Goal: Task Accomplishment & Management: Use online tool/utility

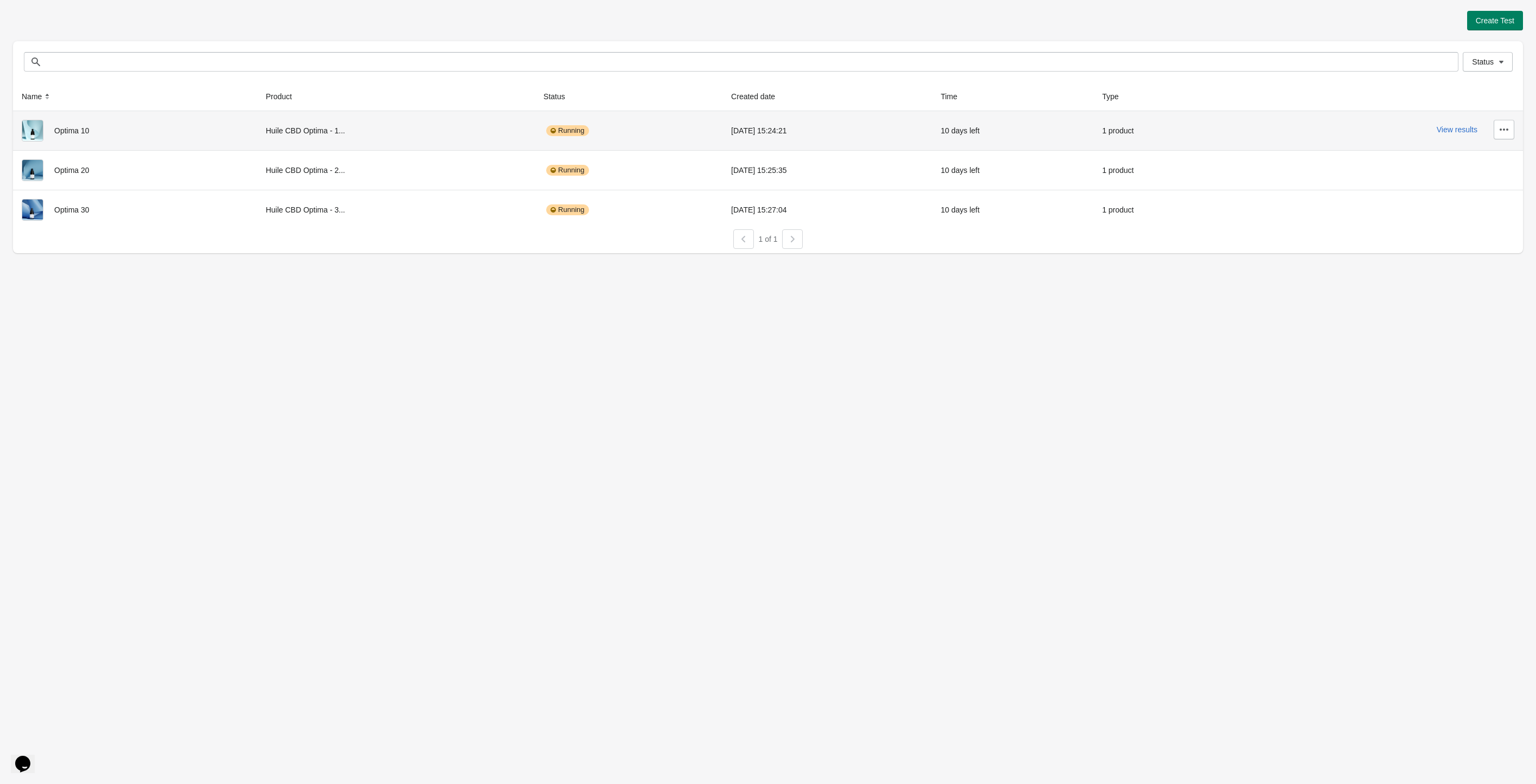
click at [1467, 138] on div "View results" at bounding box center [1378, 129] width 271 height 19
click at [1467, 132] on button "View results" at bounding box center [1457, 129] width 41 height 8
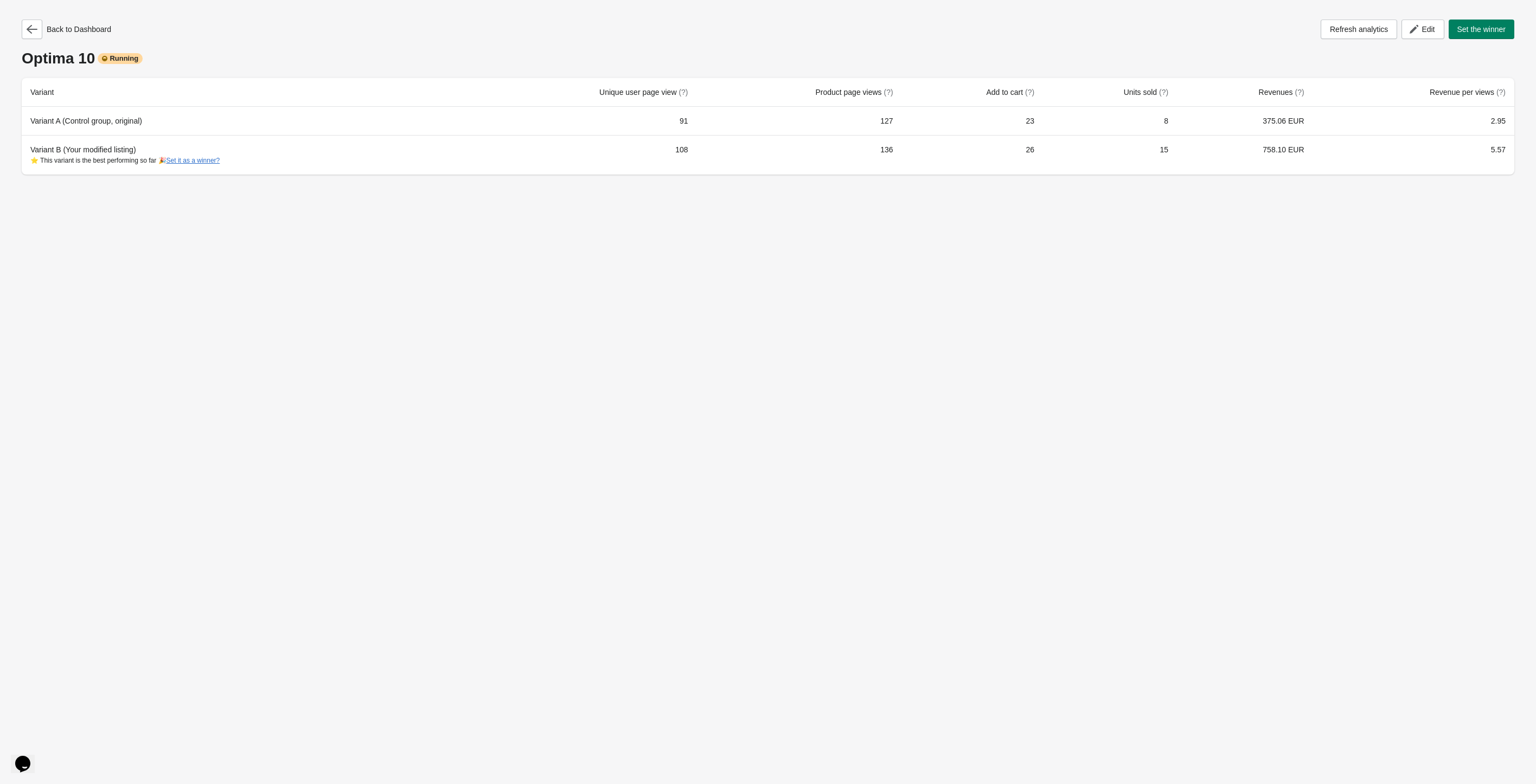
click at [43, 32] on div "Back to Dashboard" at bounding box center [66, 29] width 89 height 19
click at [37, 33] on button "button" at bounding box center [32, 29] width 21 height 19
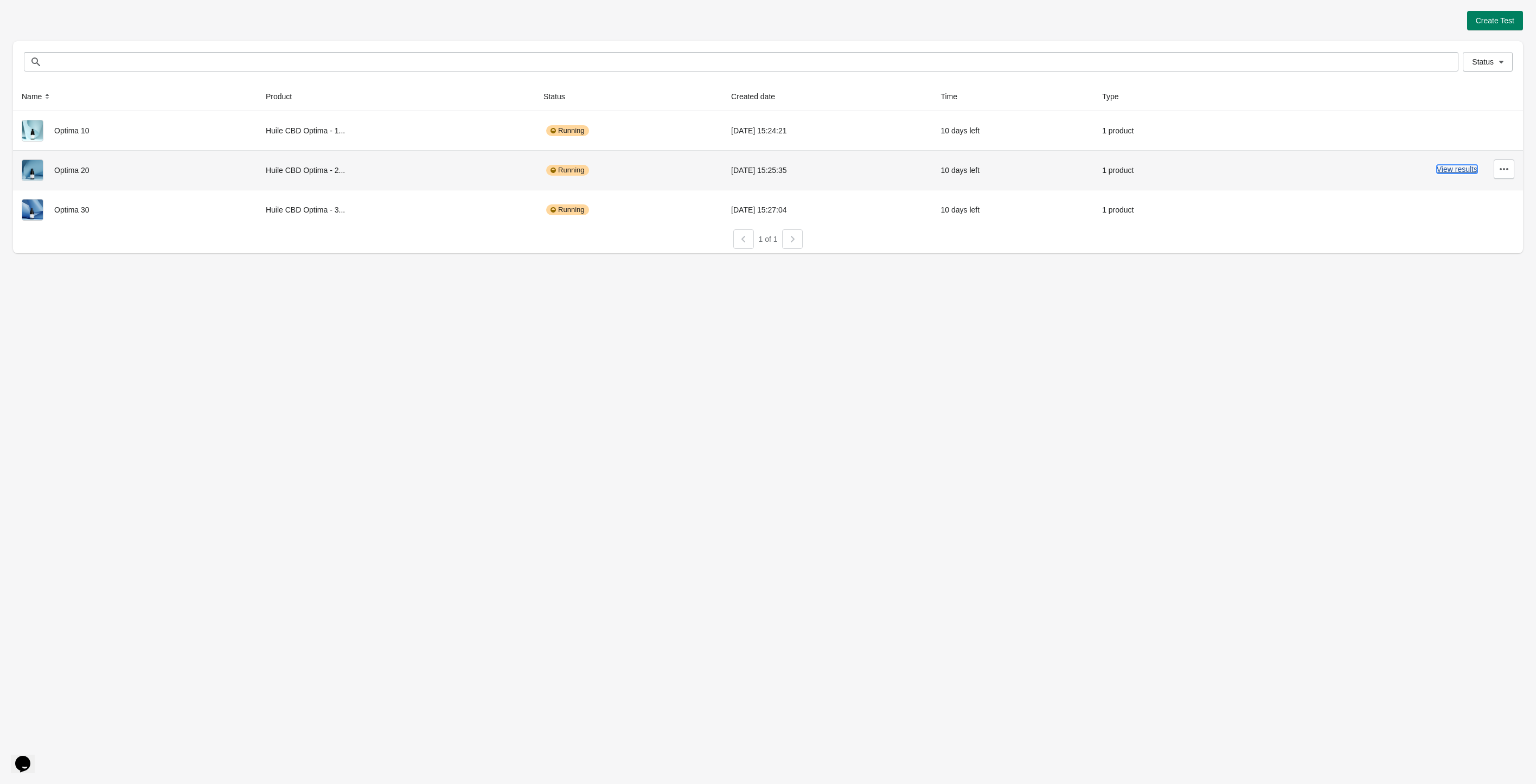
click at [1438, 167] on button "View results" at bounding box center [1457, 169] width 41 height 8
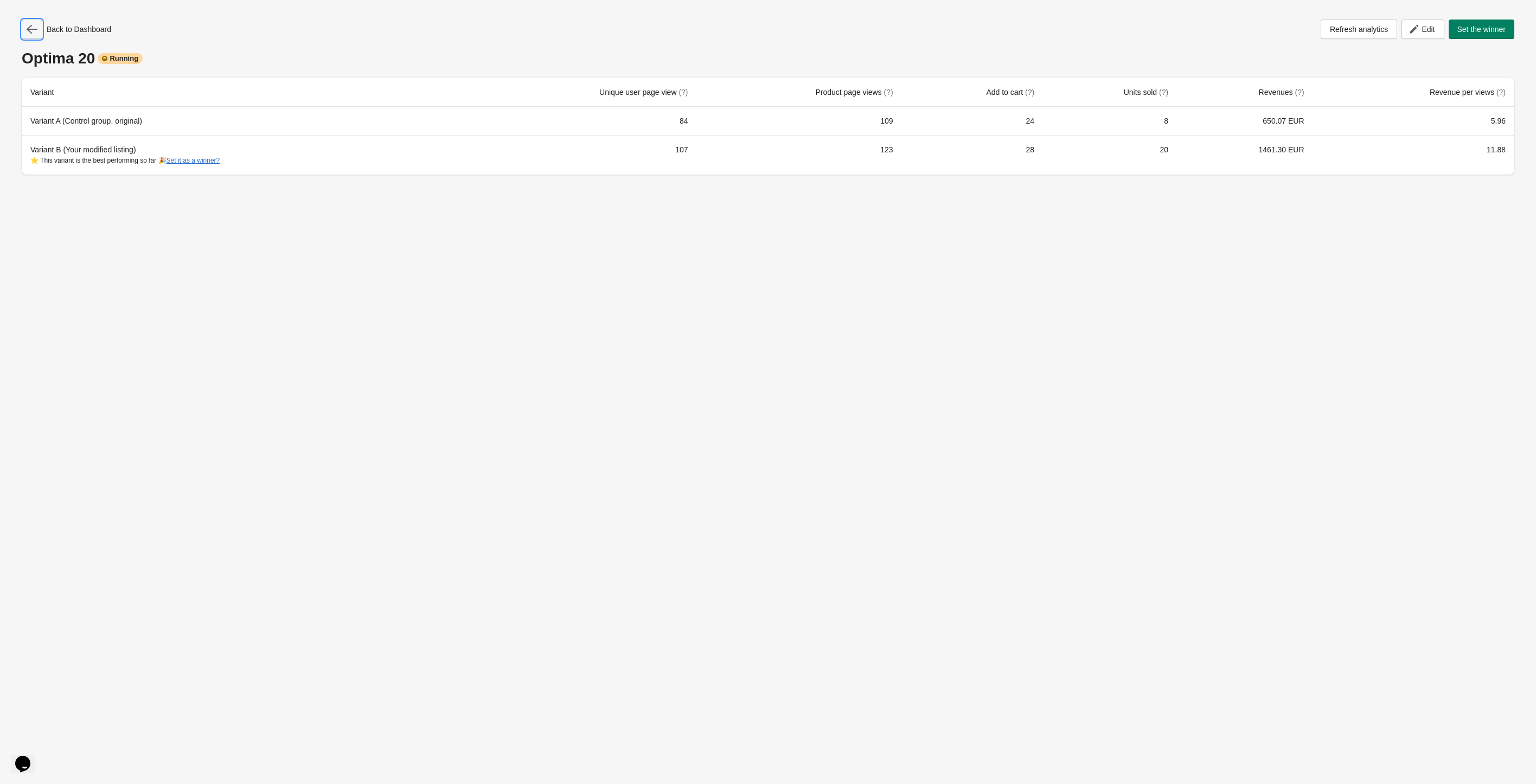
click at [39, 21] on button "button" at bounding box center [32, 29] width 21 height 19
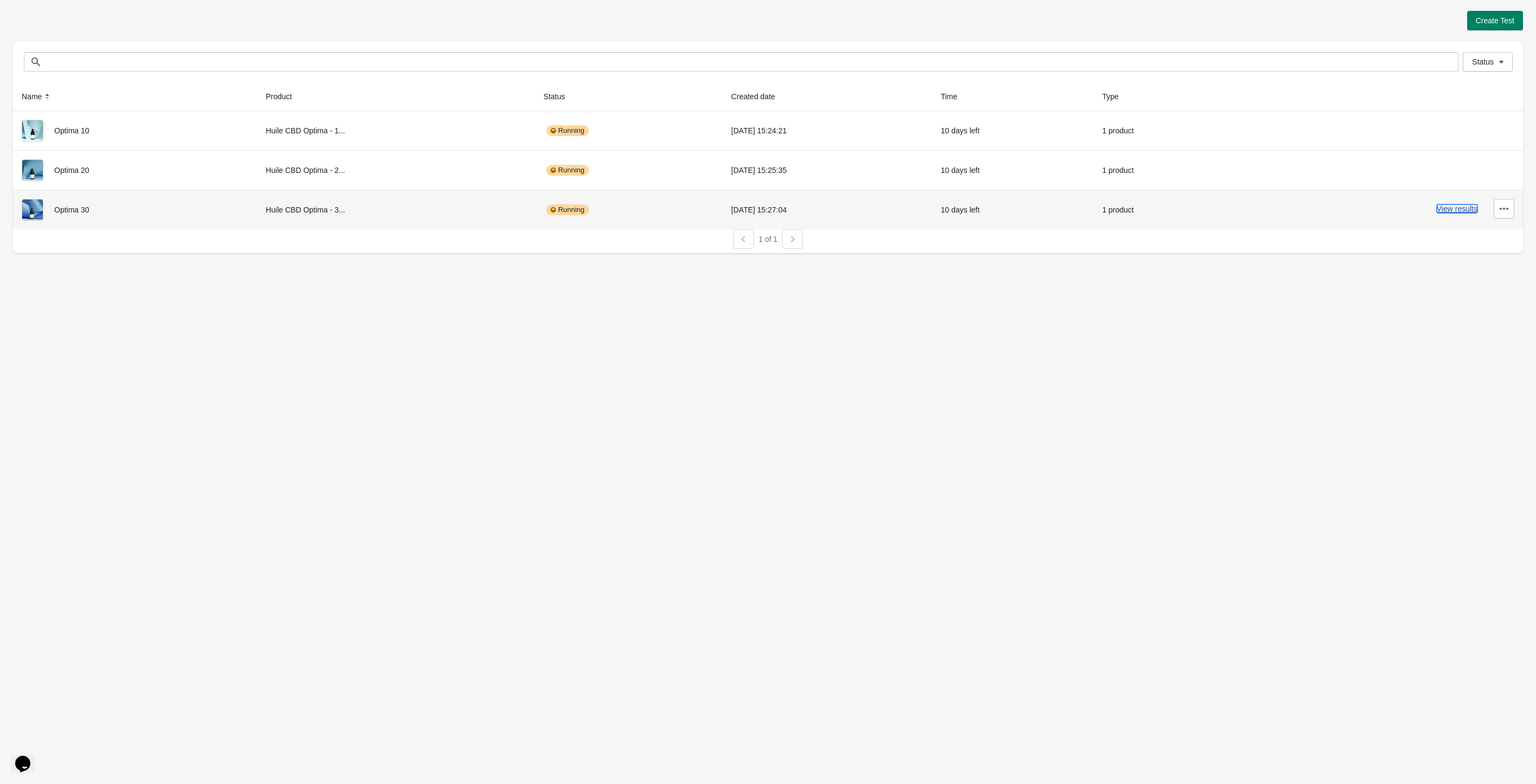
click at [1454, 210] on button "View results" at bounding box center [1457, 208] width 41 height 8
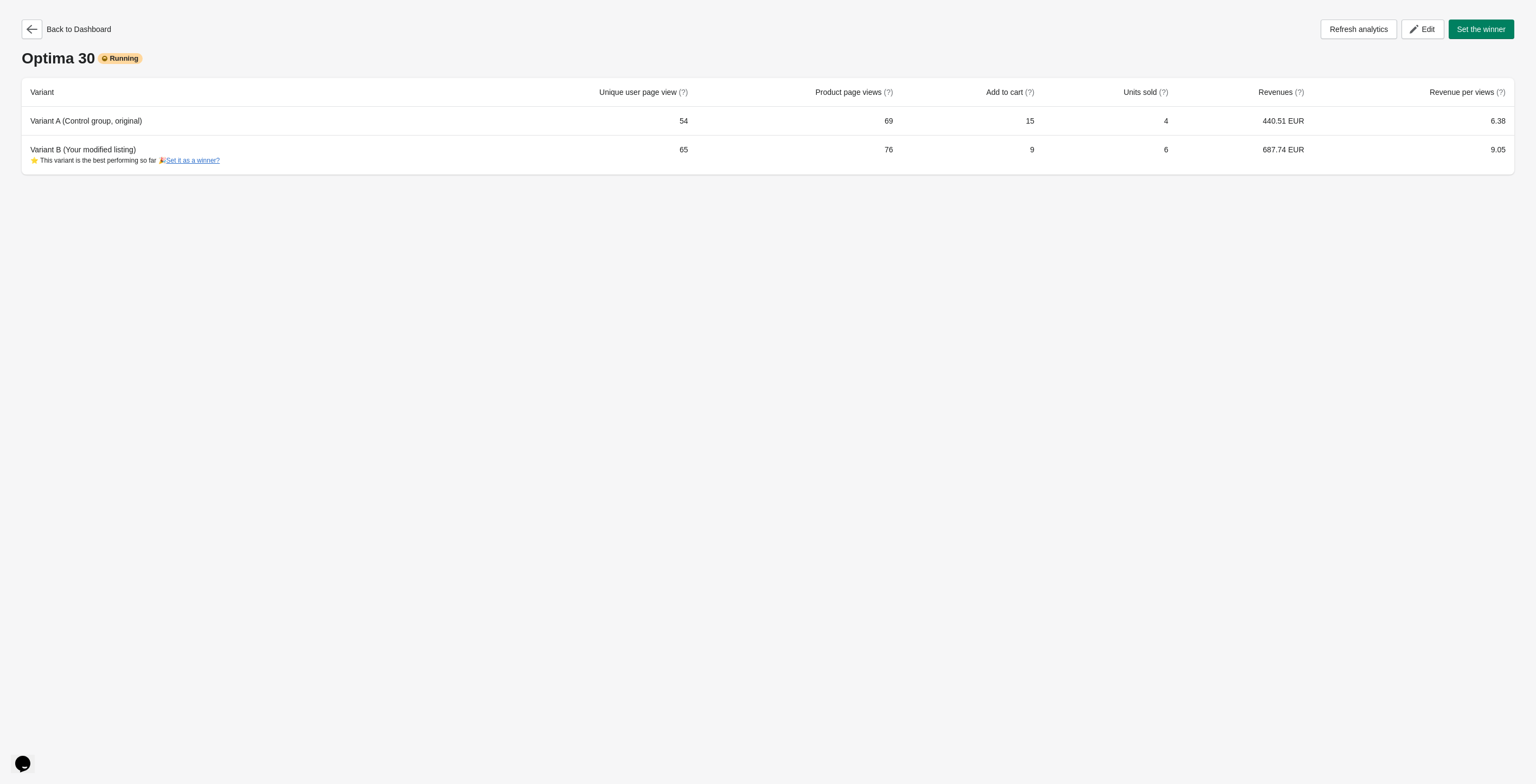
click at [17, 33] on div "Back to Dashboard Refresh analytics Edit Set the winner Optima 30 Running Varia…" at bounding box center [768, 94] width 1510 height 188
click at [30, 34] on icon "button" at bounding box center [32, 29] width 11 height 11
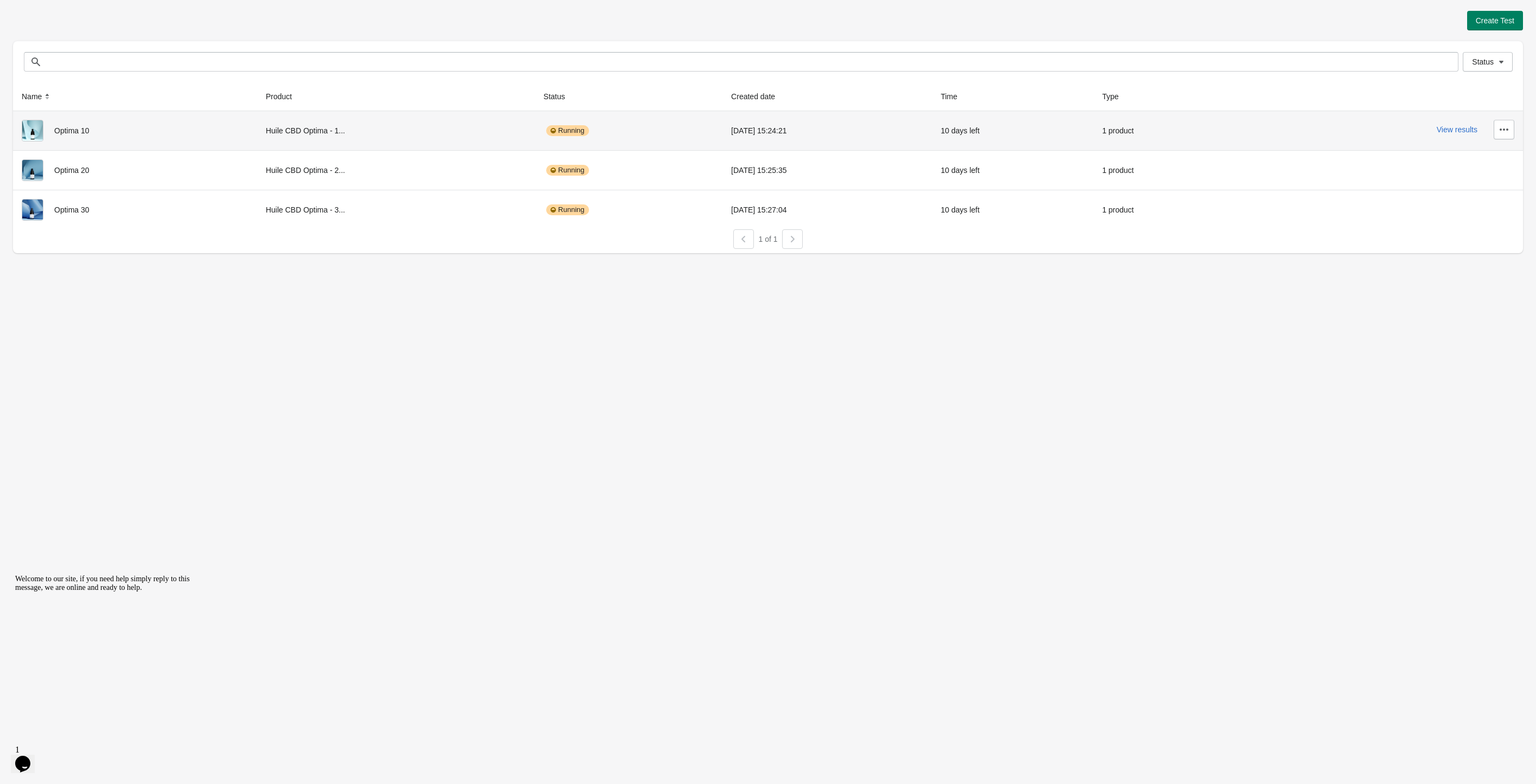
click at [1437, 129] on div "View results" at bounding box center [1378, 129] width 271 height 19
click at [1446, 130] on button "View results" at bounding box center [1457, 129] width 41 height 8
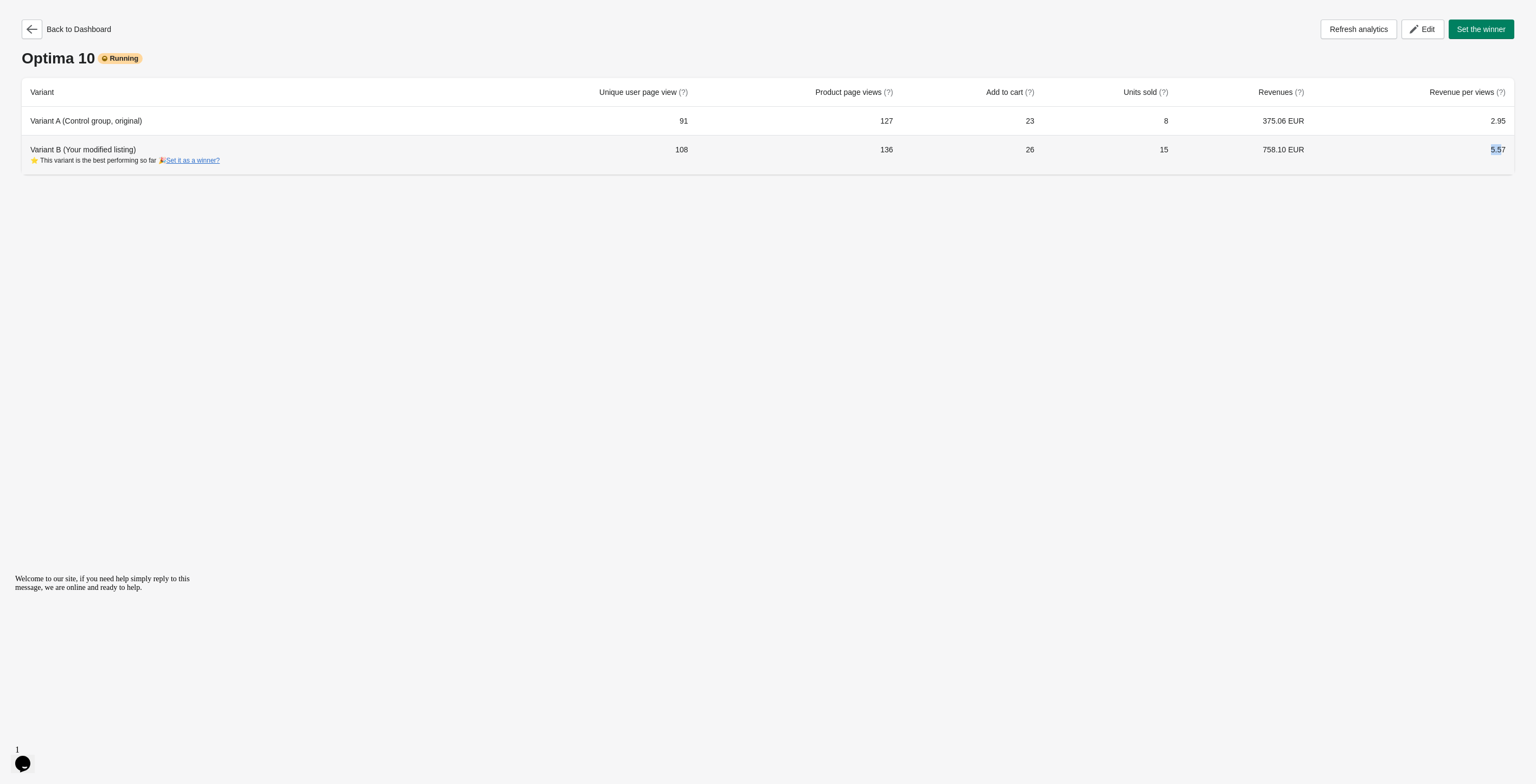
drag, startPoint x: 1490, startPoint y: 150, endPoint x: 1535, endPoint y: 159, distance: 45.9
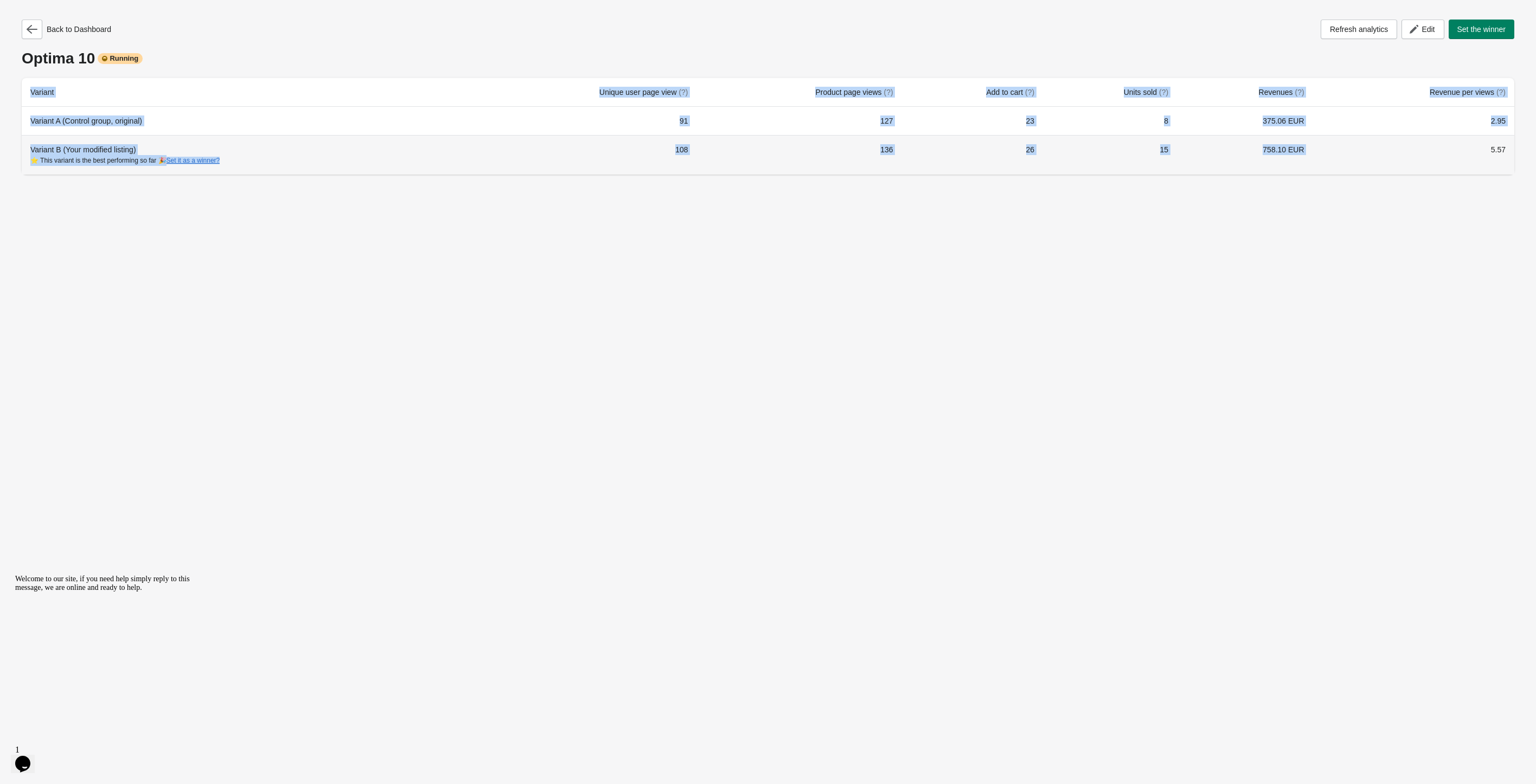
click at [1518, 152] on div "Back to Dashboard Refresh analytics Edit Set the winner Optima 10 Running Varia…" at bounding box center [768, 94] width 1510 height 188
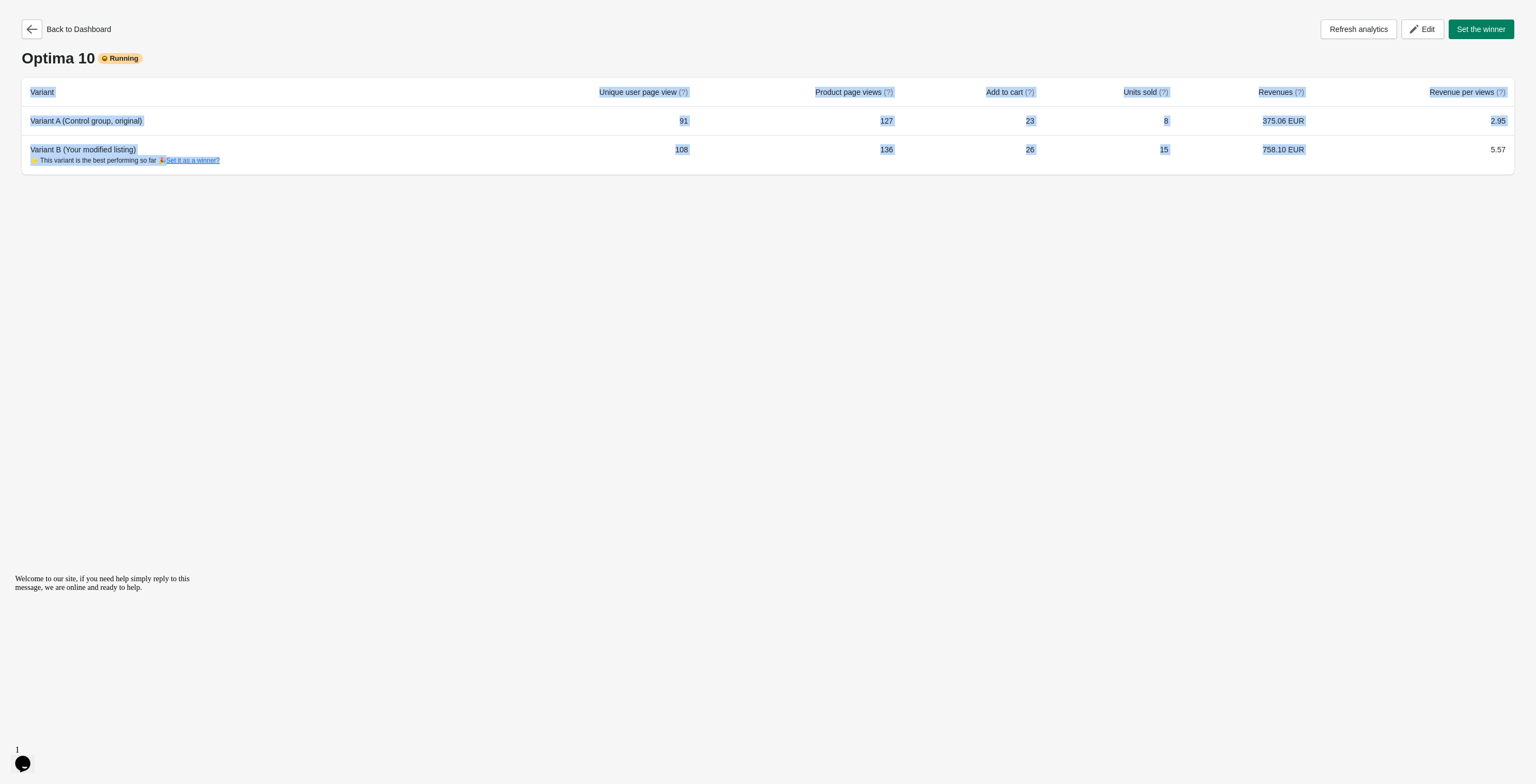
click at [1473, 295] on div "Back to Dashboard Refresh analytics Edit Set the winner Optima 10 Running Varia…" at bounding box center [768, 392] width 1536 height 784
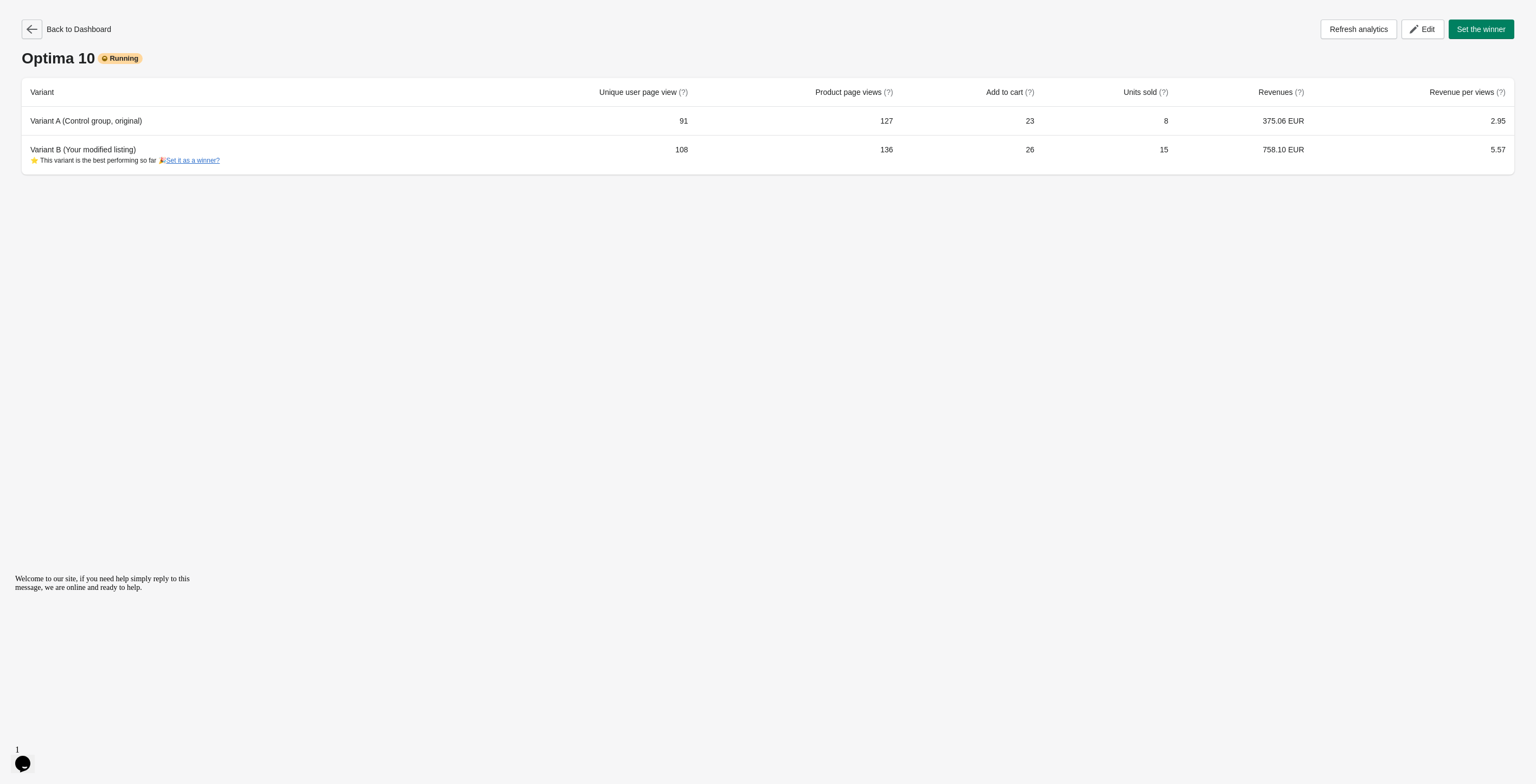
click at [23, 32] on button "button" at bounding box center [32, 29] width 21 height 19
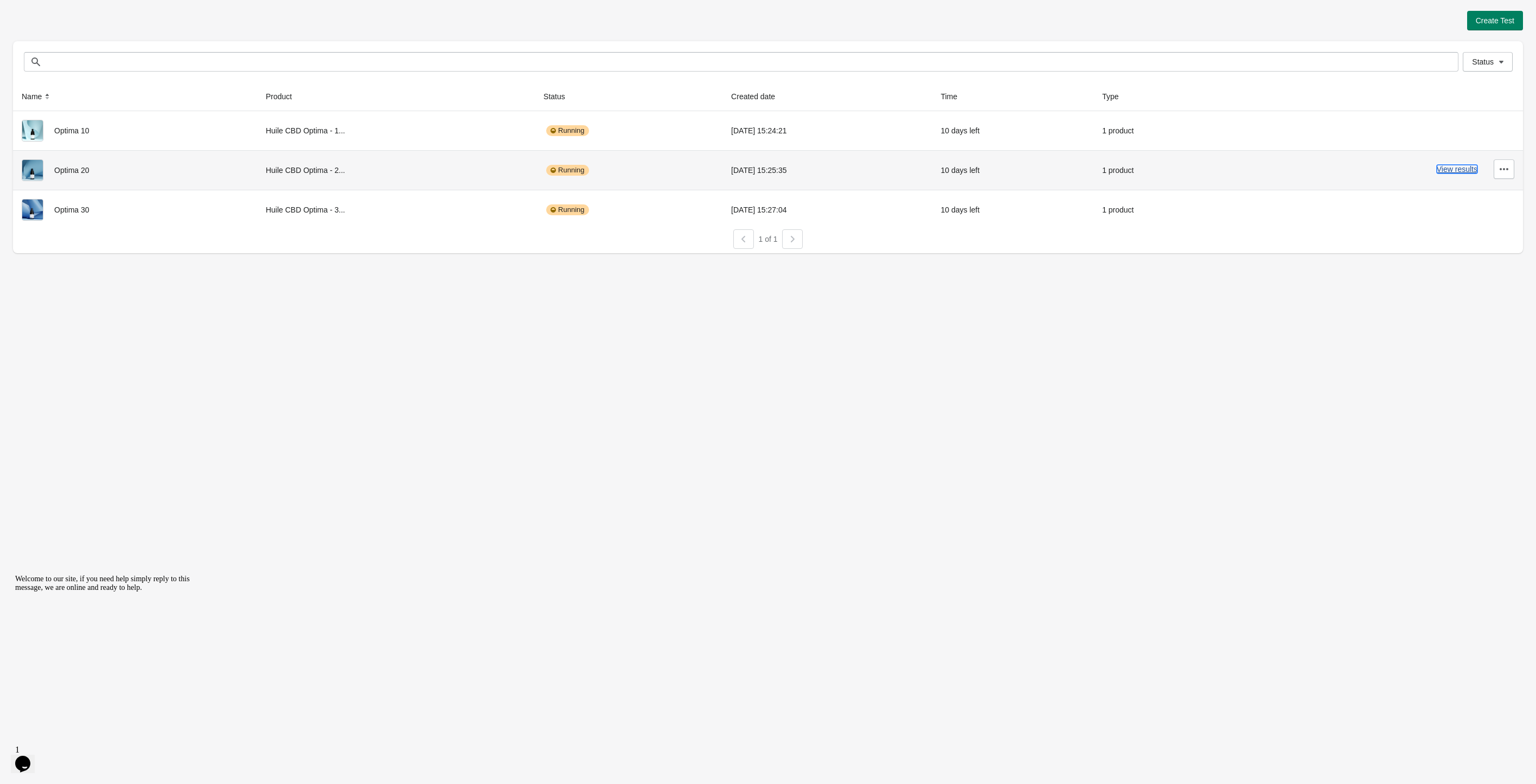
click at [1454, 167] on button "View results" at bounding box center [1457, 169] width 41 height 8
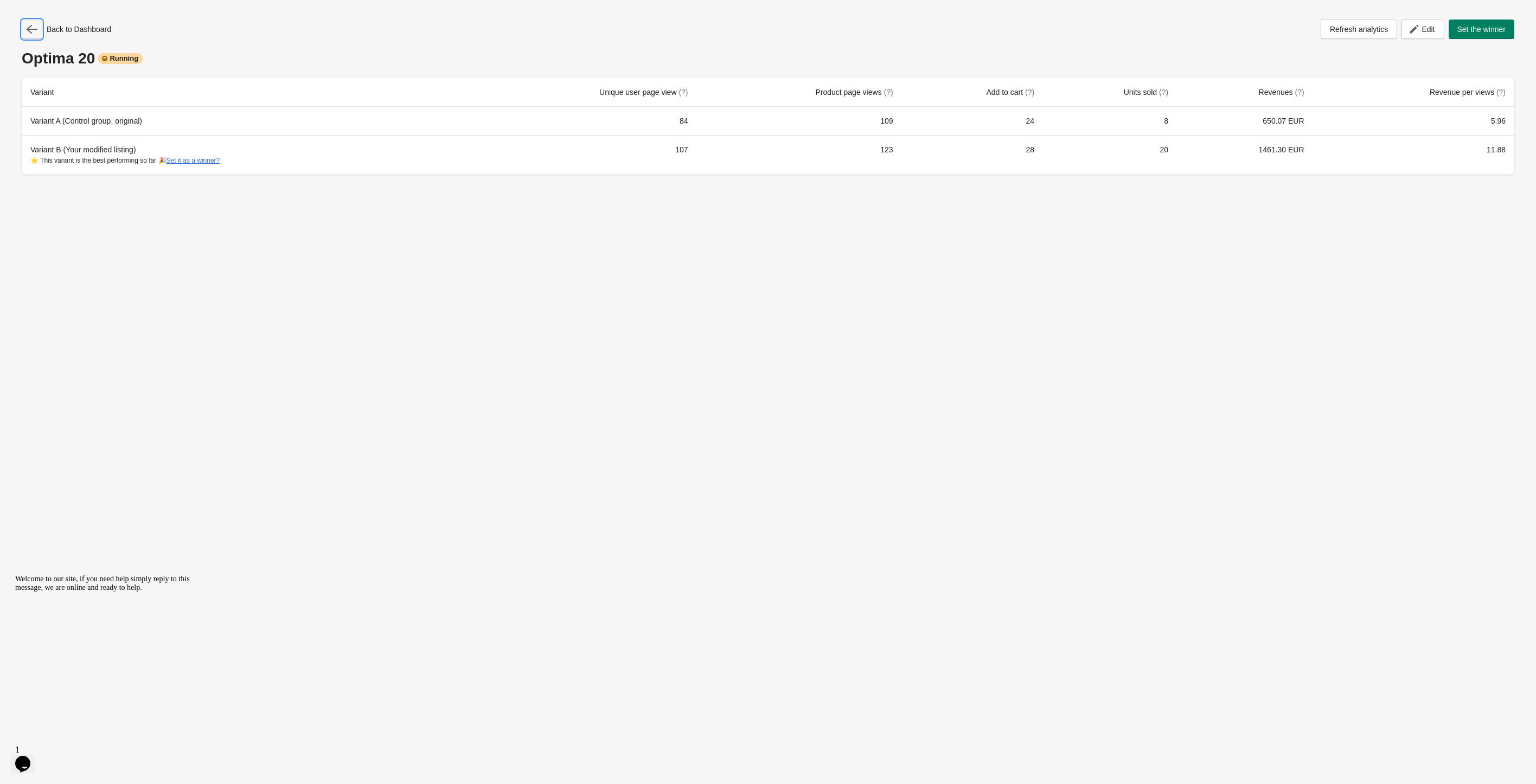
click at [33, 26] on icon "button" at bounding box center [32, 29] width 11 height 11
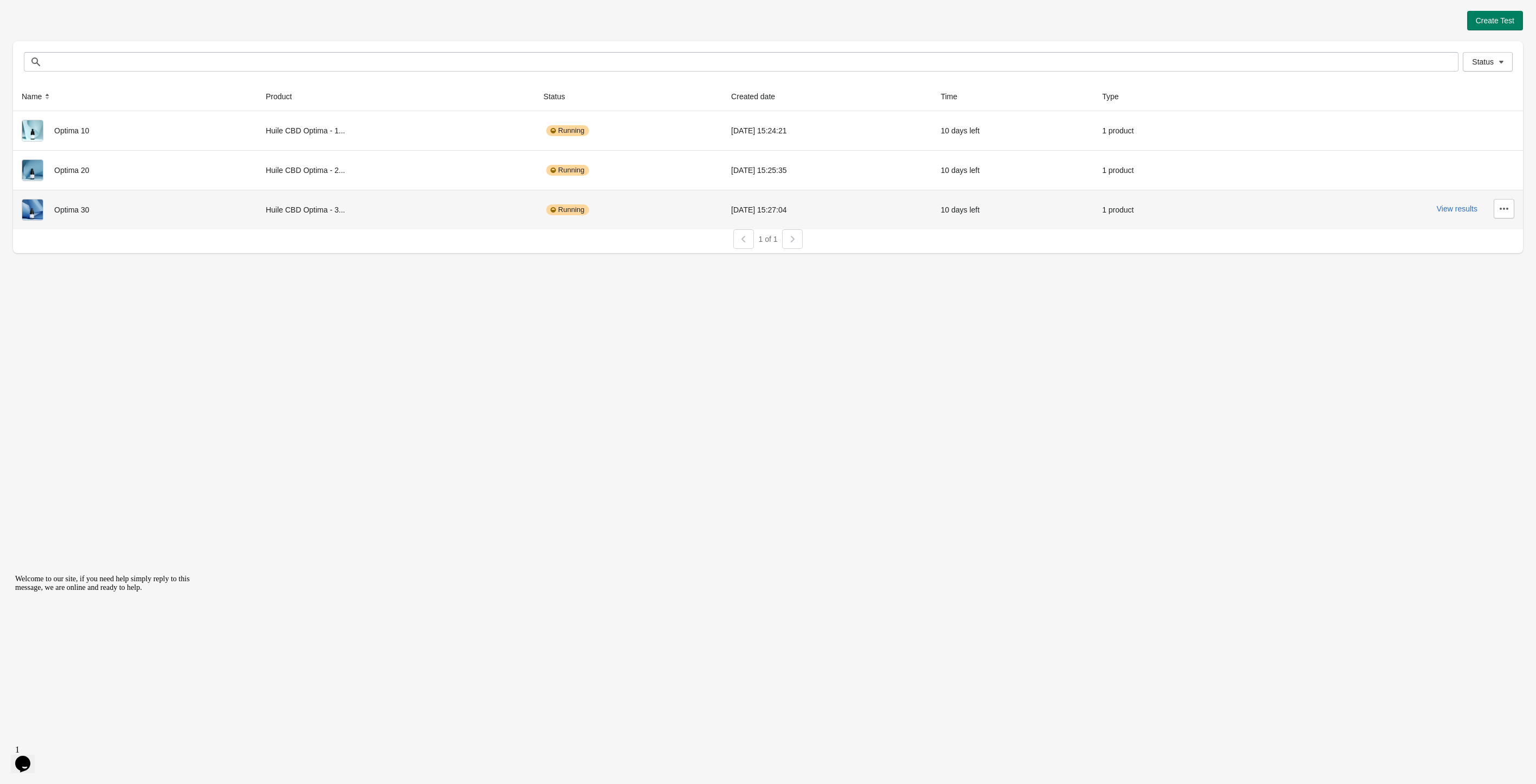
click at [1448, 214] on div "View results" at bounding box center [1378, 208] width 271 height 19
click at [1453, 212] on button "View results" at bounding box center [1457, 208] width 41 height 8
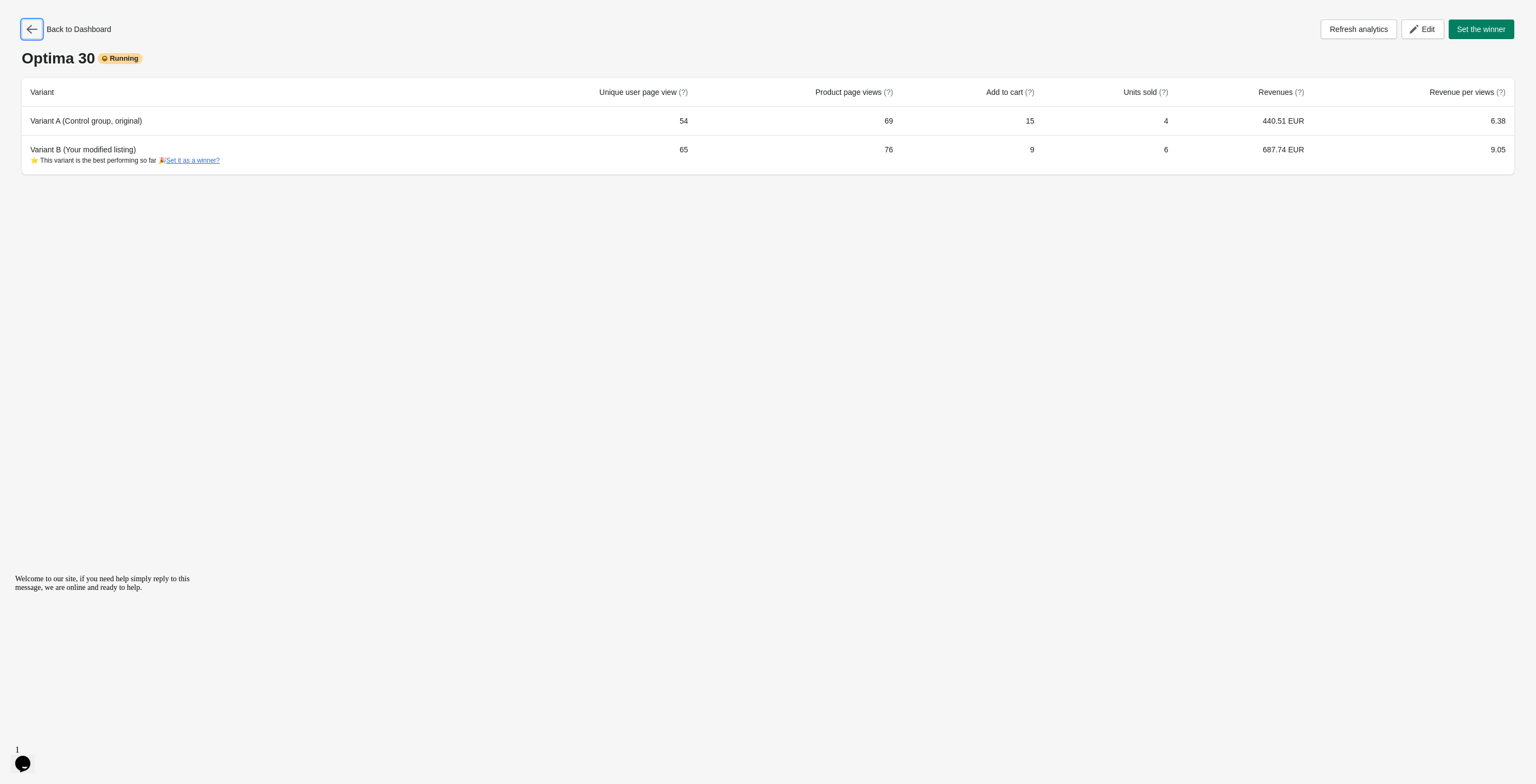
click at [27, 28] on icon "button" at bounding box center [32, 29] width 11 height 11
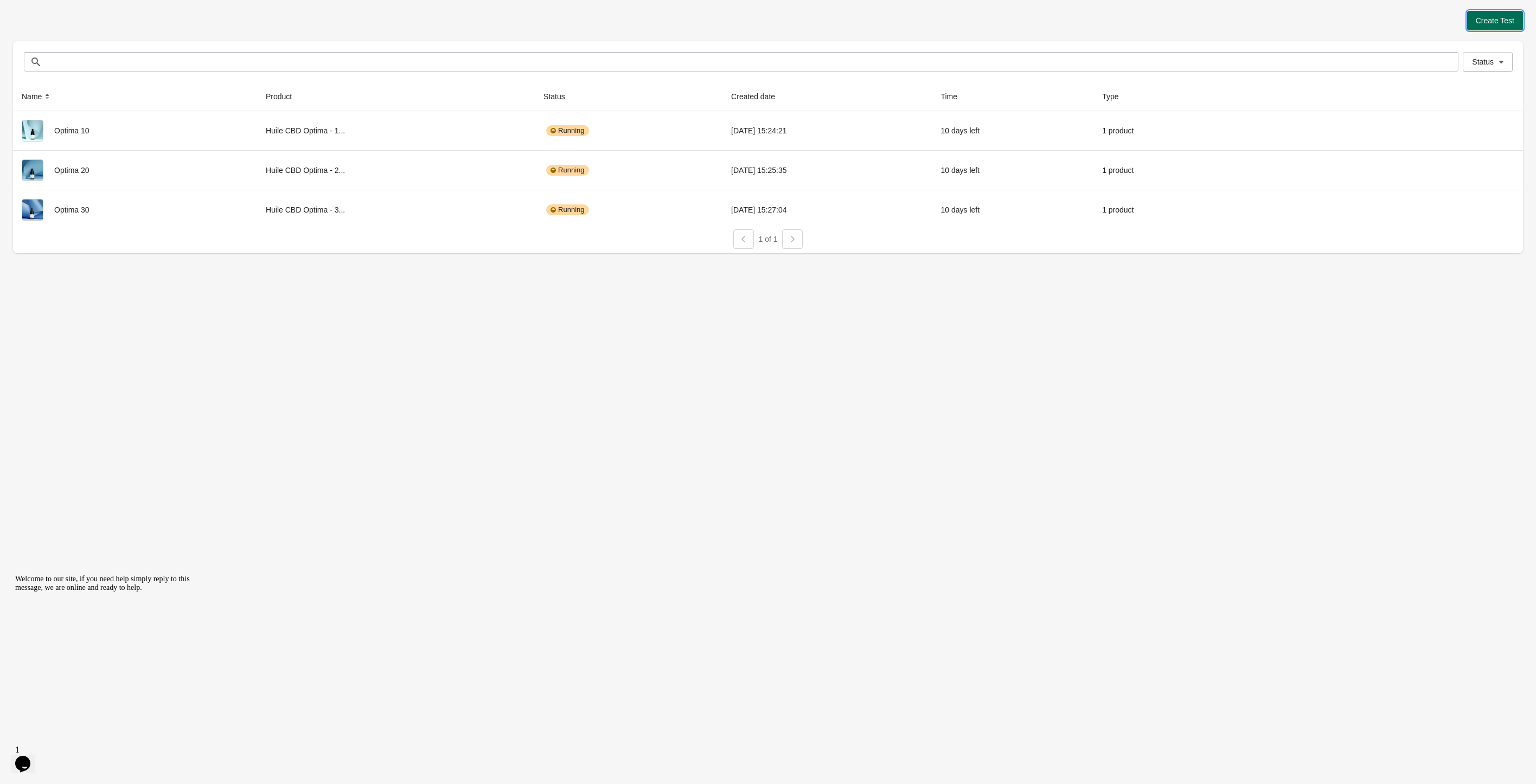
click at [1501, 14] on button "Create Test" at bounding box center [1495, 21] width 56 height 19
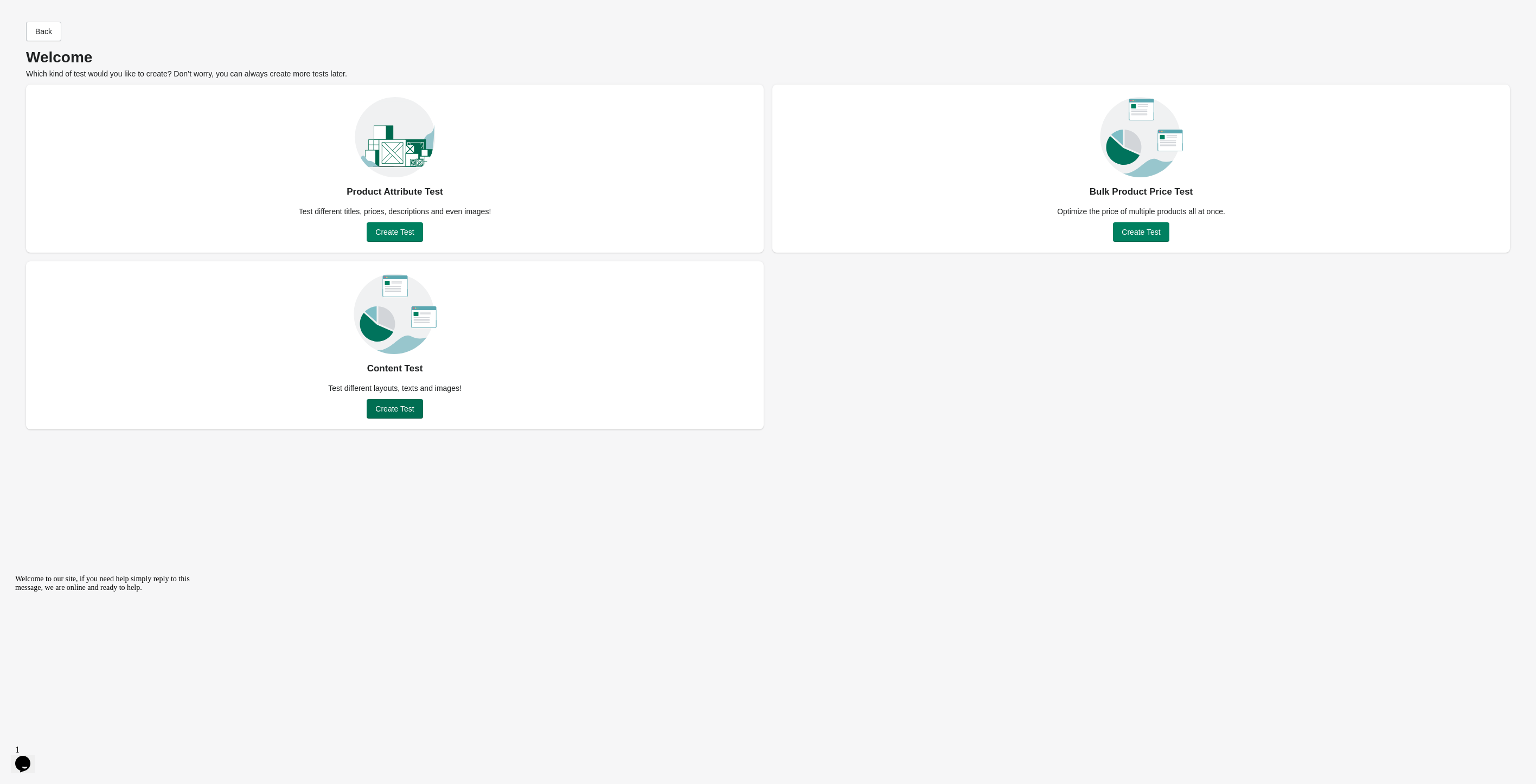
click at [409, 410] on span "Create Test" at bounding box center [394, 408] width 39 height 8
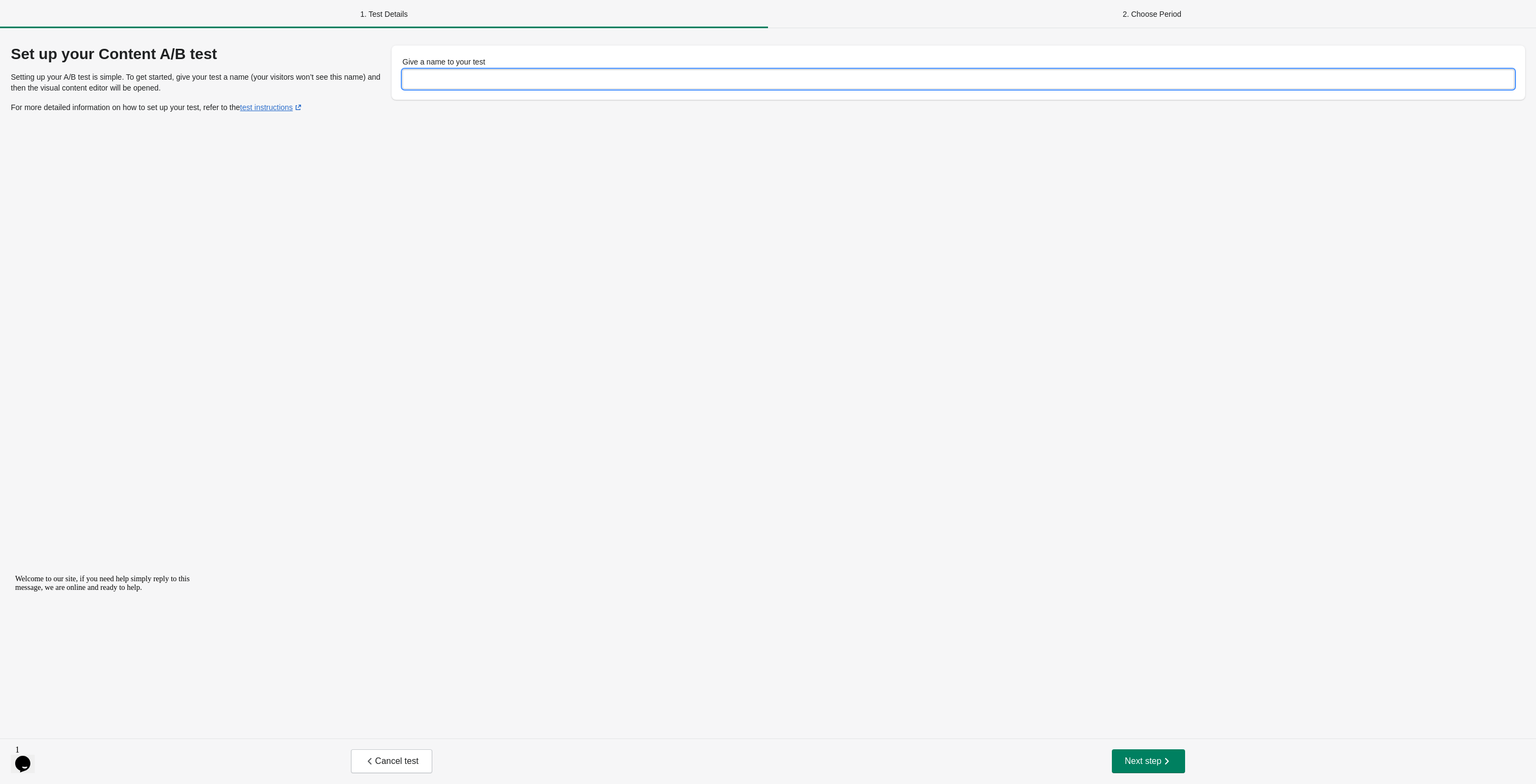
click at [471, 75] on input "Give a name to your test" at bounding box center [958, 79] width 1112 height 19
type input "******"
click at [1138, 758] on span "Next step" at bounding box center [1149, 761] width 48 height 11
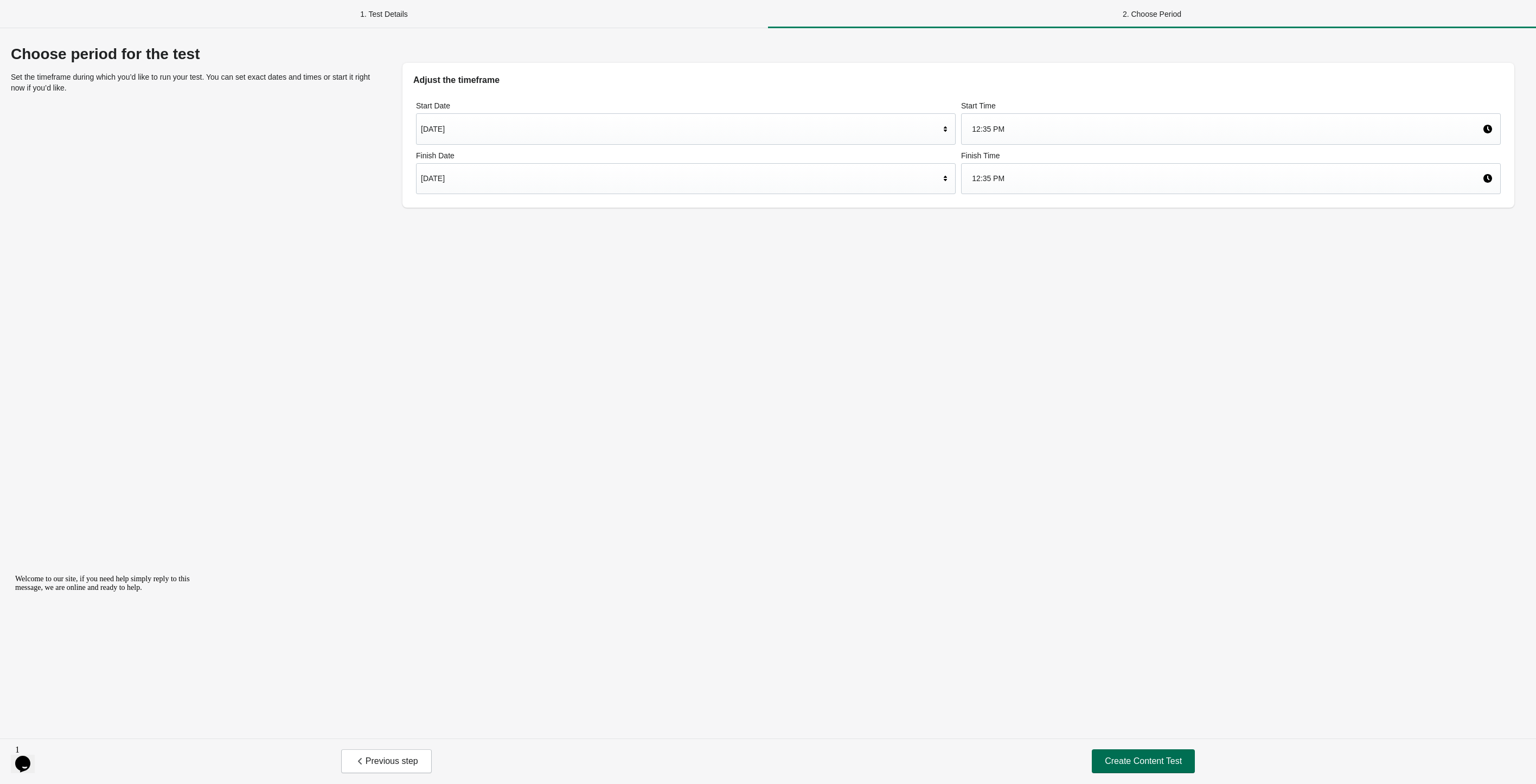
click at [1136, 758] on span "Create Content Test" at bounding box center [1143, 761] width 77 height 11
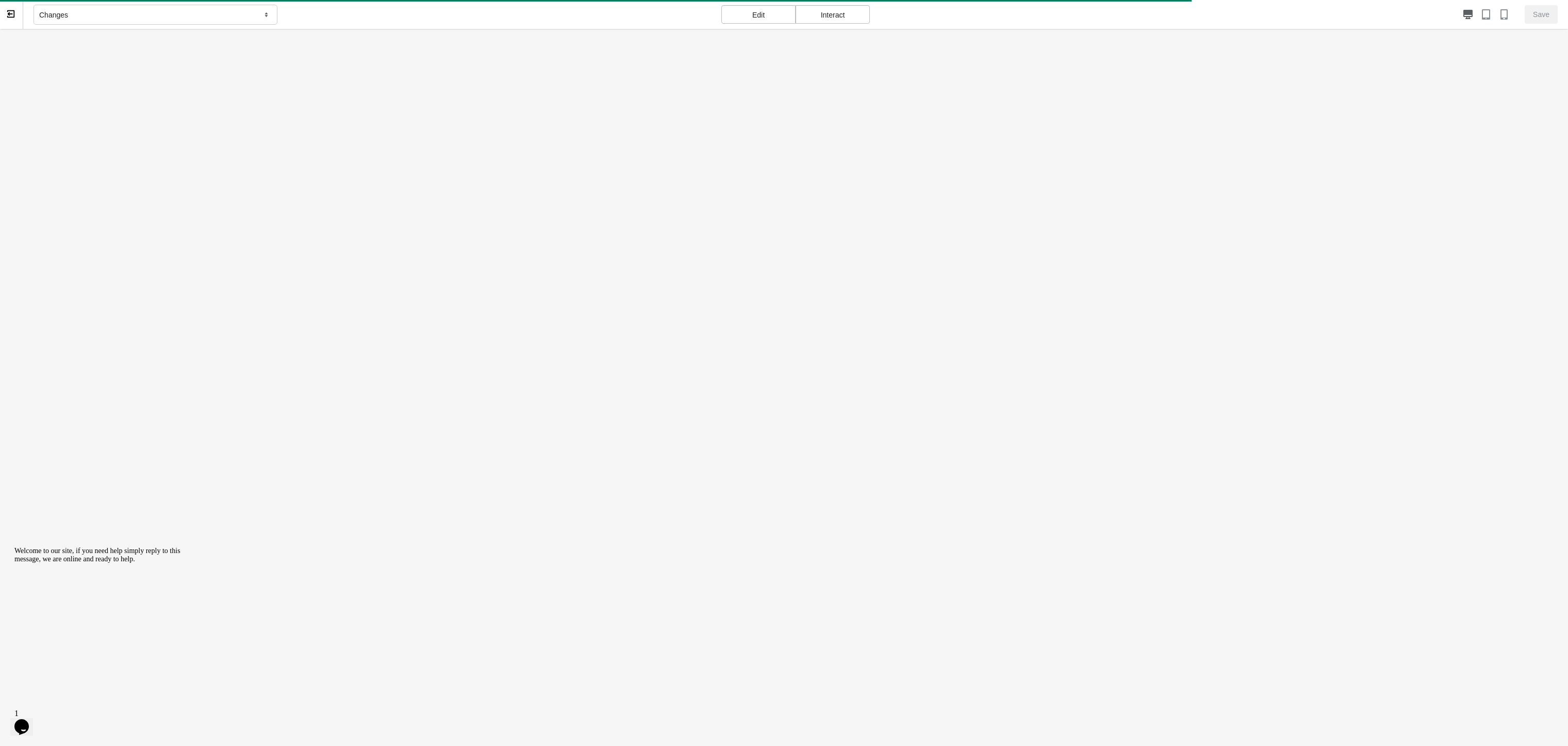
drag, startPoint x: 838, startPoint y: 217, endPoint x: 253, endPoint y: 17, distance: 618.2
click at [253, 17] on div "Changes" at bounding box center [155, 15] width 244 height 21
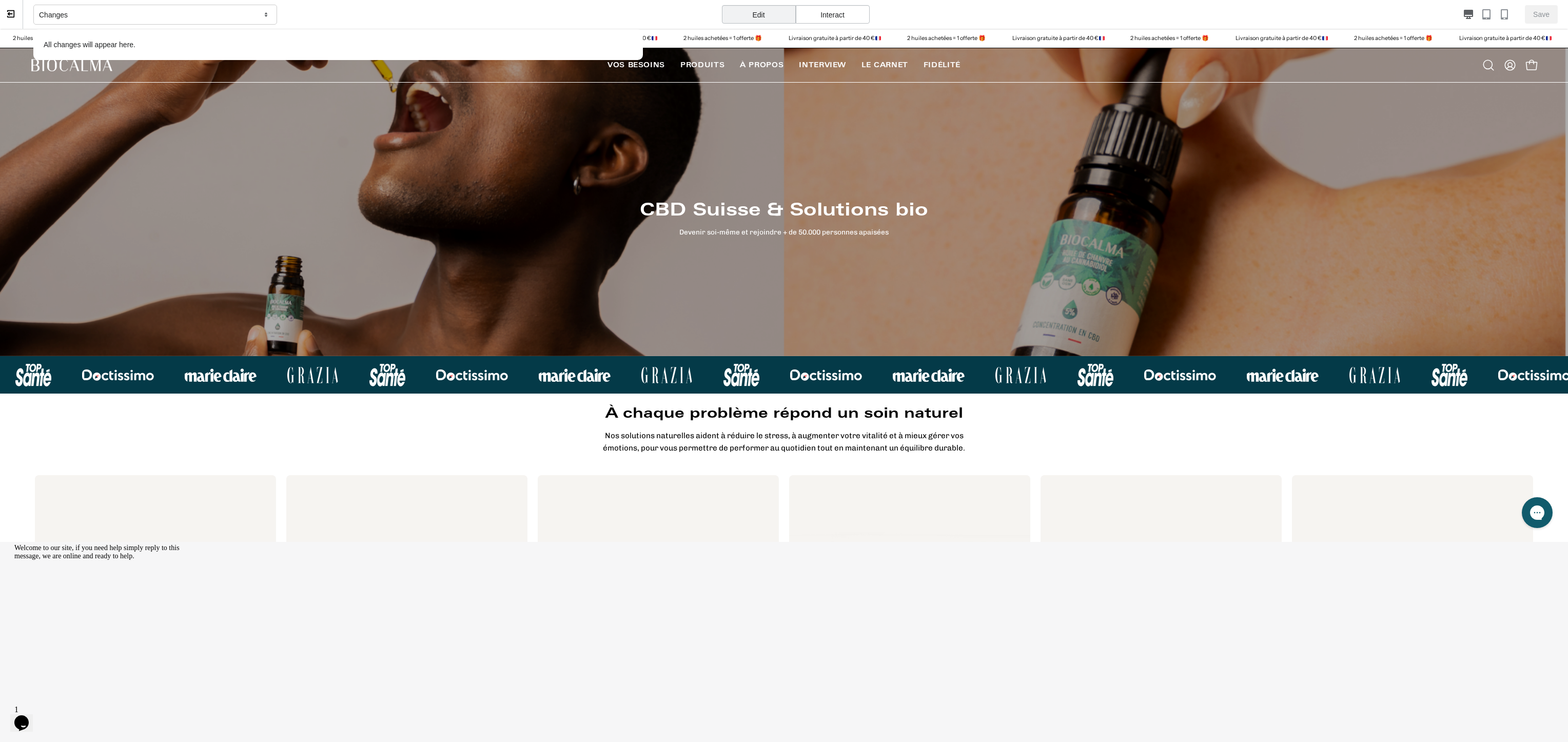
click at [252, 16] on div "Changes" at bounding box center [155, 15] width 243 height 21
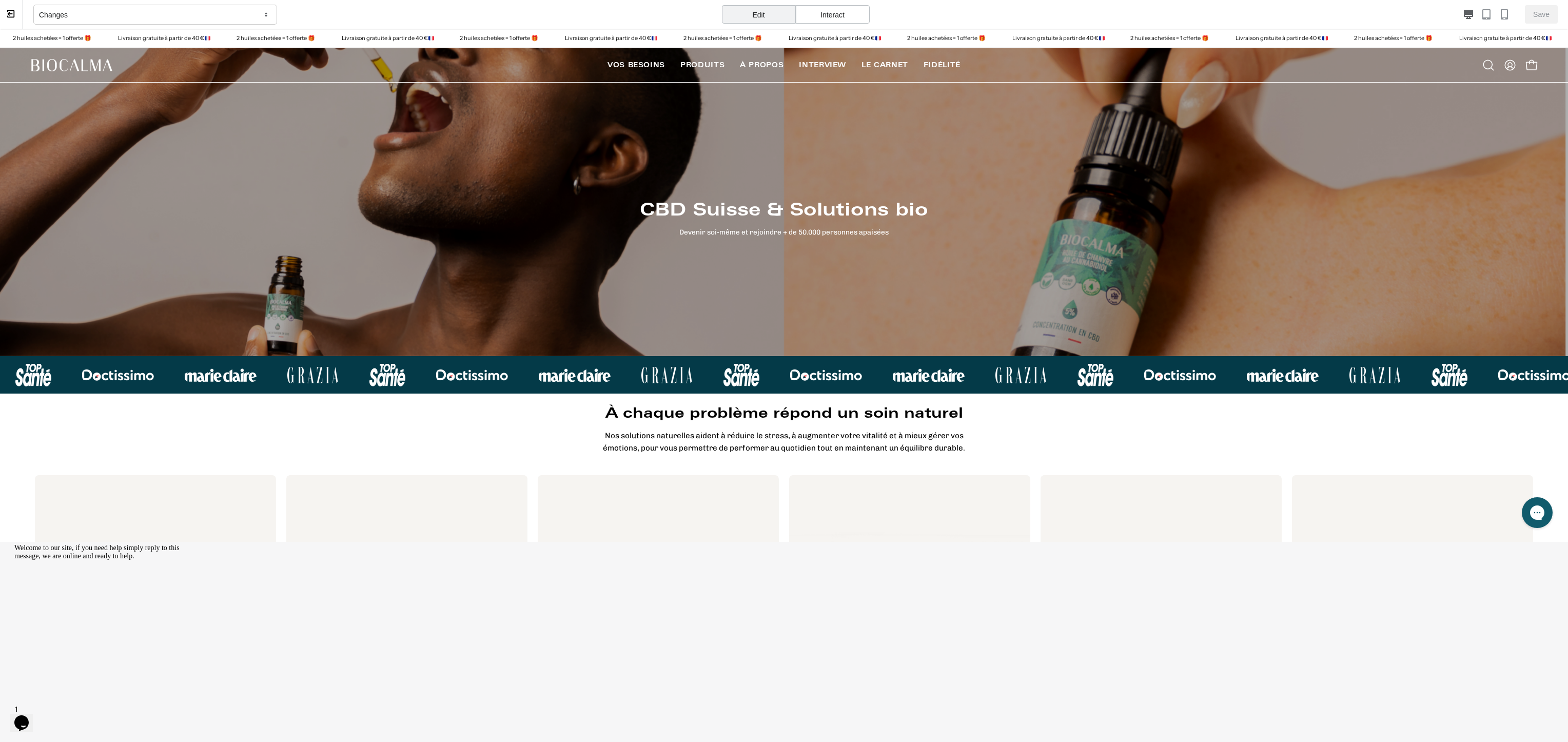
click at [252, 16] on div "Changes" at bounding box center [155, 15] width 243 height 21
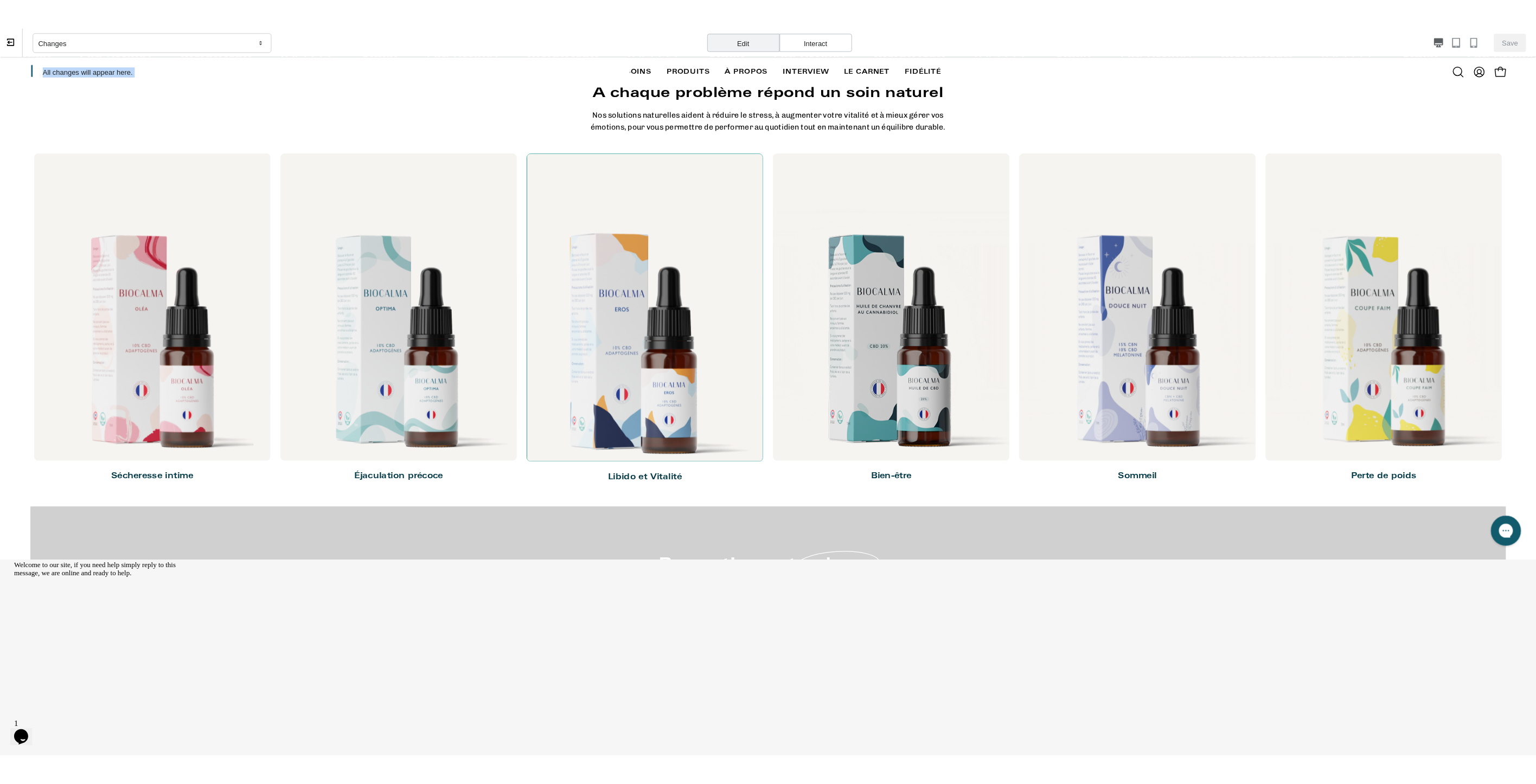
scroll to position [379, 0]
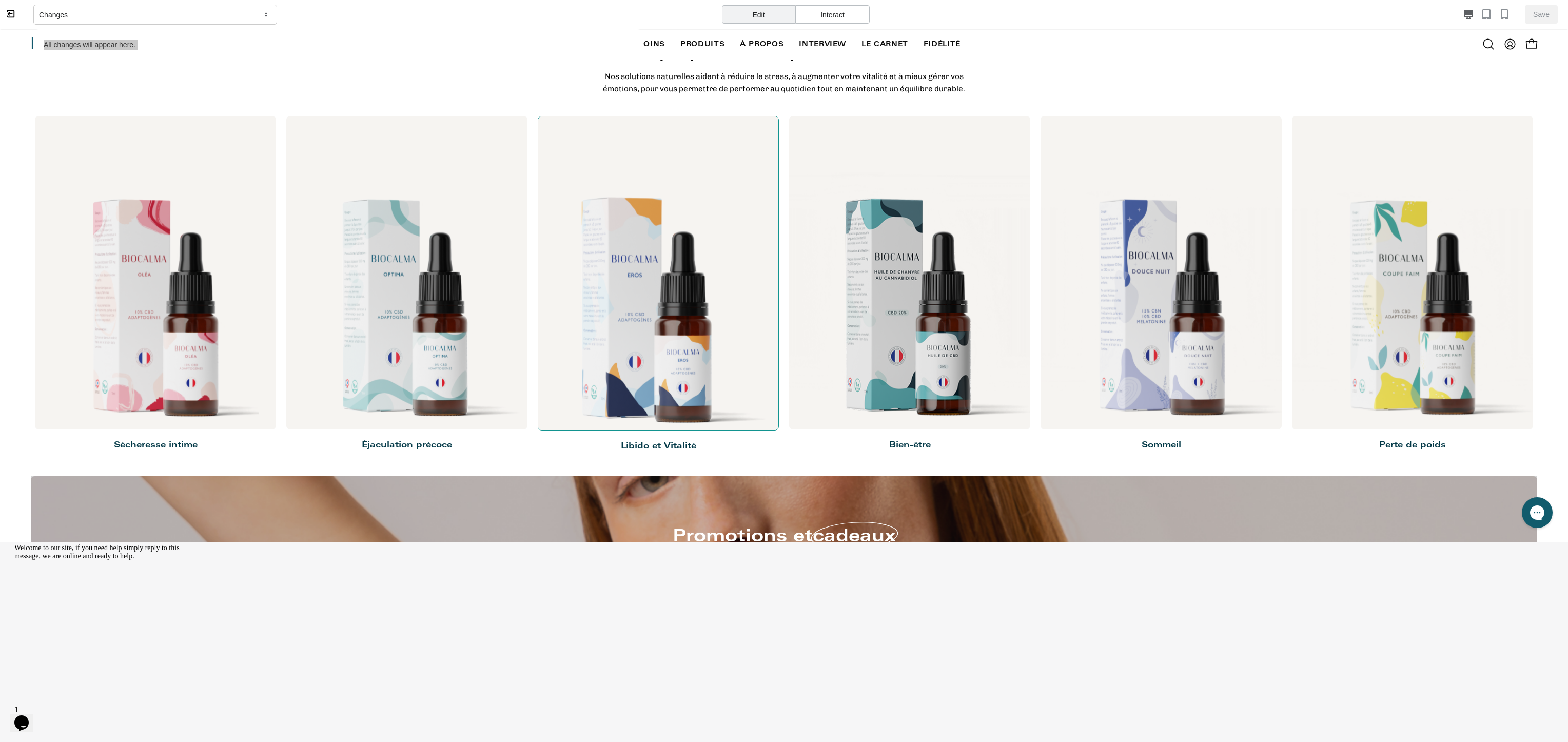
click at [642, 259] on div at bounding box center [658, 273] width 241 height 315
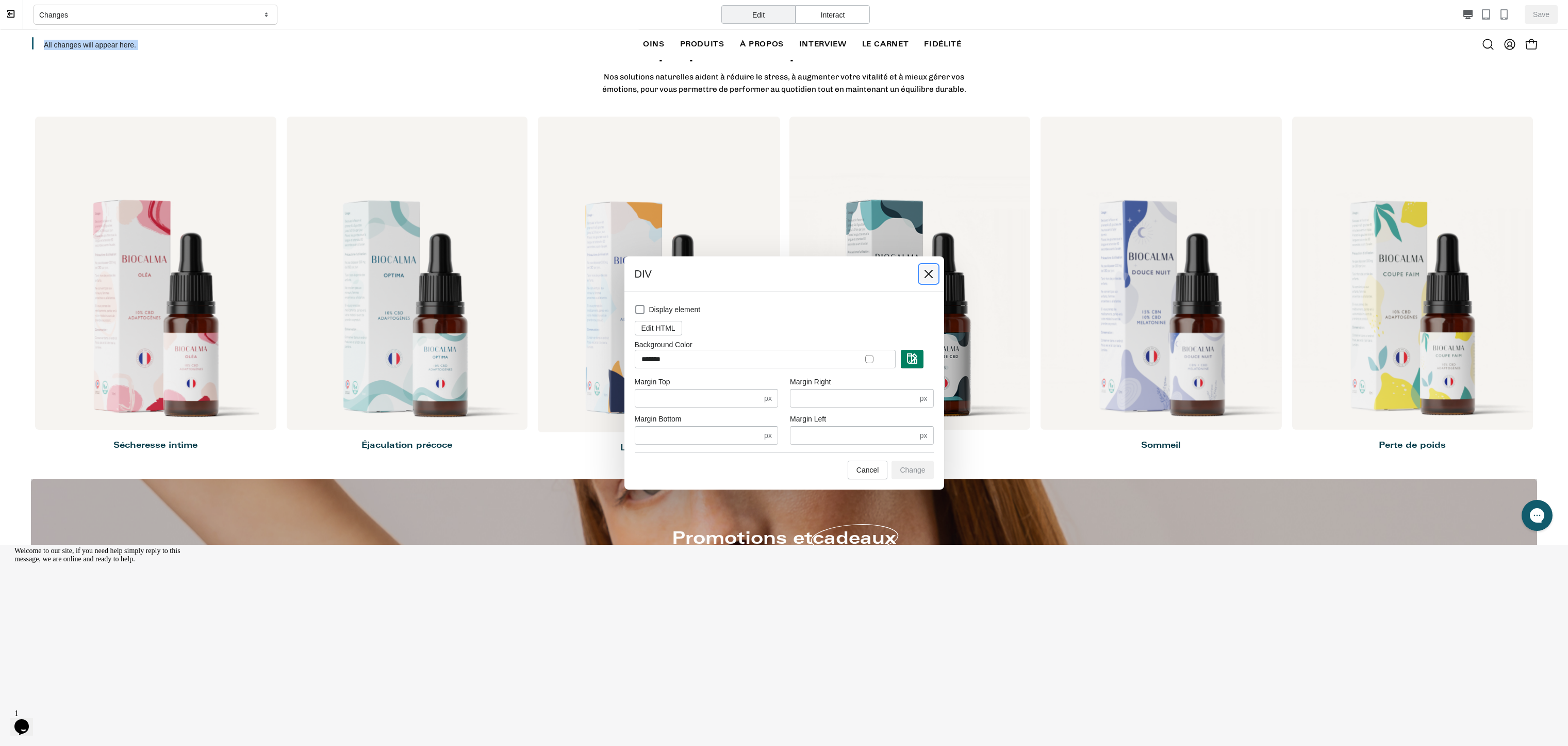
drag, startPoint x: 922, startPoint y: 272, endPoint x: 779, endPoint y: 211, distance: 155.5
click at [922, 272] on button at bounding box center [929, 274] width 18 height 18
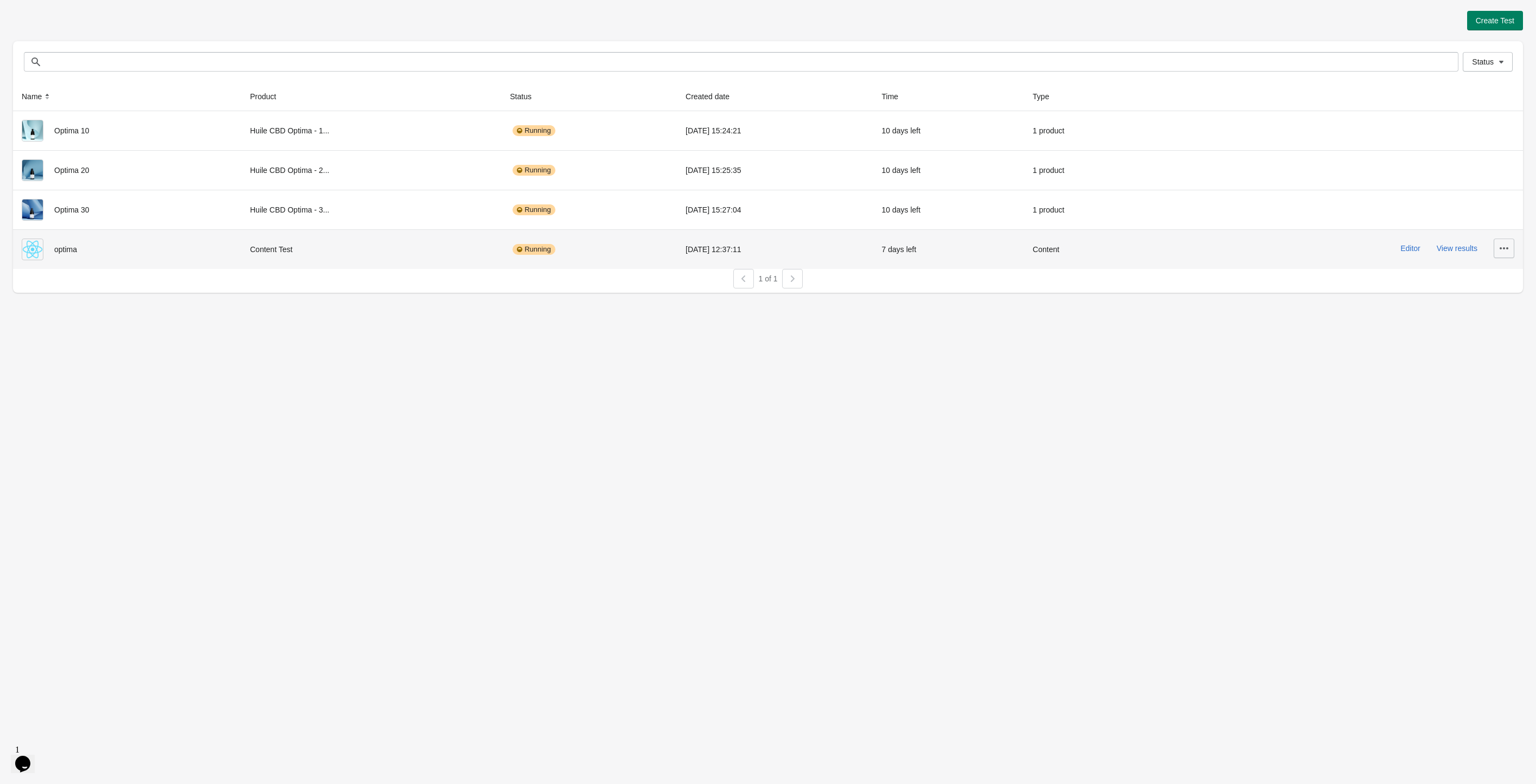
click at [1508, 246] on icon "button" at bounding box center [1504, 248] width 11 height 11
click at [1499, 275] on span "Delete" at bounding box center [1495, 276] width 22 height 11
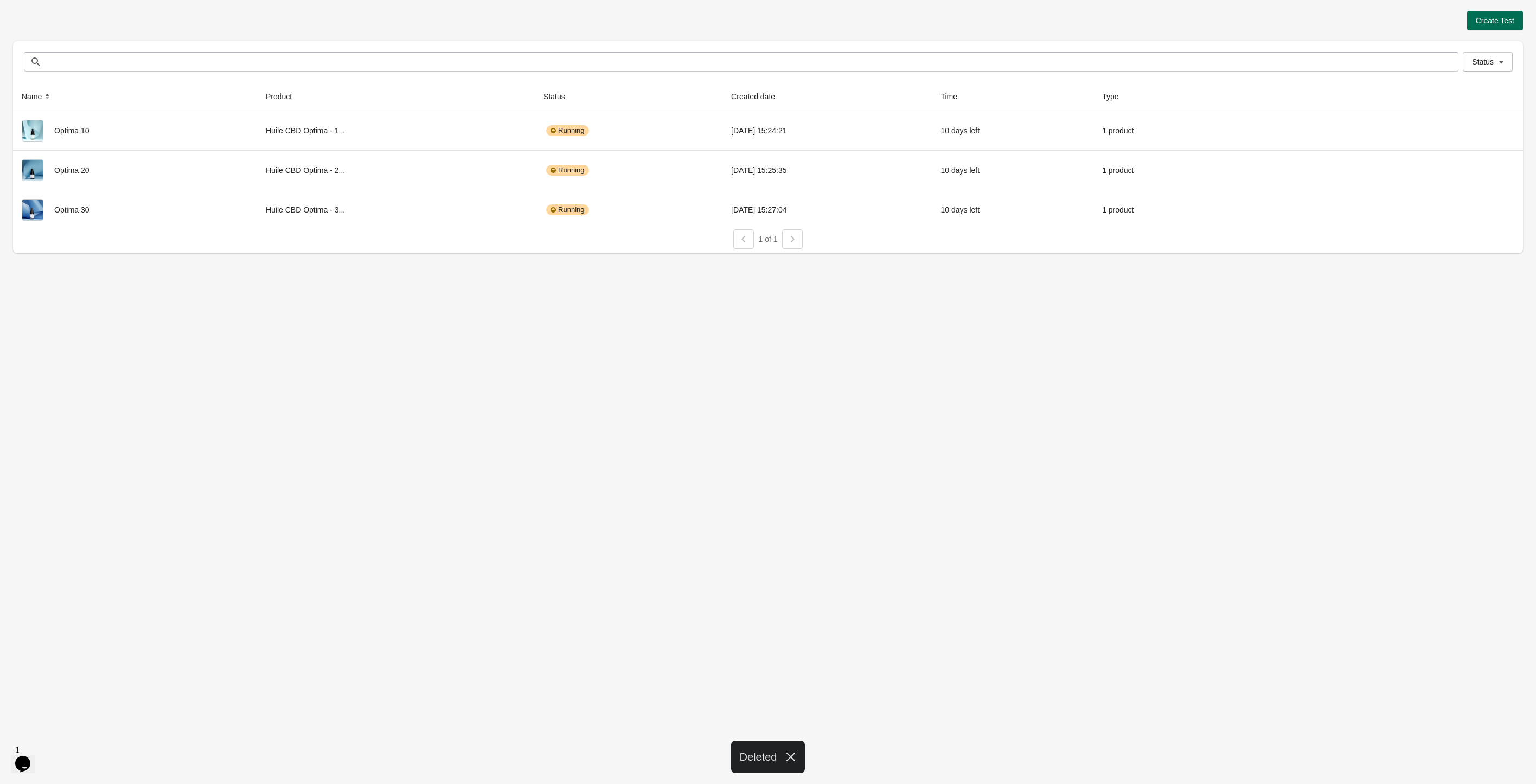
click at [1486, 21] on span "Create Test" at bounding box center [1495, 20] width 39 height 8
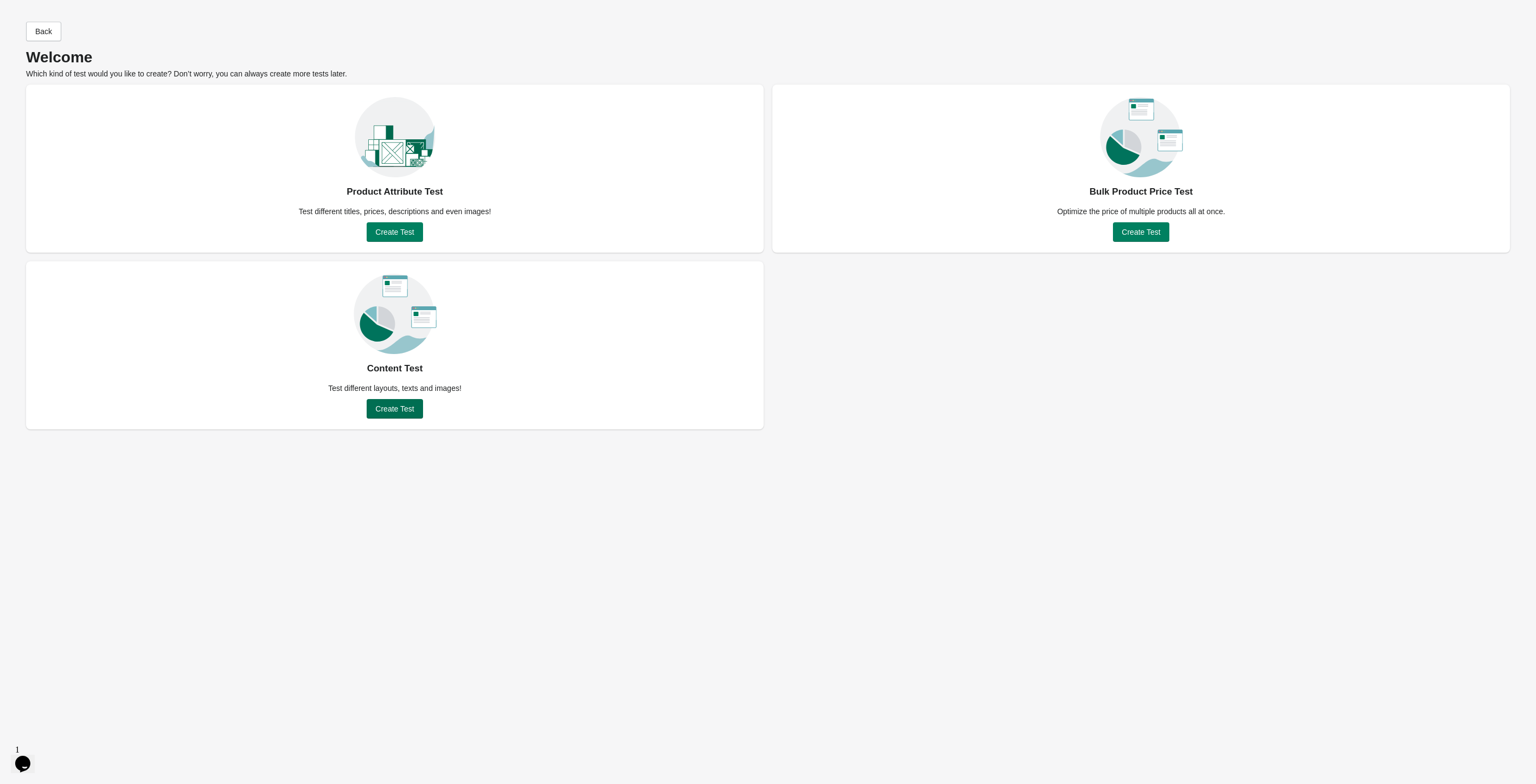
click at [384, 410] on span "Create Test" at bounding box center [394, 408] width 39 height 8
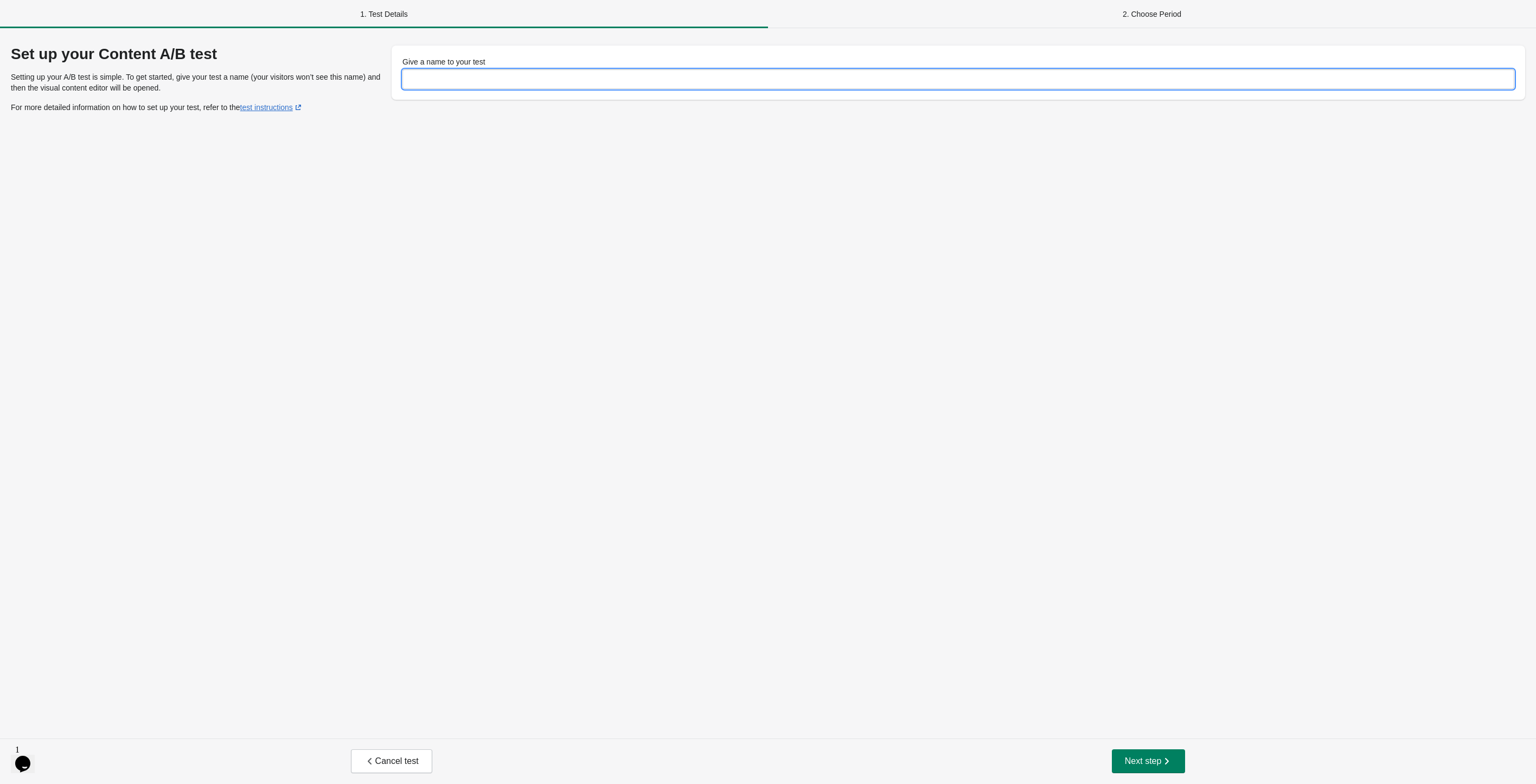
click at [466, 71] on input "Give a name to your test" at bounding box center [958, 79] width 1112 height 19
type input "****"
click at [1152, 767] on span "Next step" at bounding box center [1149, 761] width 48 height 11
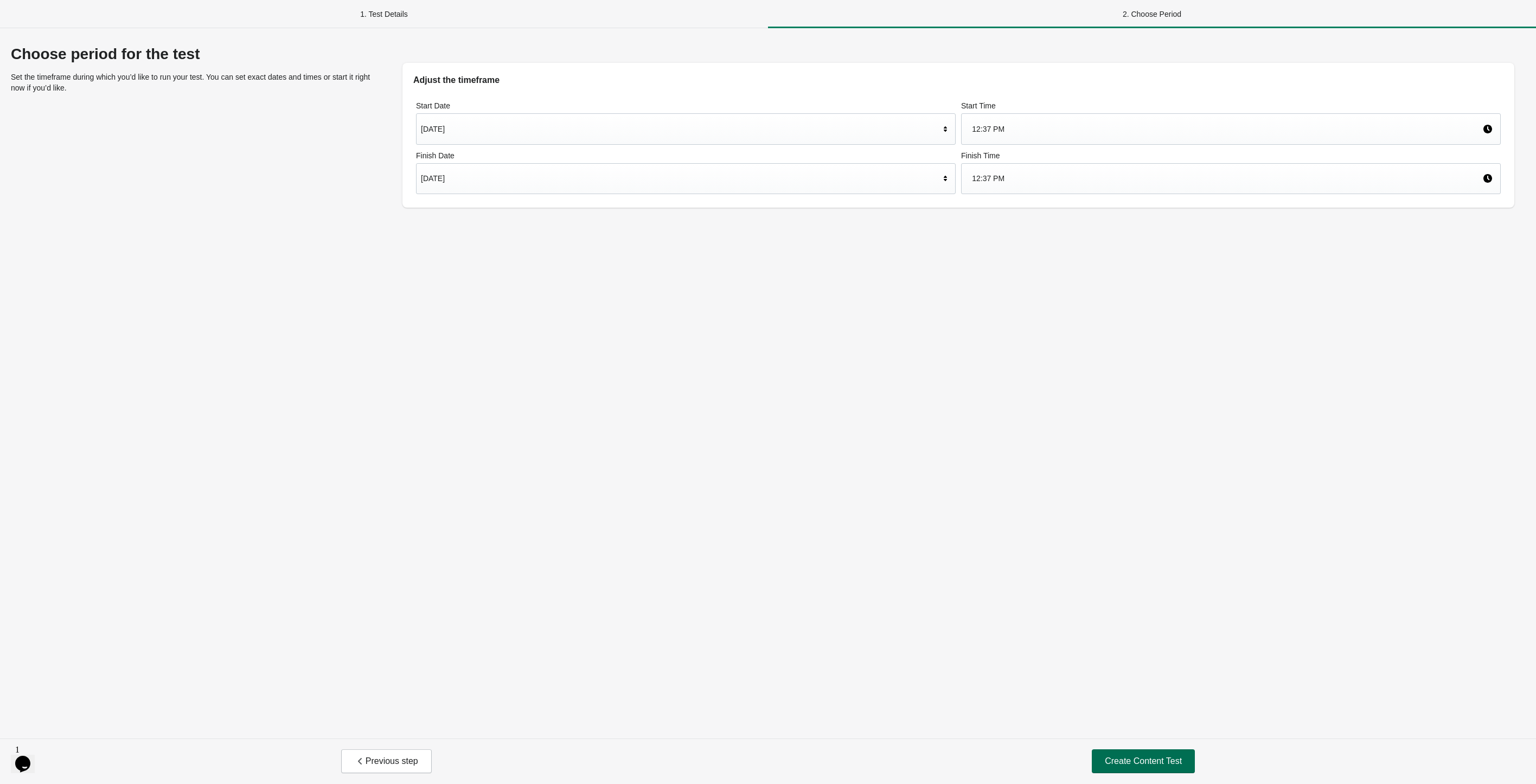
click at [1133, 754] on button "Create Content Test" at bounding box center [1143, 761] width 103 height 24
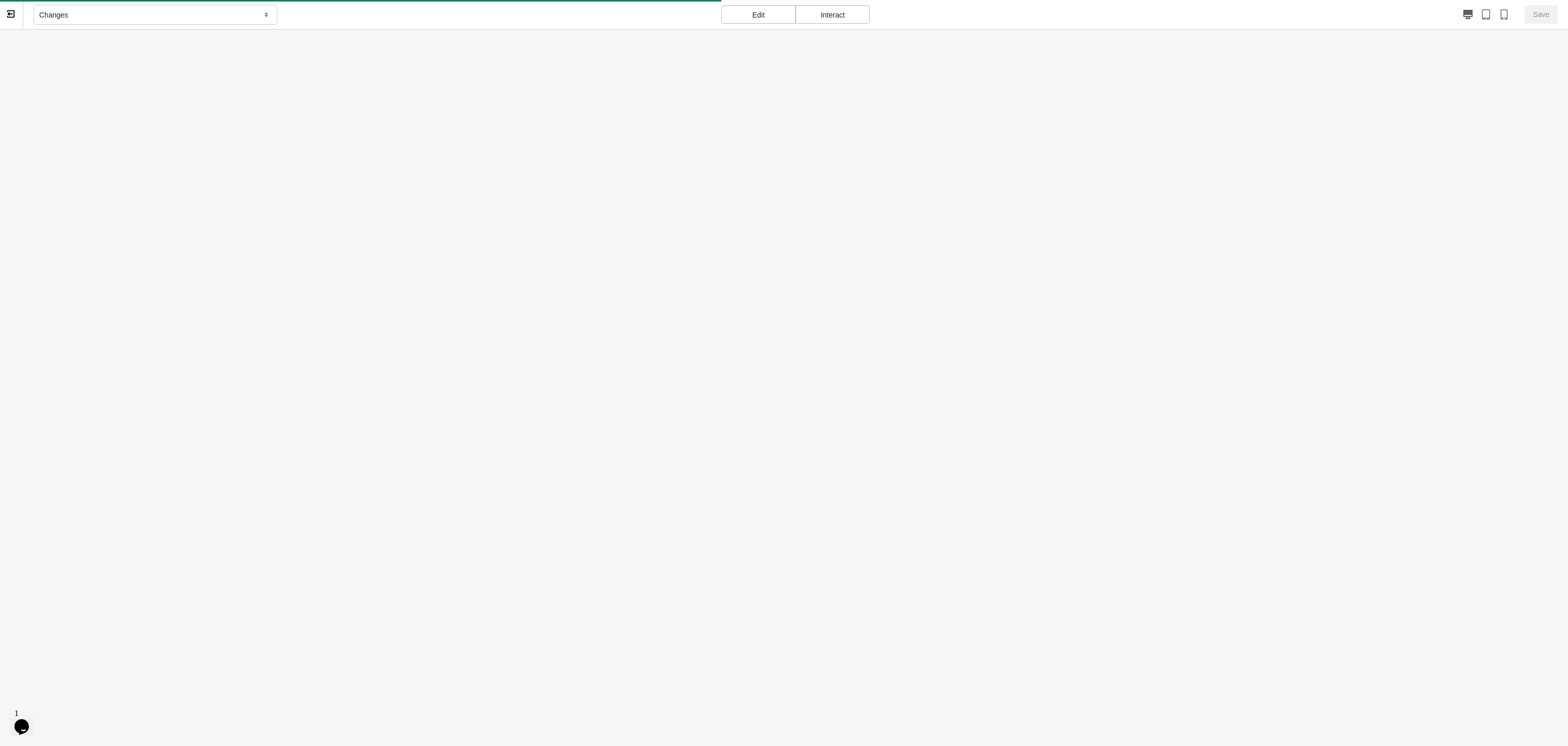
click at [118, 21] on div "Changes" at bounding box center [155, 15] width 244 height 21
click at [850, 13] on div "Interact" at bounding box center [833, 14] width 74 height 18
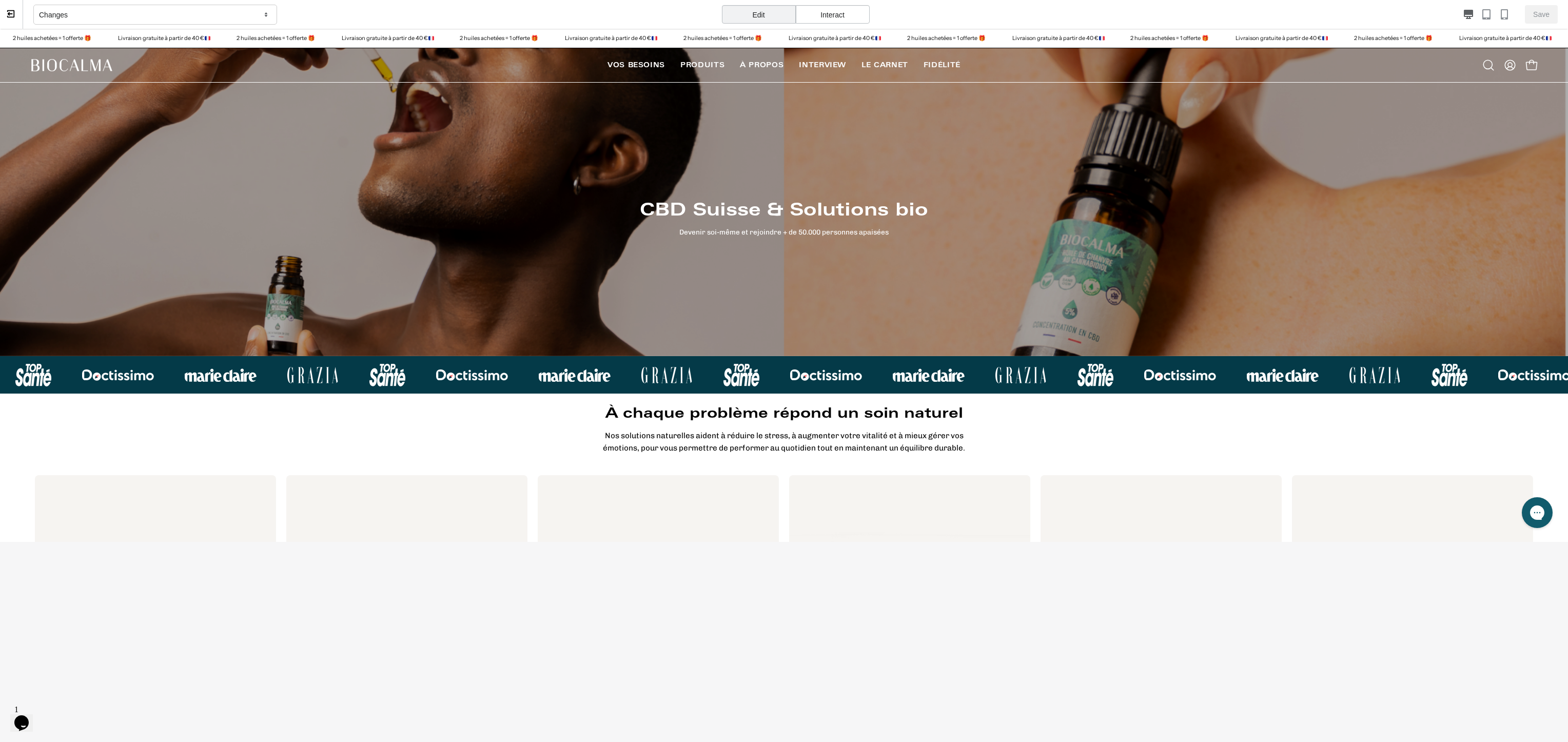
click at [774, 16] on div "Edit" at bounding box center [758, 14] width 74 height 18
click at [798, 16] on div "Interact" at bounding box center [832, 14] width 74 height 18
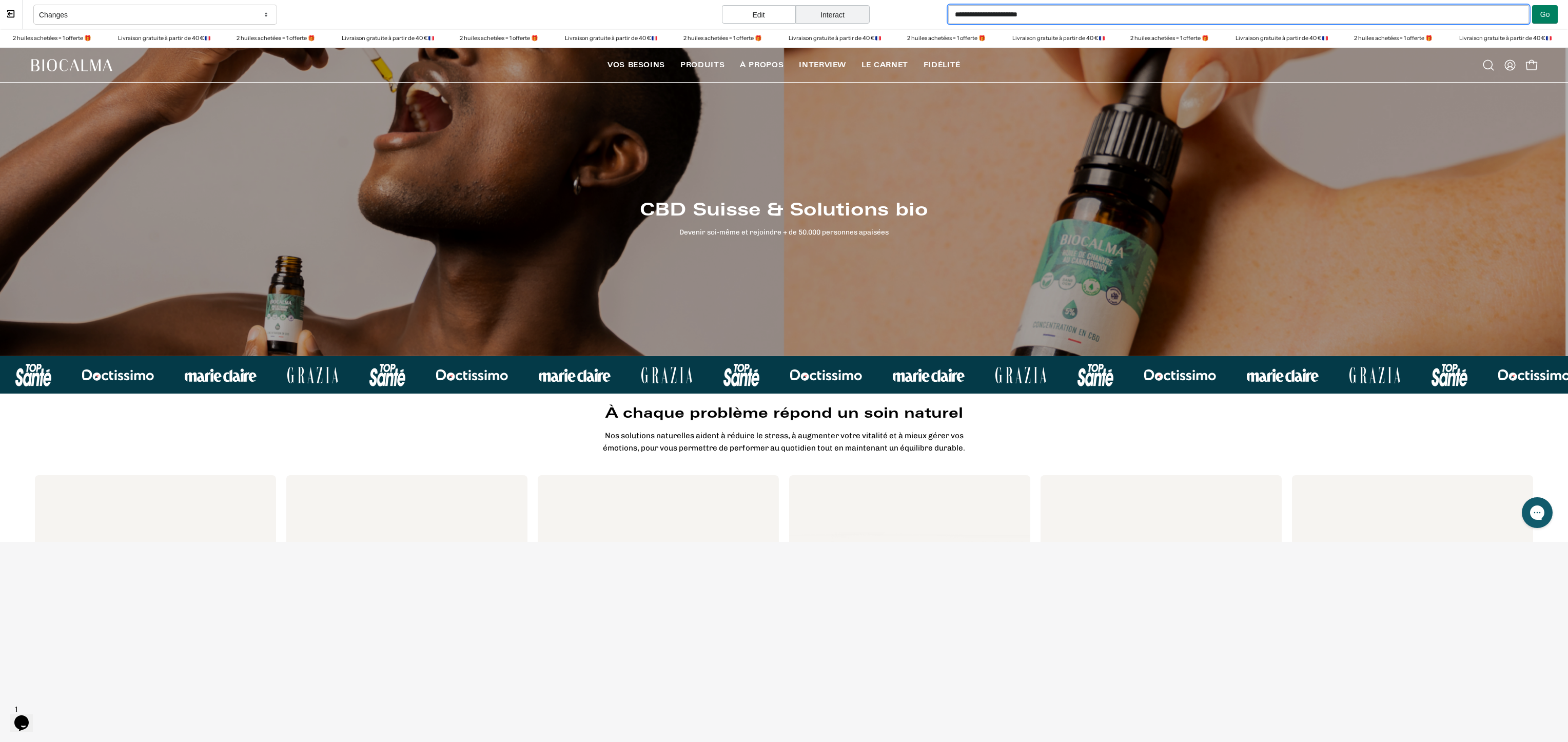
click at [1044, 14] on input "**********" at bounding box center [1239, 14] width 581 height 18
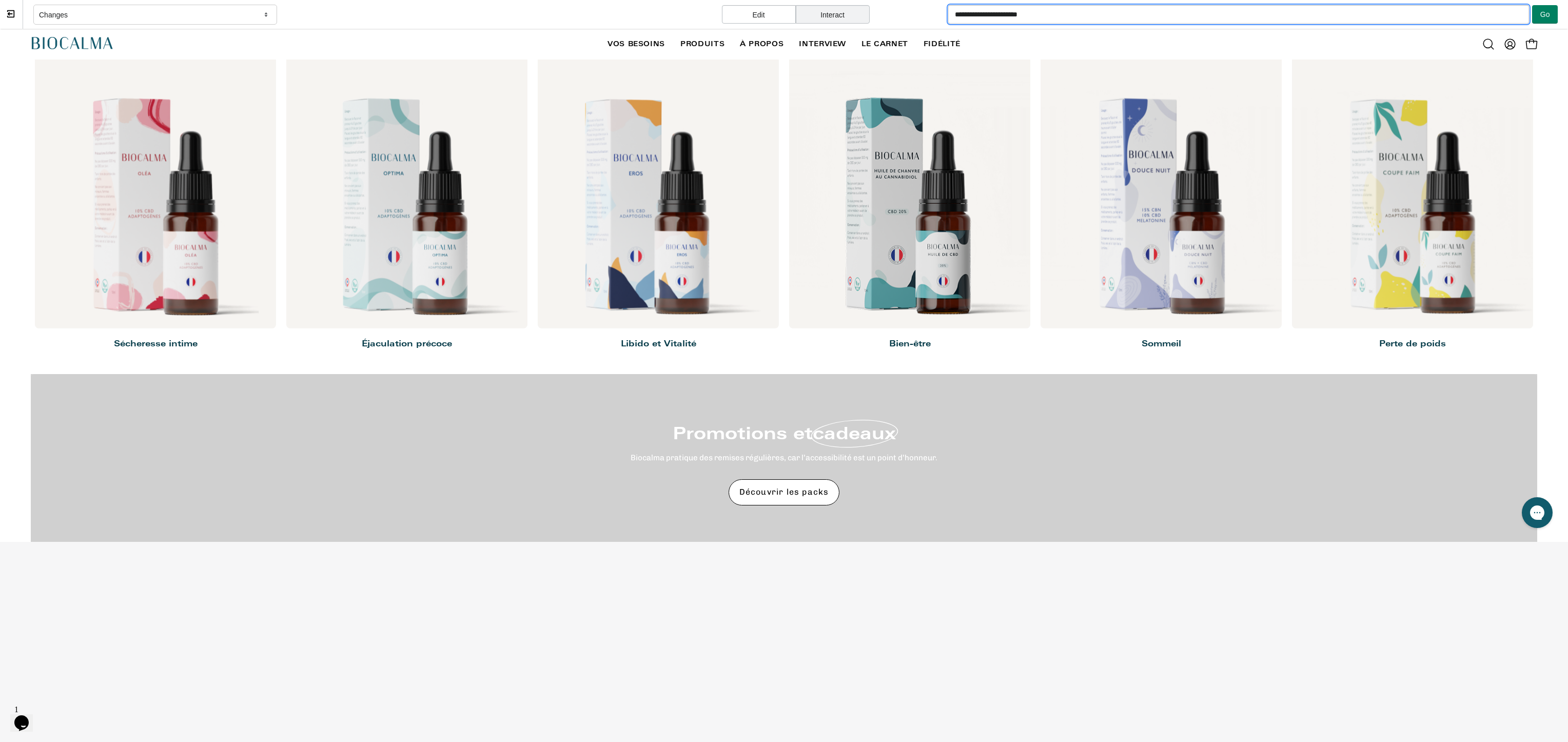
scroll to position [462, 0]
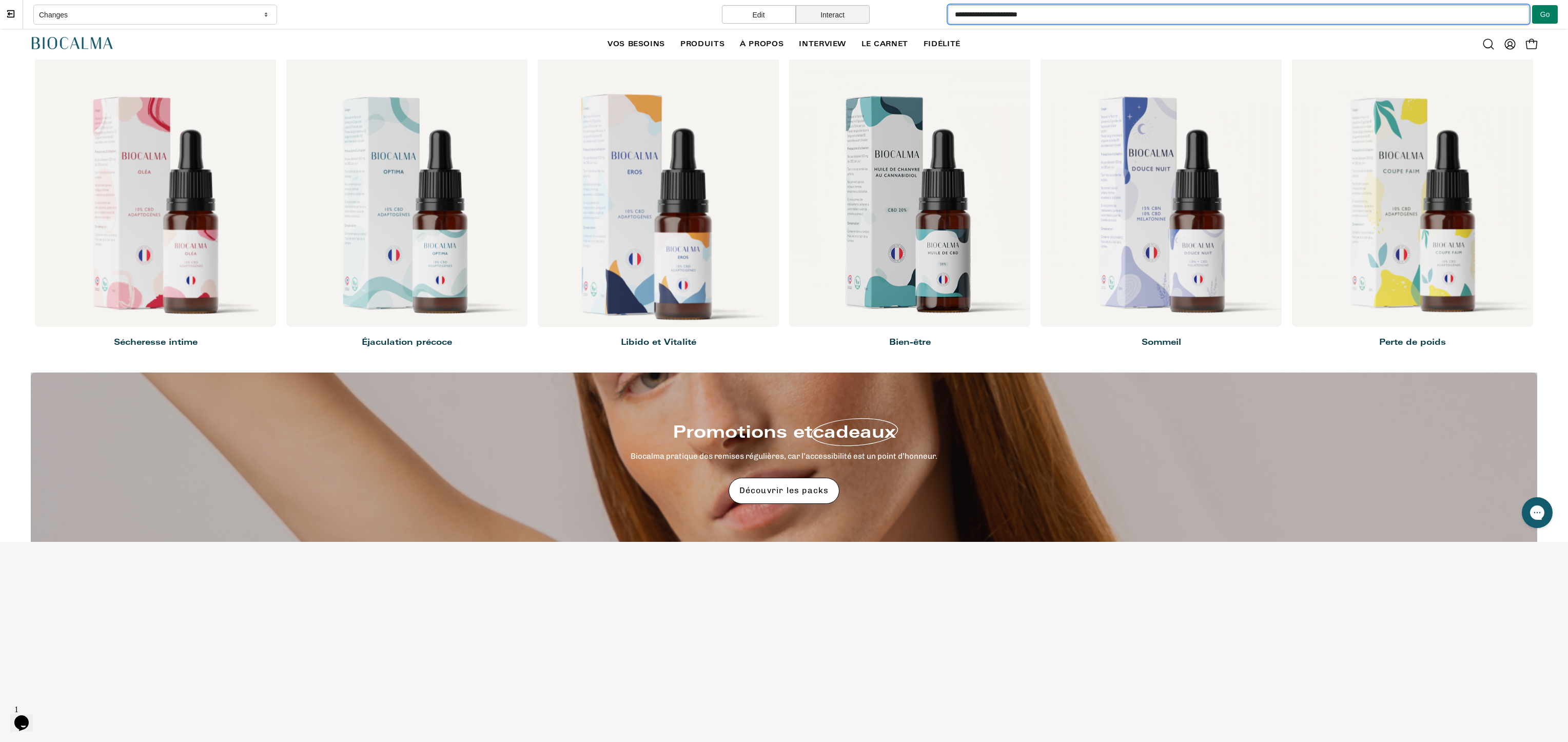
click at [673, 242] on div at bounding box center [658, 170] width 241 height 313
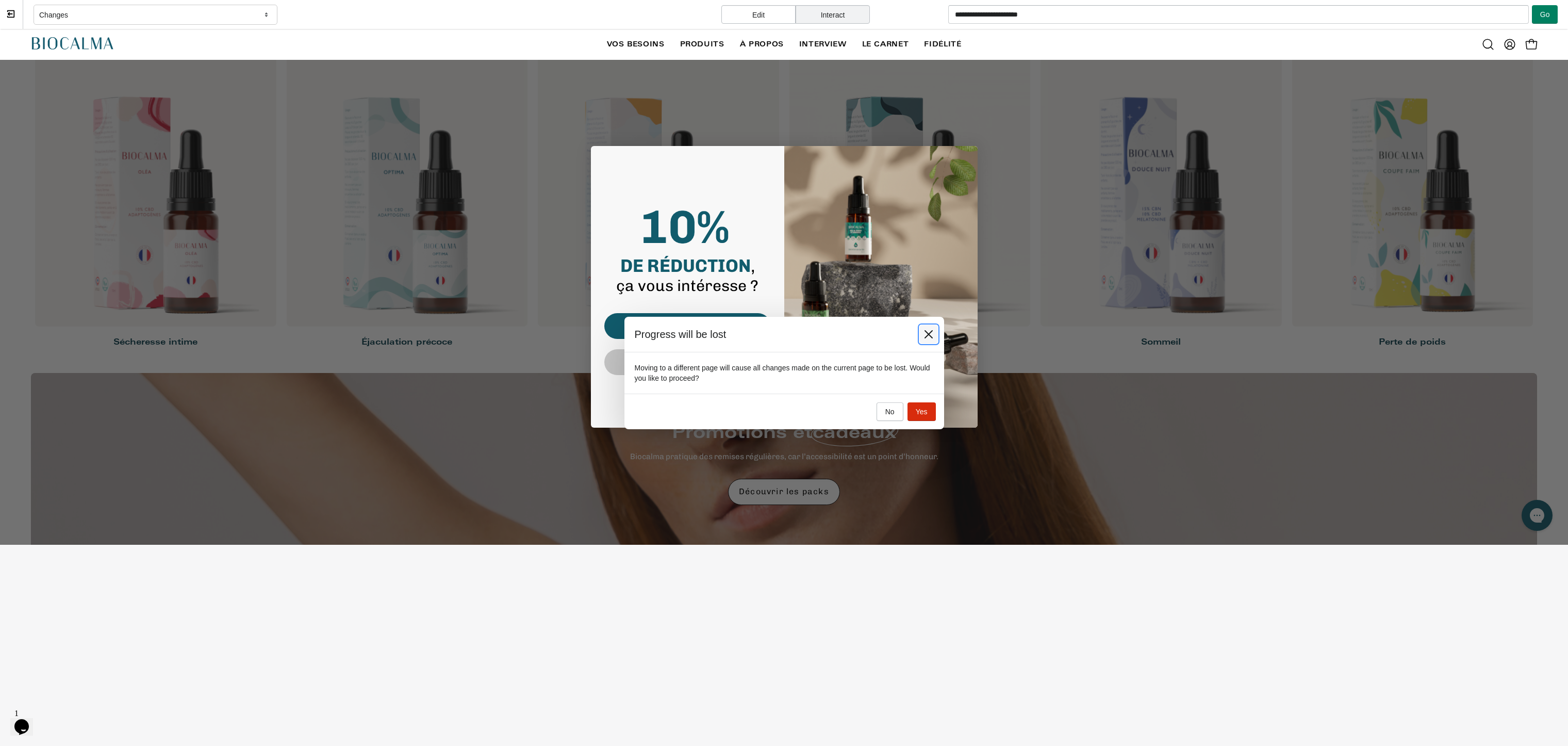
drag, startPoint x: 932, startPoint y: 301, endPoint x: 934, endPoint y: 329, distance: 28.1
click at [934, 329] on button at bounding box center [929, 334] width 18 height 18
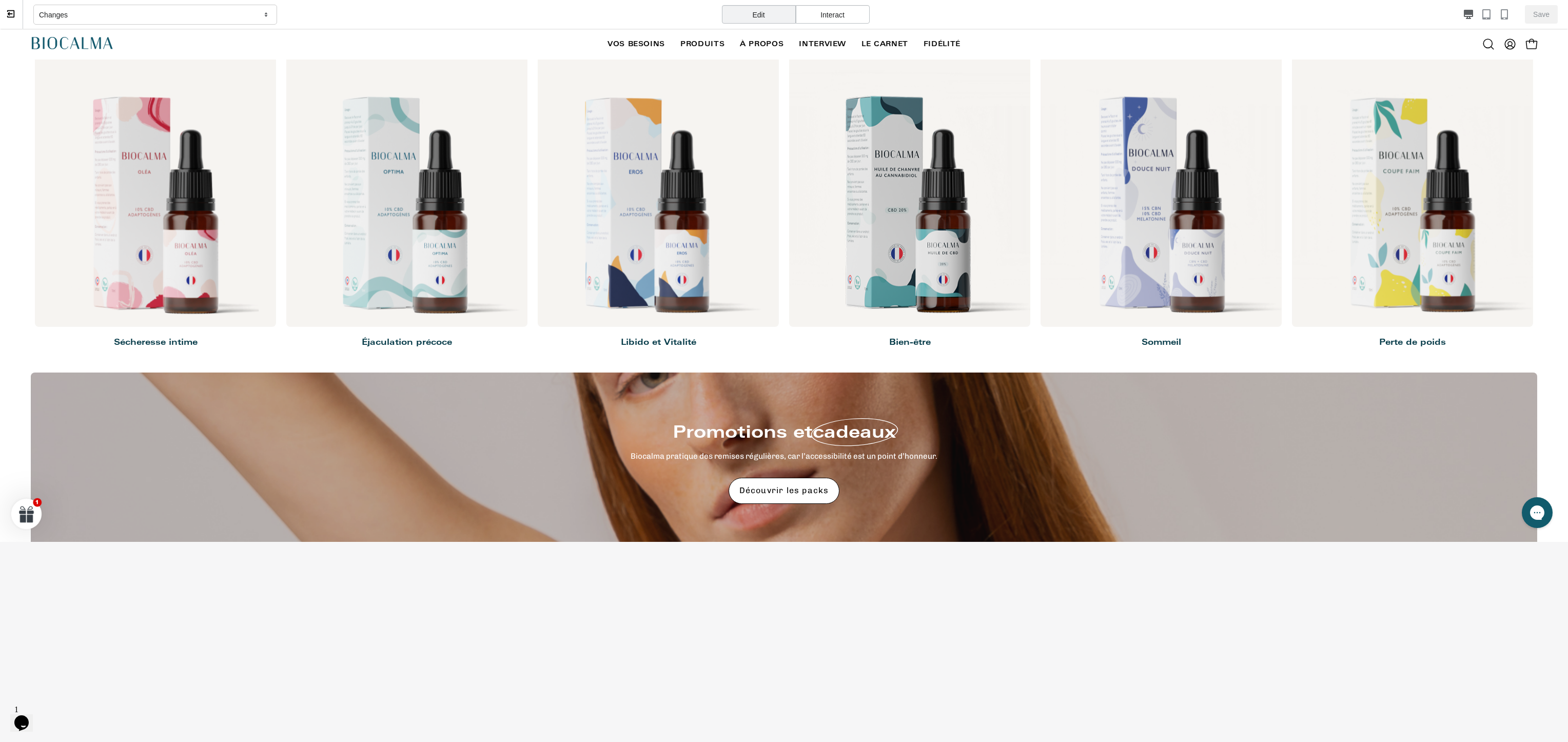
click at [446, 229] on div "Close dialog 10% DE RÉDUCTION , ça vous intéresse ? OUI, ÇA M'INTÉRESSE ! NON, …" at bounding box center [785, 285] width 1569 height 514
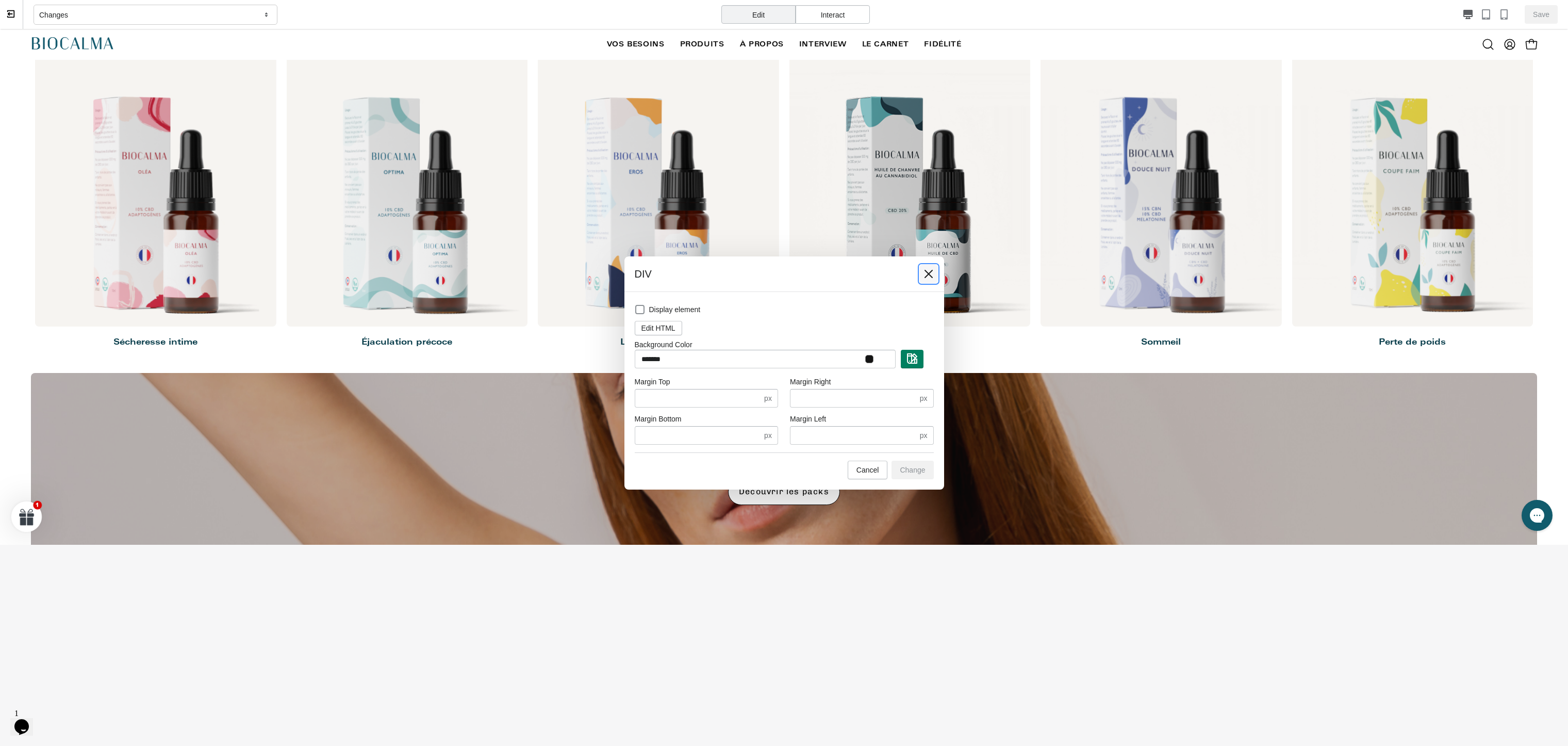
click at [928, 272] on icon at bounding box center [929, 274] width 10 height 10
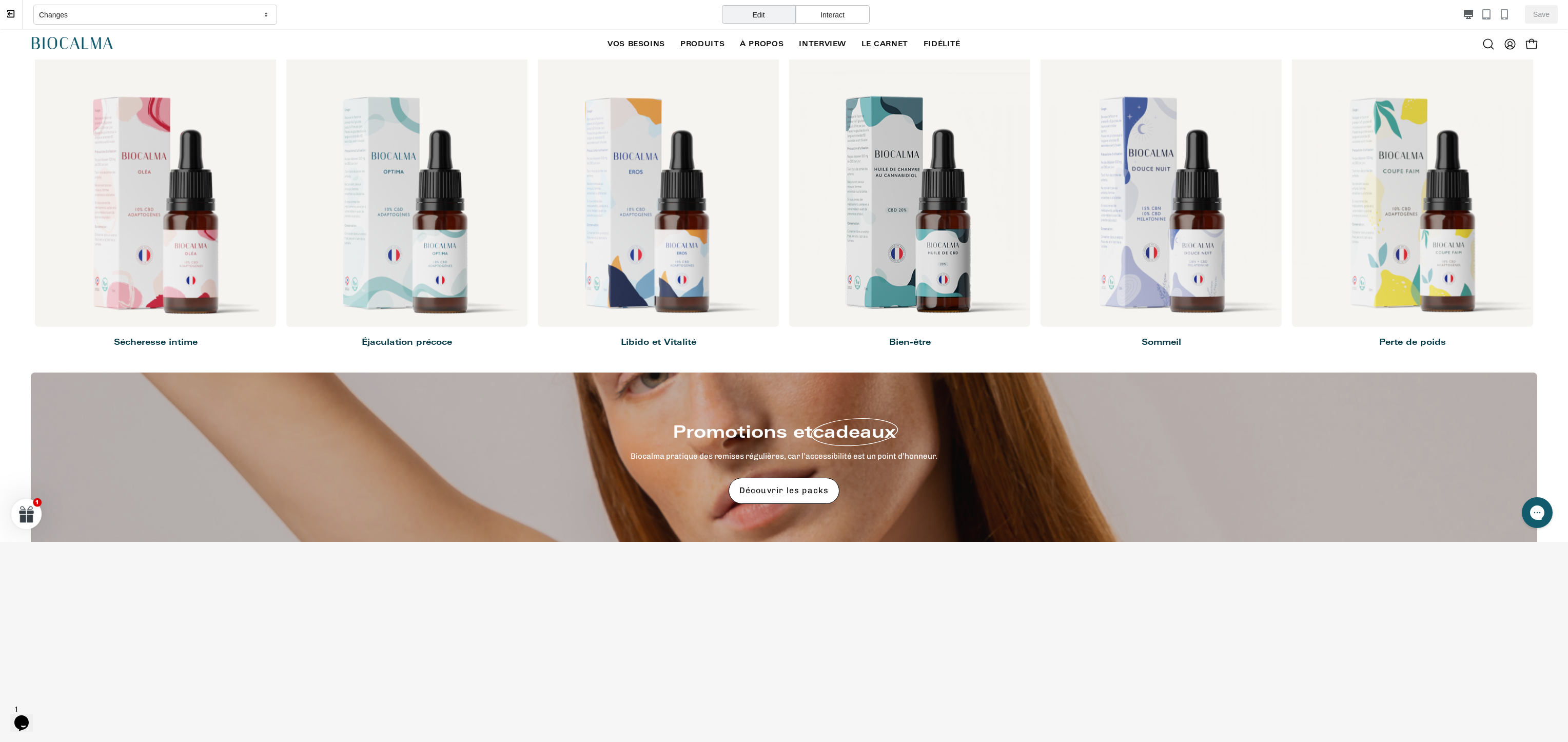
click at [438, 219] on div "Close dialog 10% DE RÉDUCTION , ça vous intéresse ? OUI, ÇA M'INTÉRESSE ! NON, …" at bounding box center [785, 285] width 1569 height 514
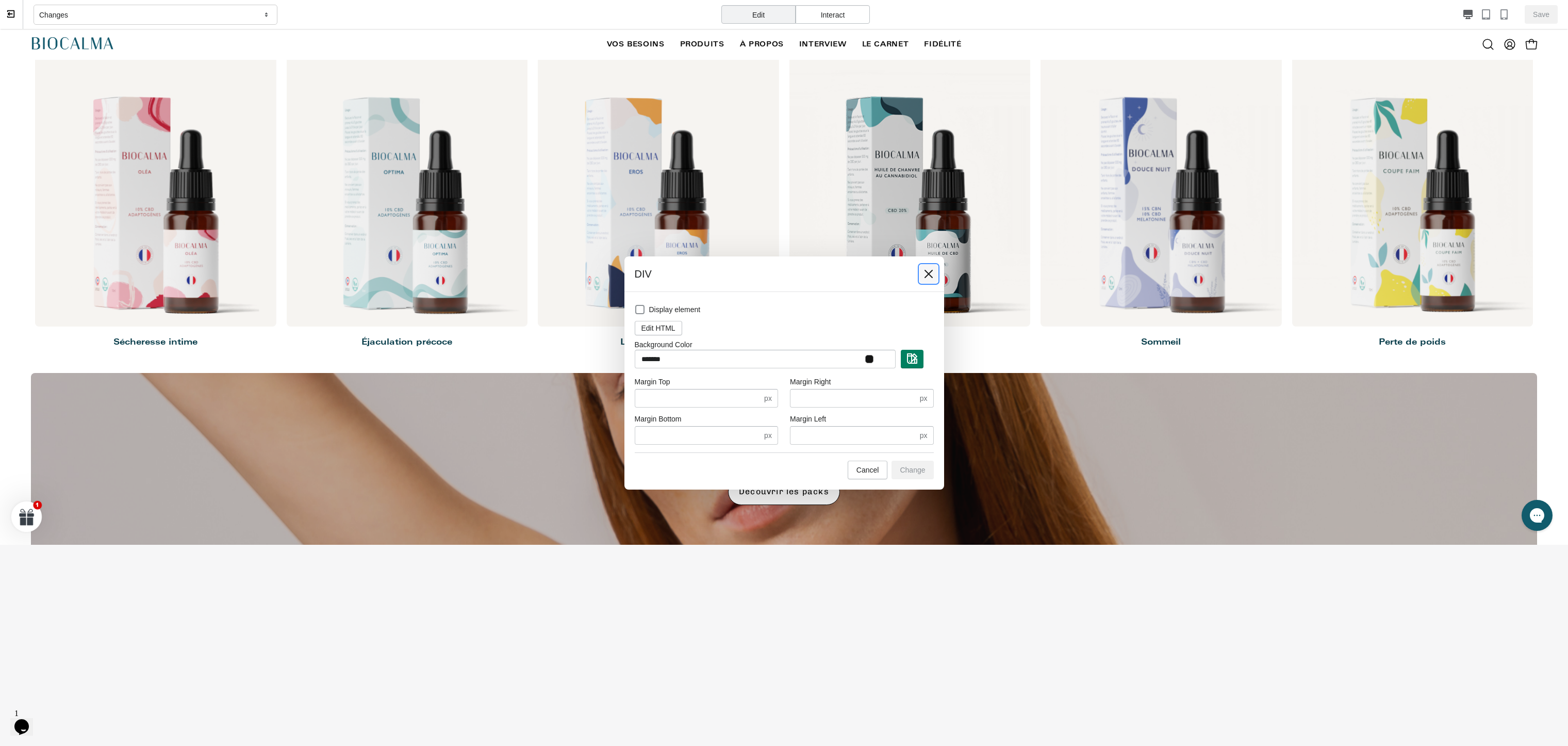
click at [926, 278] on icon at bounding box center [929, 274] width 10 height 10
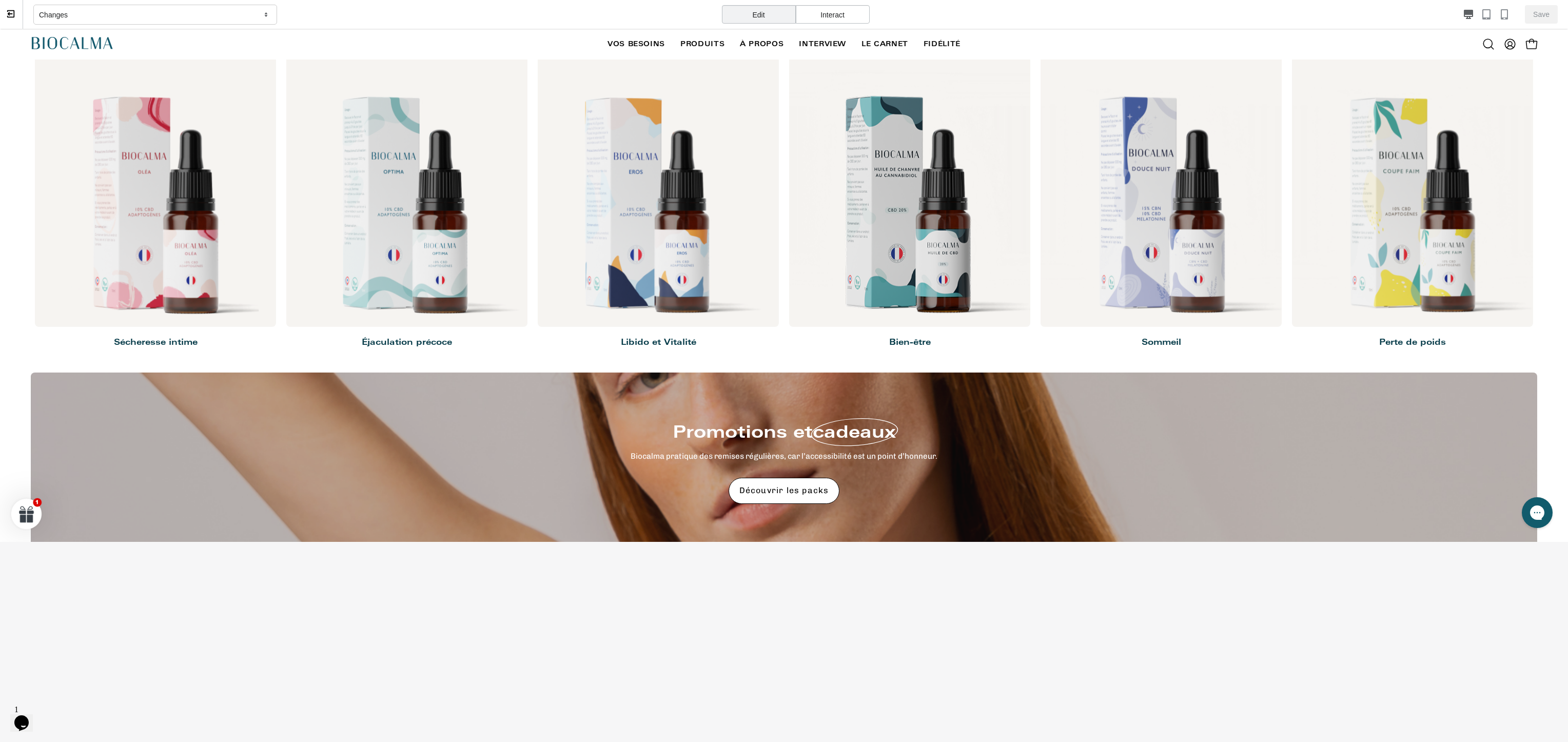
click at [642, 230] on span "10%" at bounding box center [685, 255] width 90 height 57
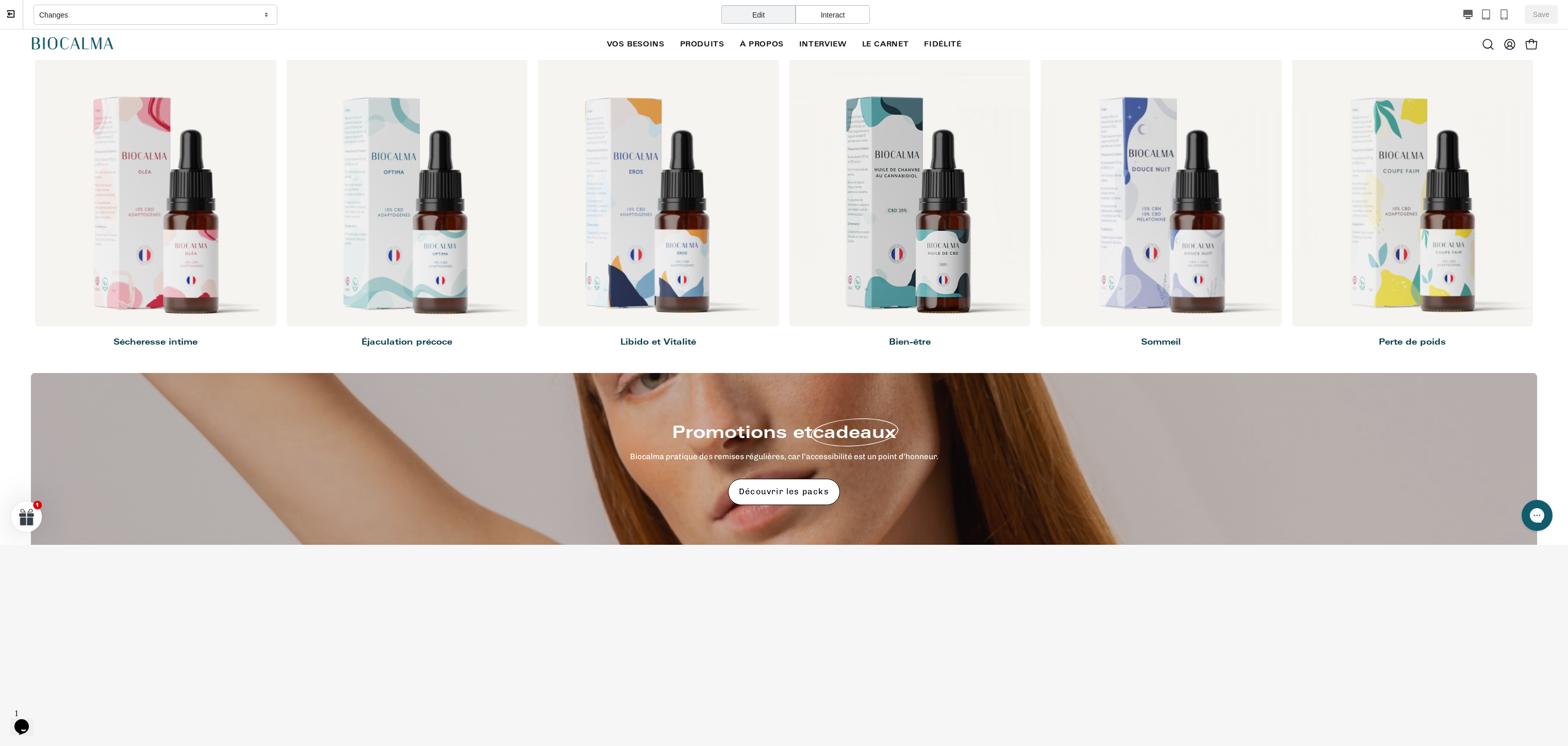
select select "*****"
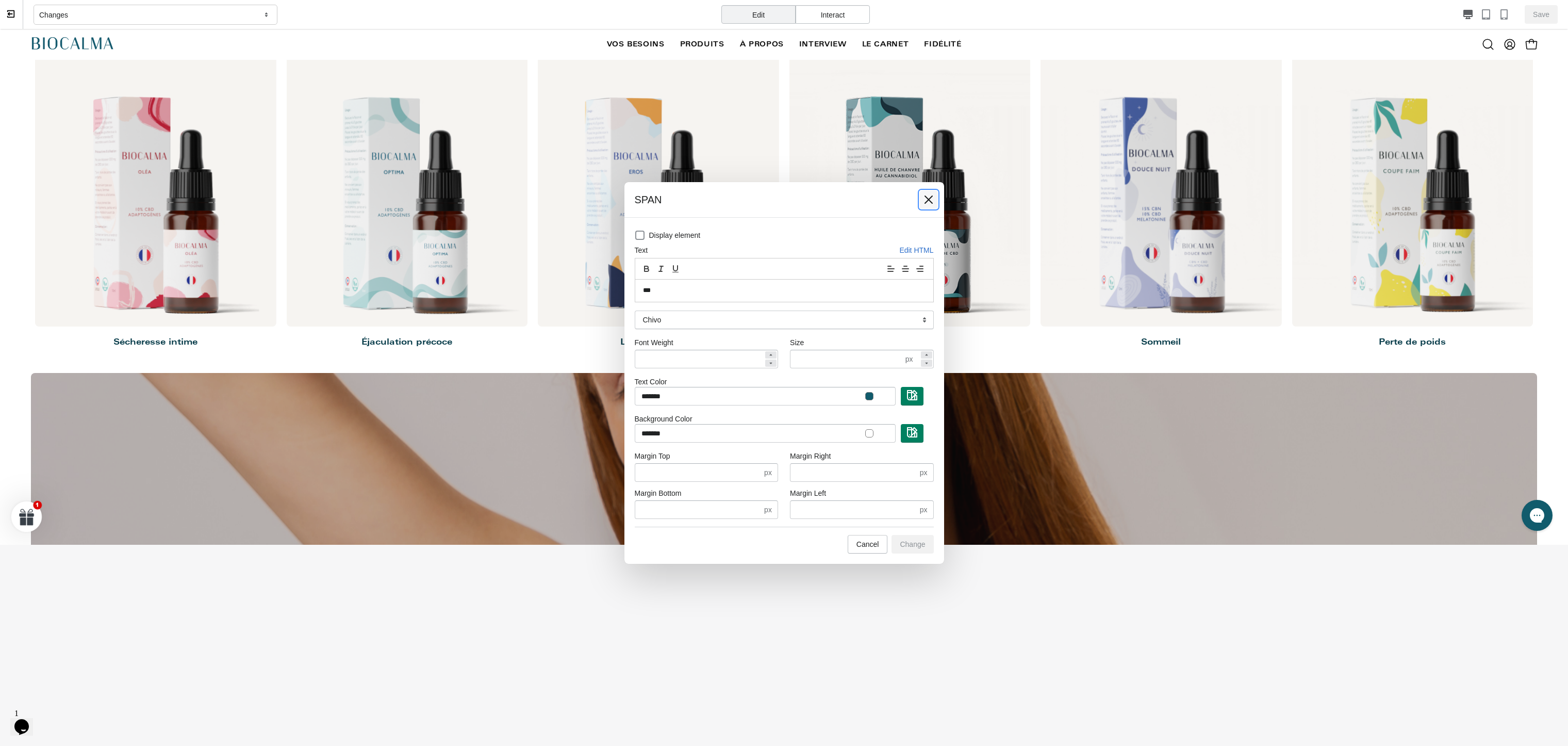
click at [931, 199] on icon at bounding box center [929, 200] width 10 height 10
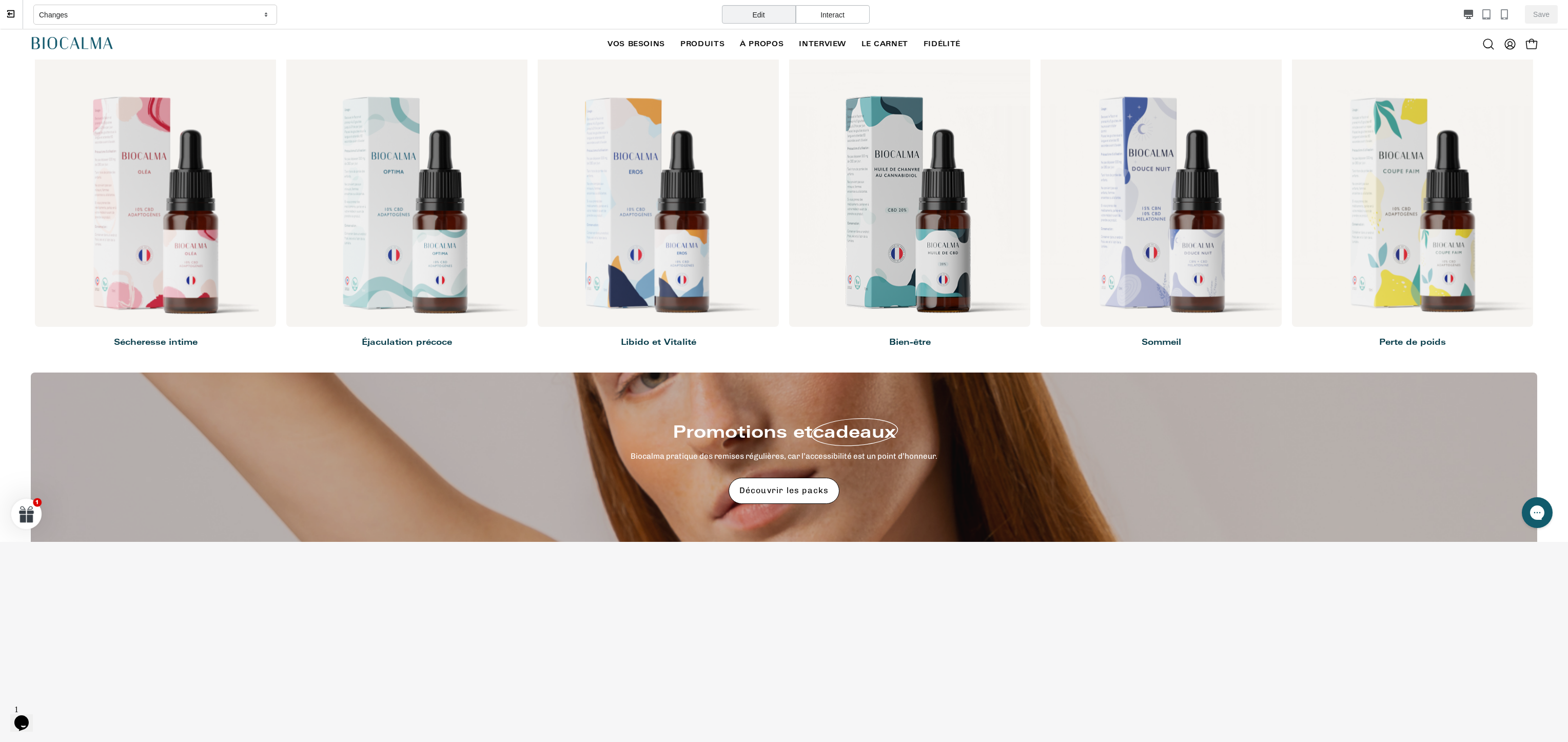
click at [754, 260] on p "10% DE RÉDUCTION ," at bounding box center [688, 266] width 166 height 78
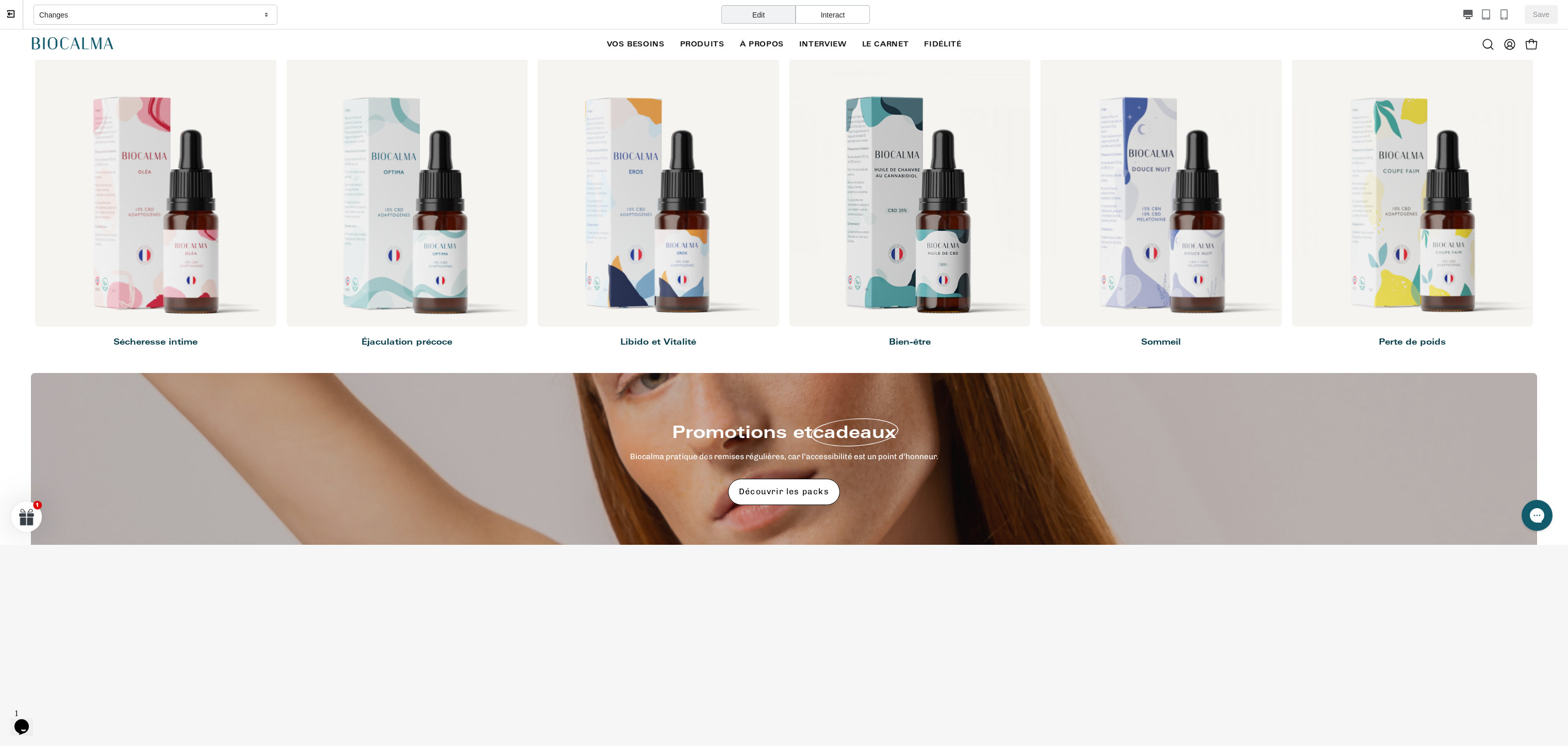
select select "*********"
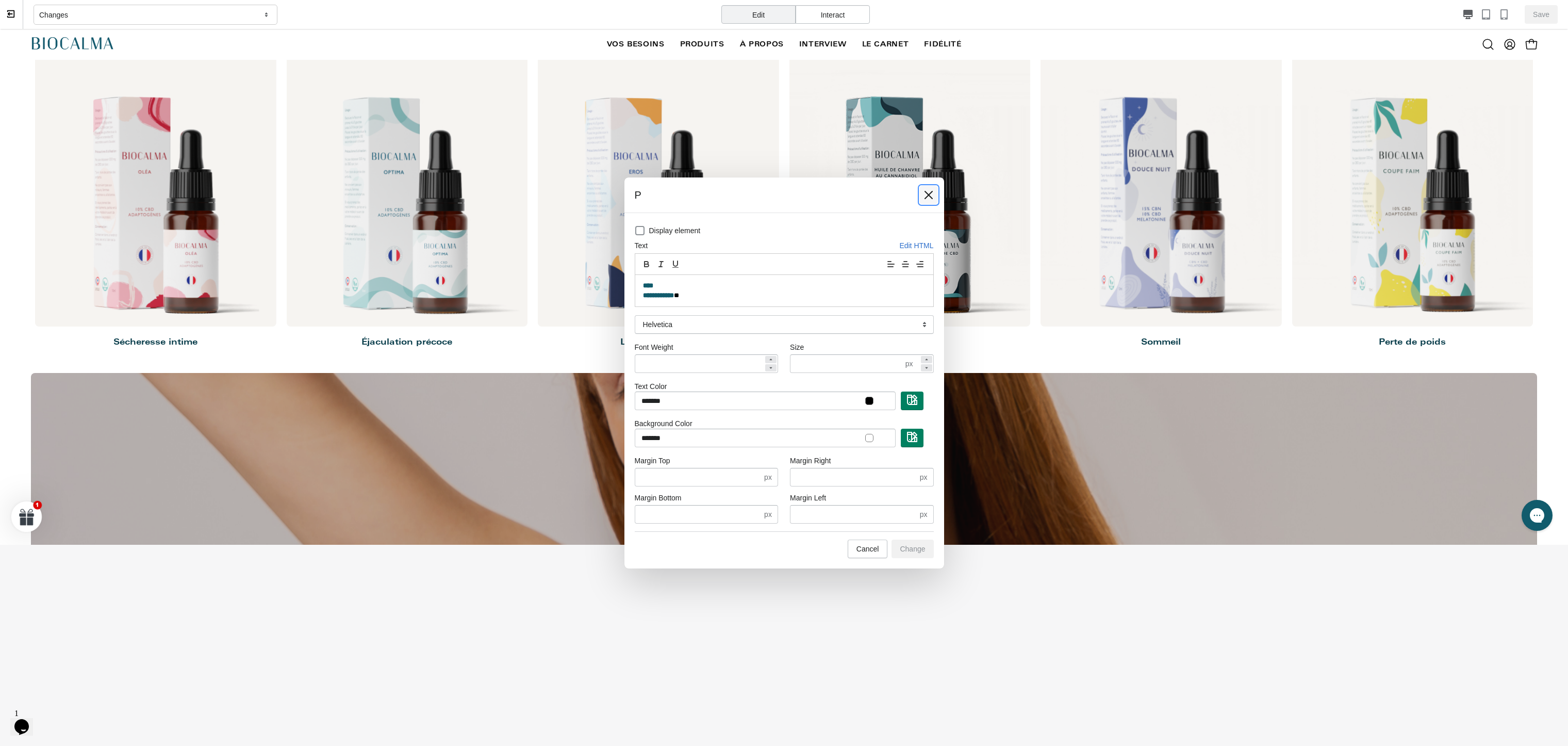
click at [934, 192] on button at bounding box center [929, 195] width 18 height 18
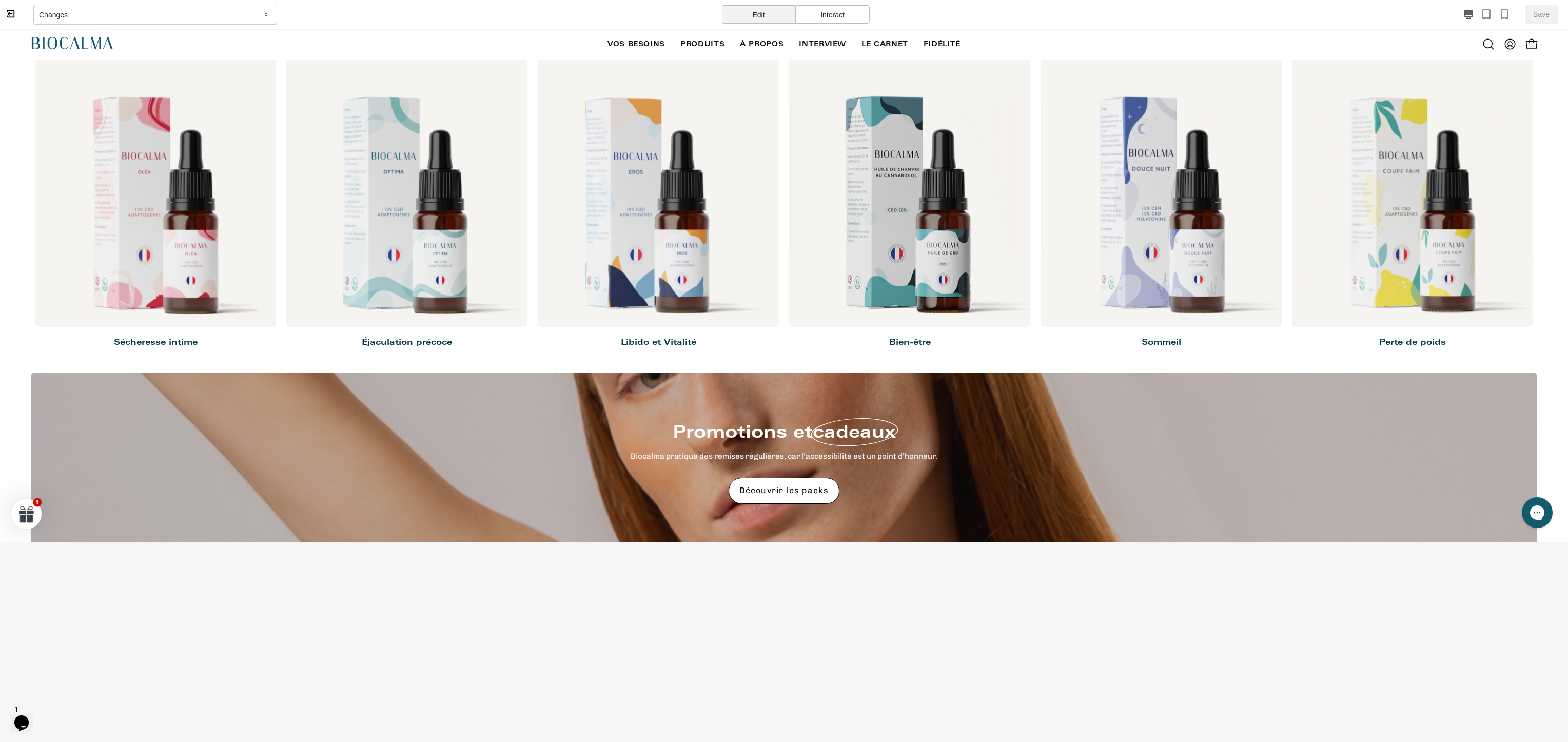
click at [850, 14] on div "Interact" at bounding box center [832, 14] width 74 height 18
click at [715, 175] on form "10% DE RÉDUCTION , ça vous intéresse ? OUI, ÇA M'INTÉRESSE ! NON, MERCI... ****…" at bounding box center [784, 315] width 385 height 281
click at [688, 184] on div "10% DE RÉDUCTION , ça vous intéresse ? OUI, ÇA M'INTÉRESSE ! NON, MERCI..." at bounding box center [693, 315] width 182 height 265
click at [416, 178] on div "Close dialog 10% DE RÉDUCTION , ça vous intéresse ? OUI, ÇA M'INTÉRESSE ! NON, …" at bounding box center [784, 285] width 1568 height 513
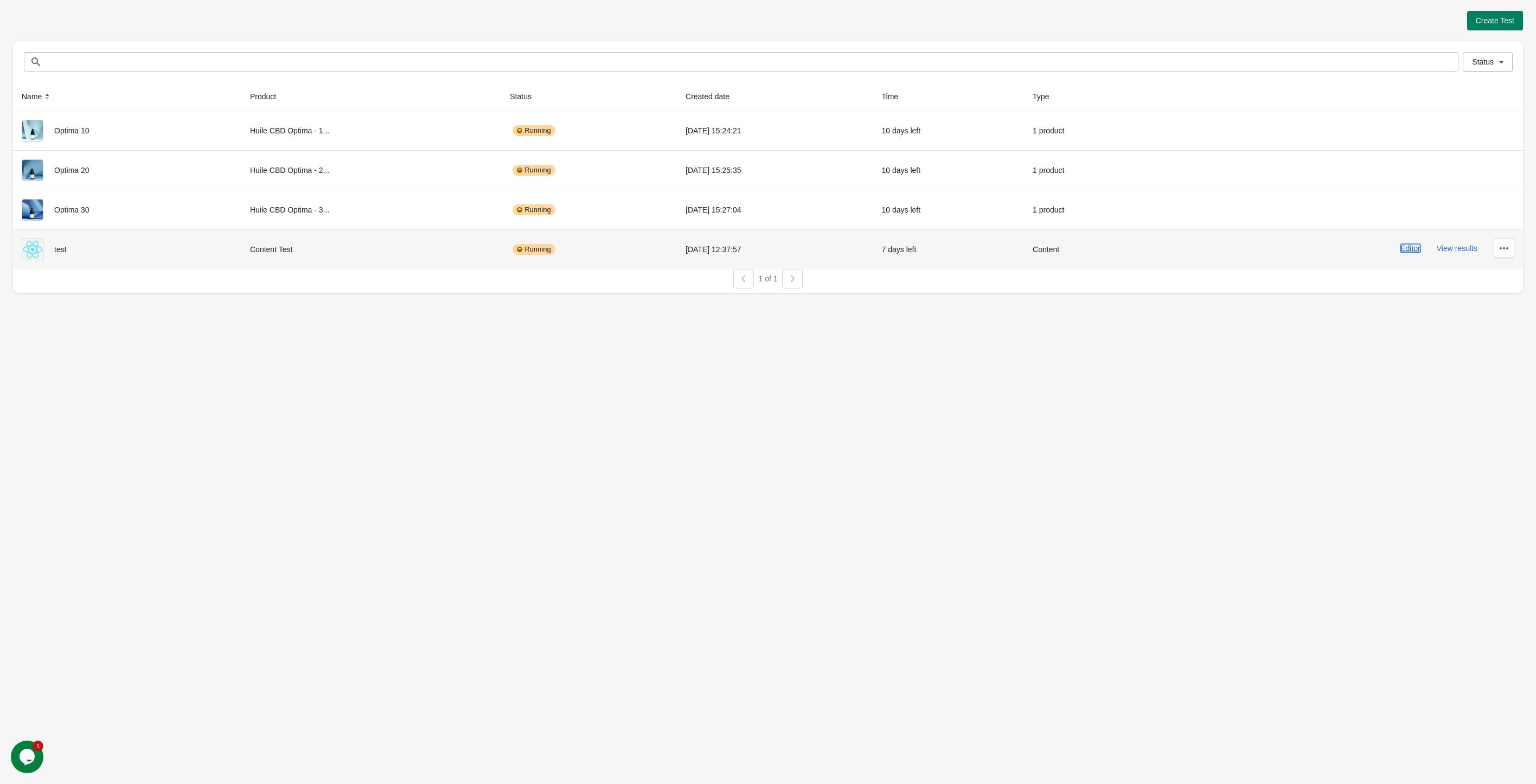
click at [1410, 250] on button "Editor" at bounding box center [1410, 248] width 20 height 8
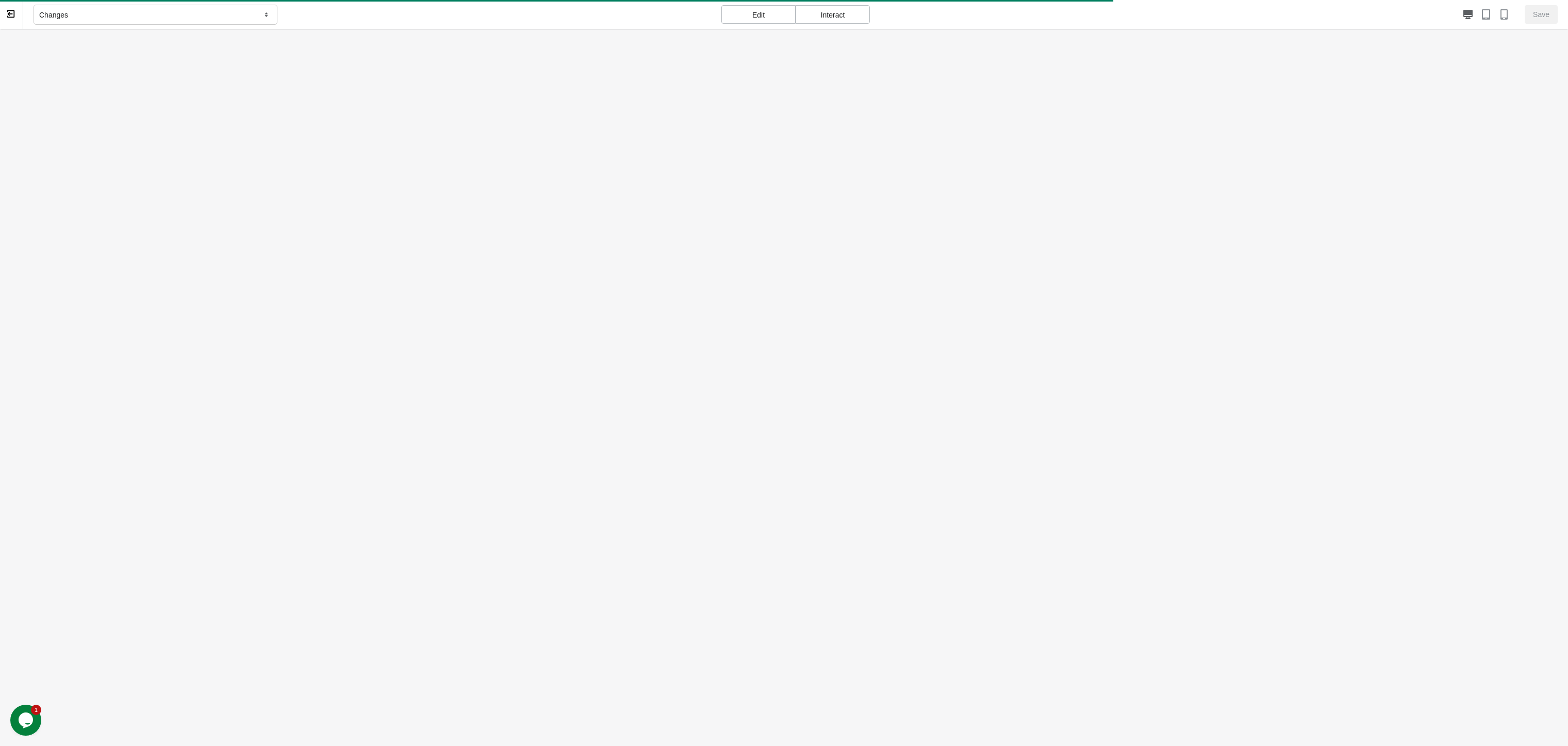
click at [849, 21] on div "Interact" at bounding box center [833, 14] width 74 height 18
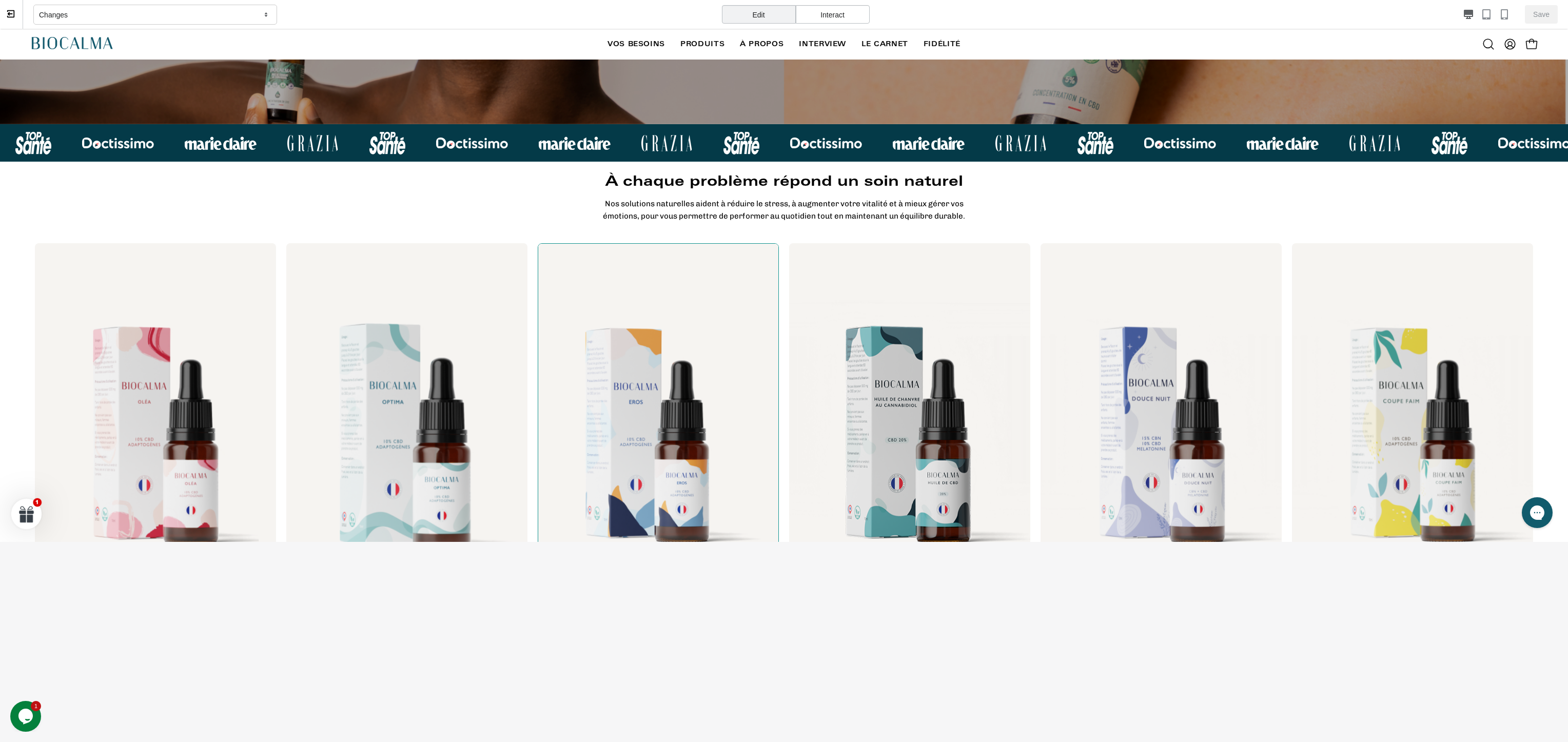
scroll to position [256, 0]
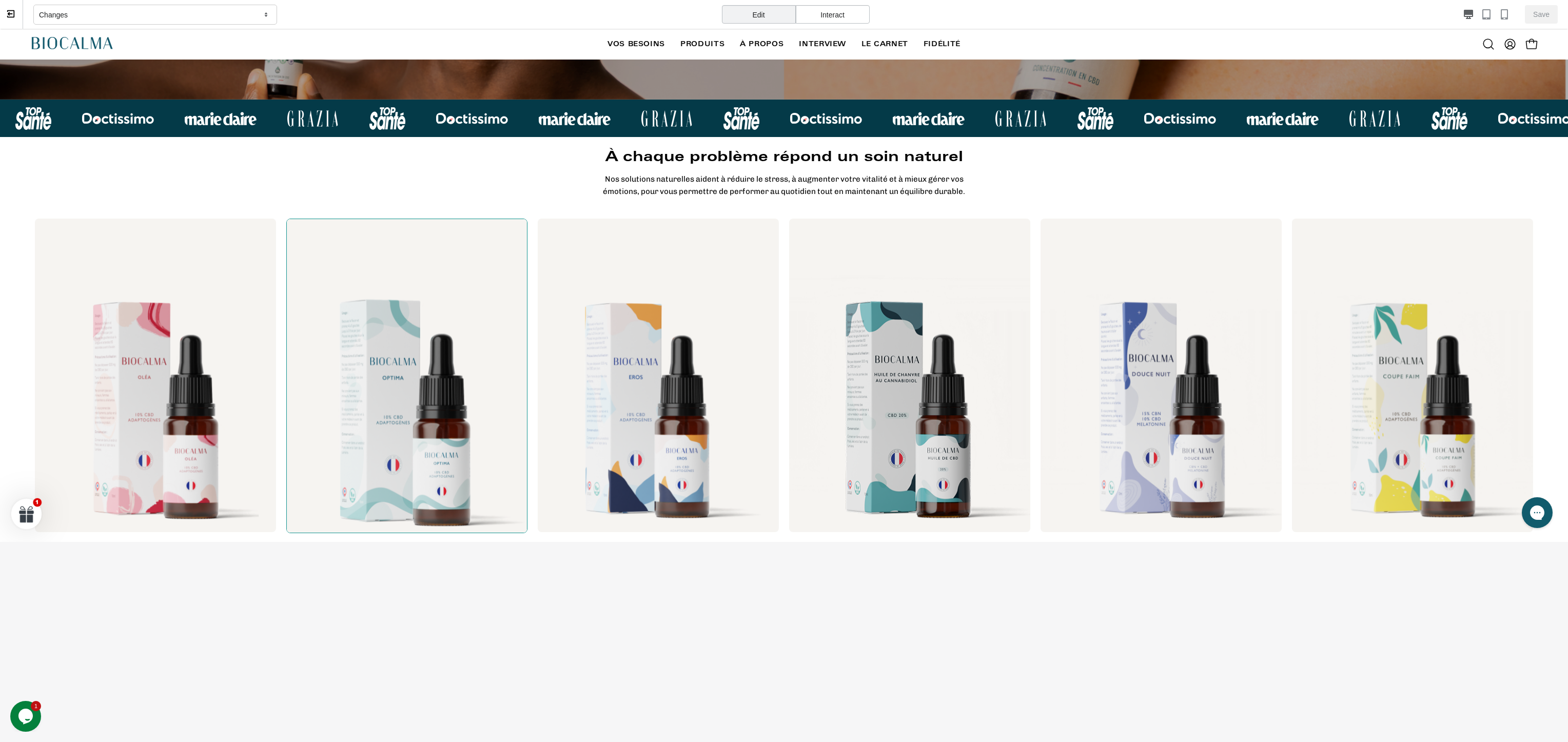
click at [396, 385] on div at bounding box center [407, 376] width 241 height 315
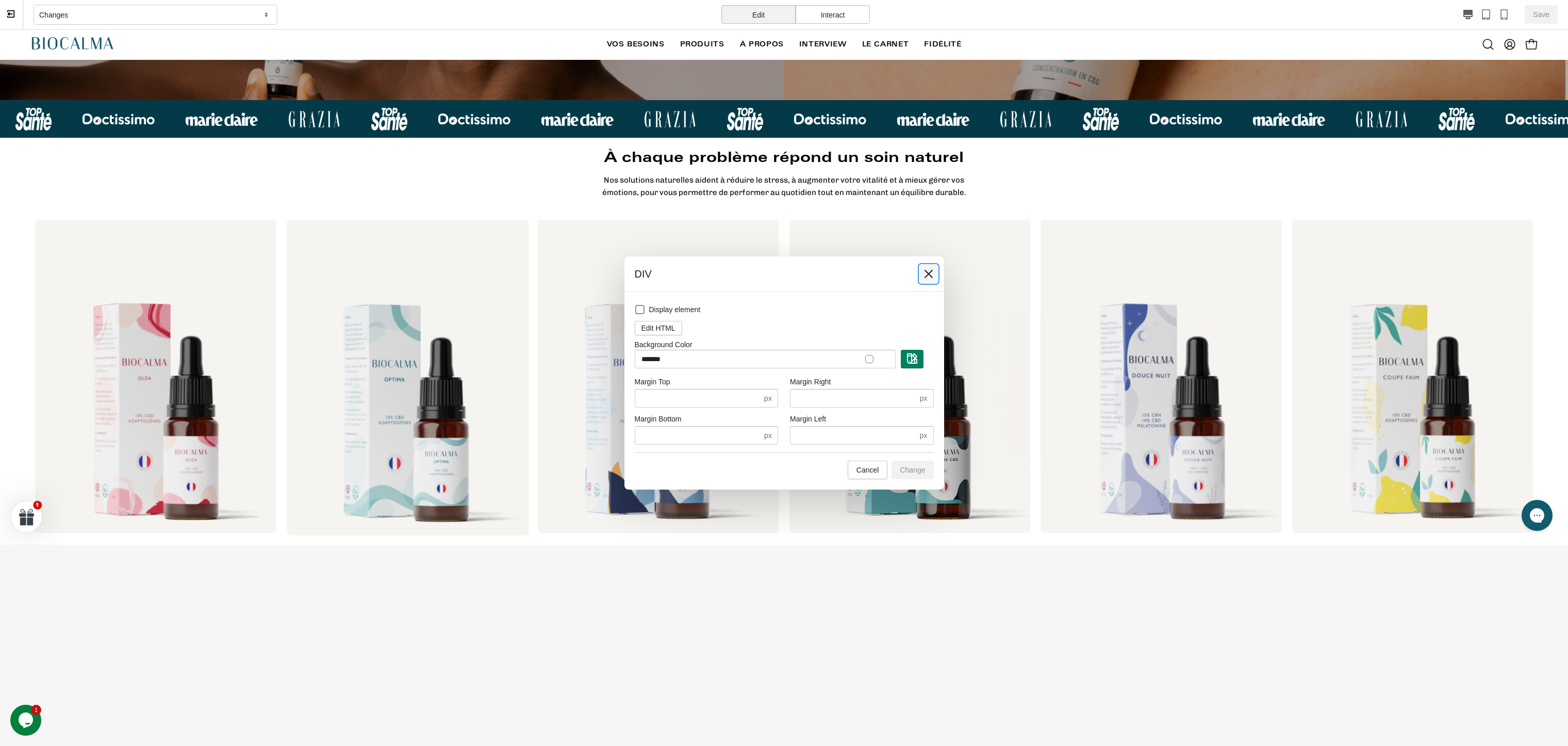
click at [936, 277] on button at bounding box center [929, 274] width 18 height 18
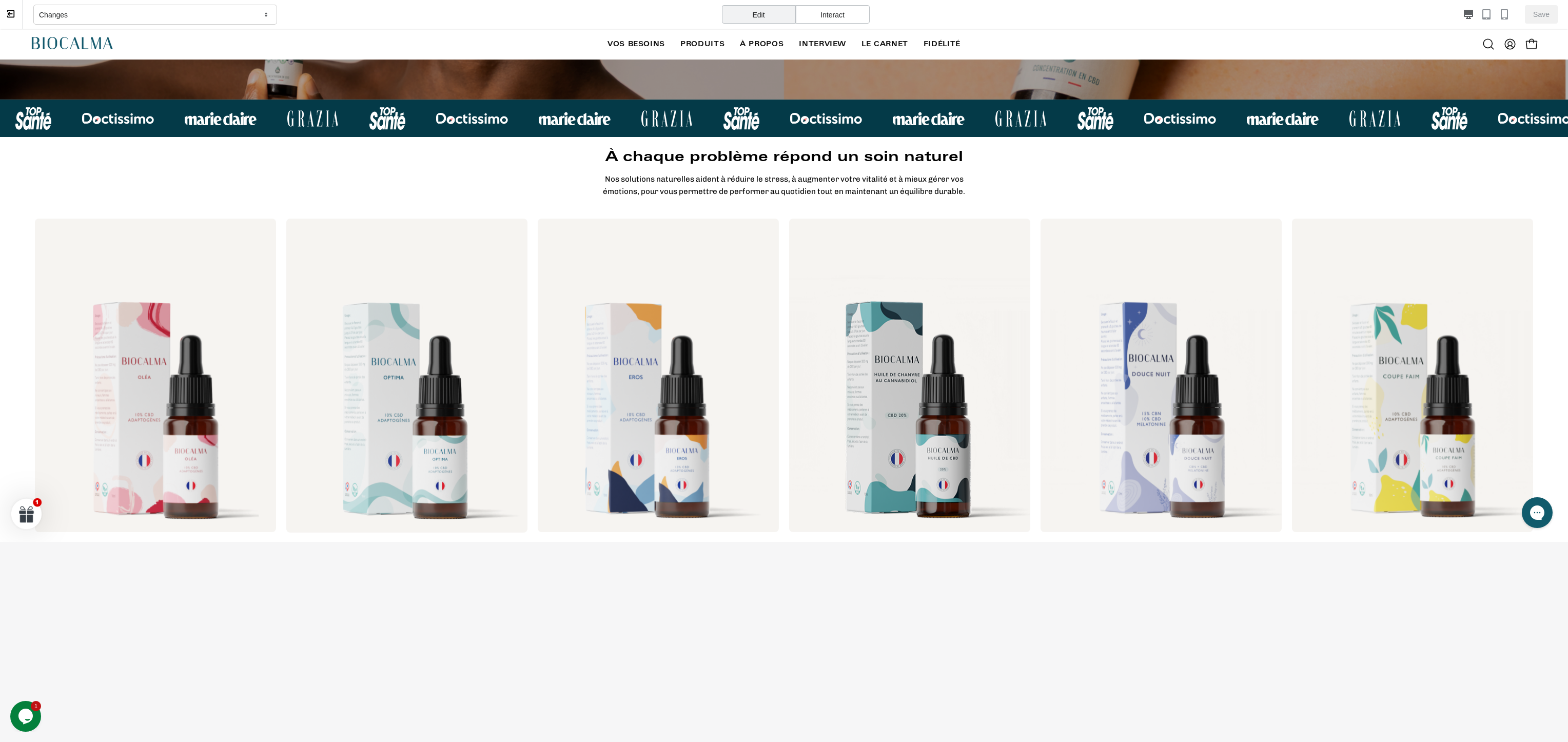
click at [844, 24] on div "Edit Interact" at bounding box center [796, 17] width 148 height 24
click at [844, 15] on div "Interact" at bounding box center [832, 14] width 74 height 18
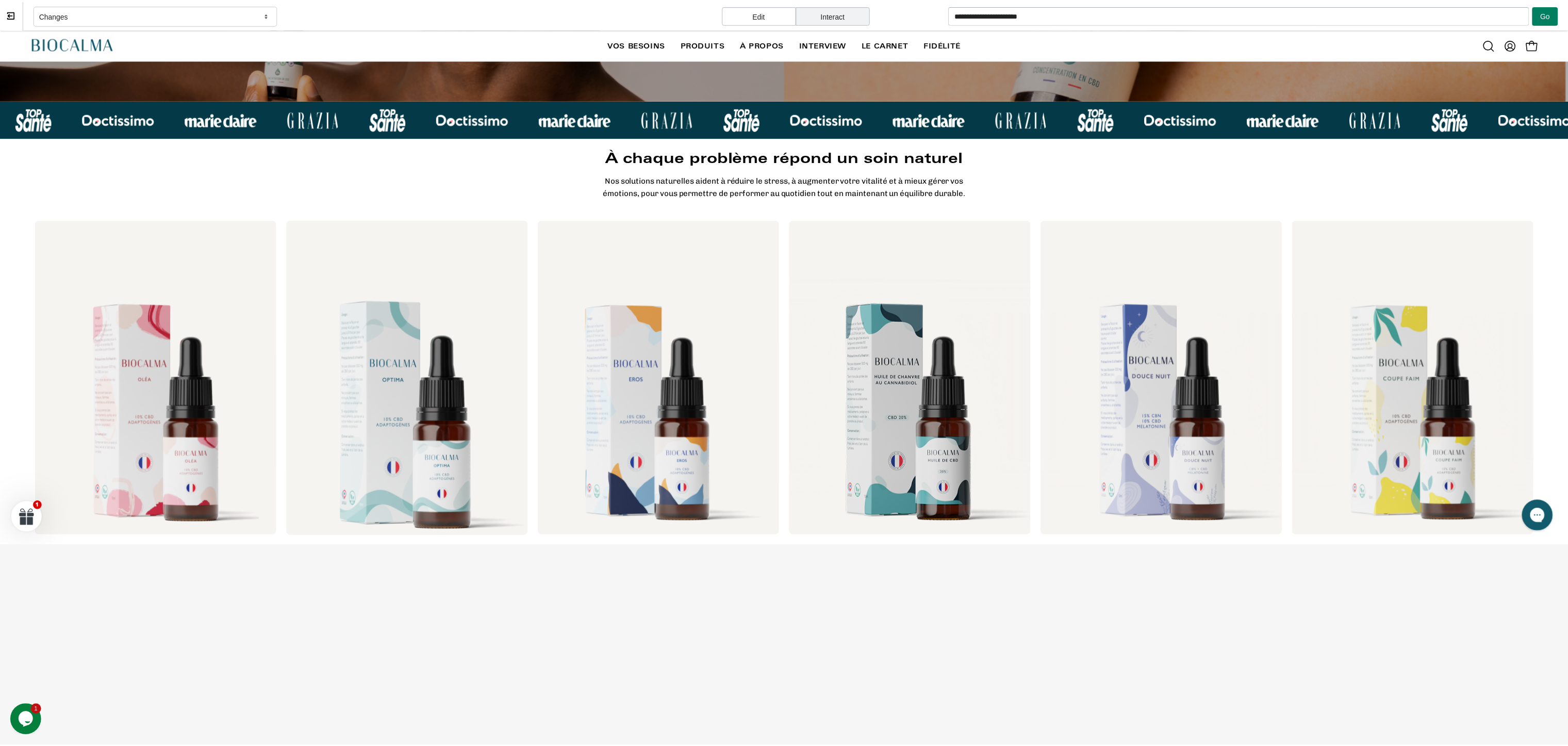
click at [466, 363] on div at bounding box center [409, 379] width 242 height 316
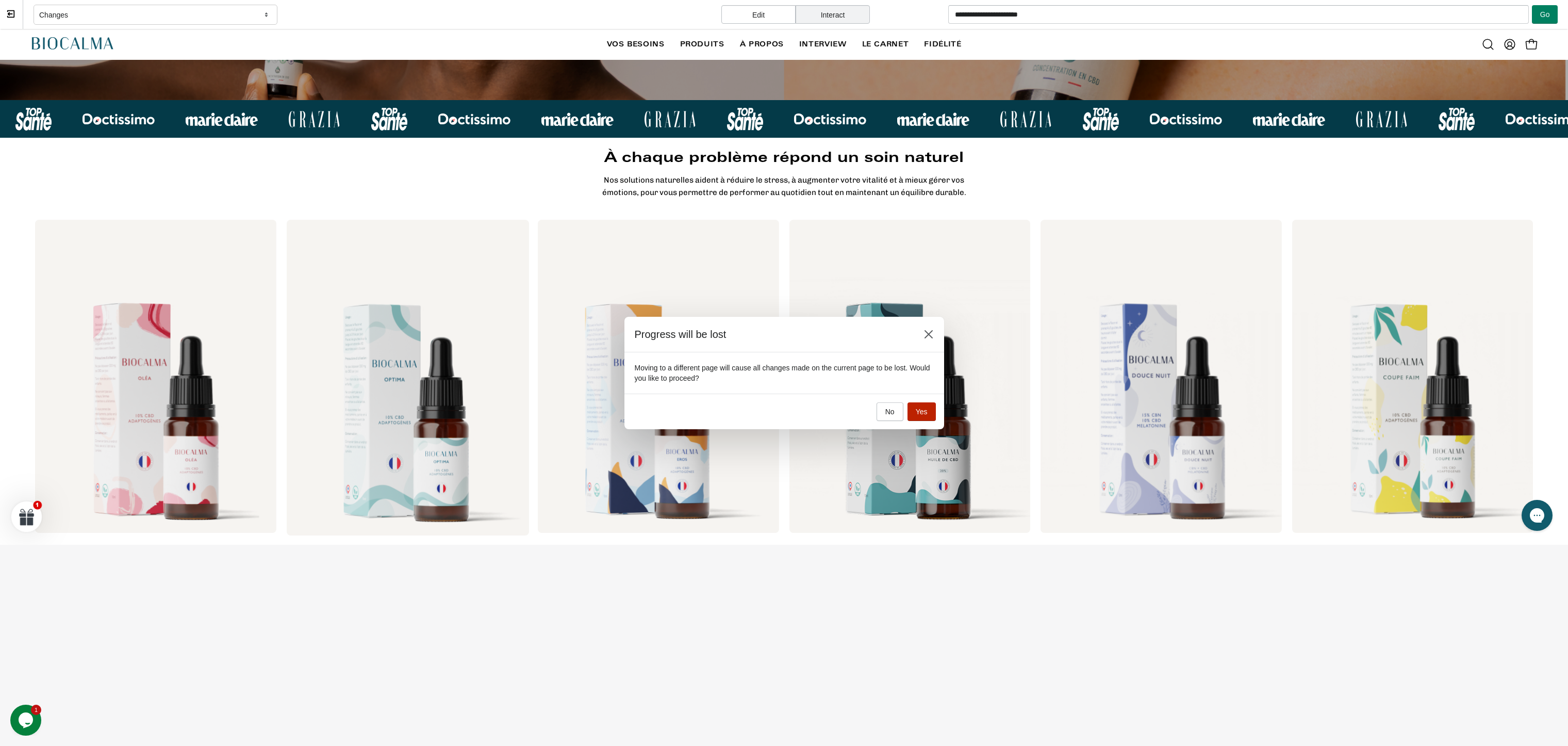
click at [921, 410] on span "Yes" at bounding box center [921, 411] width 12 height 8
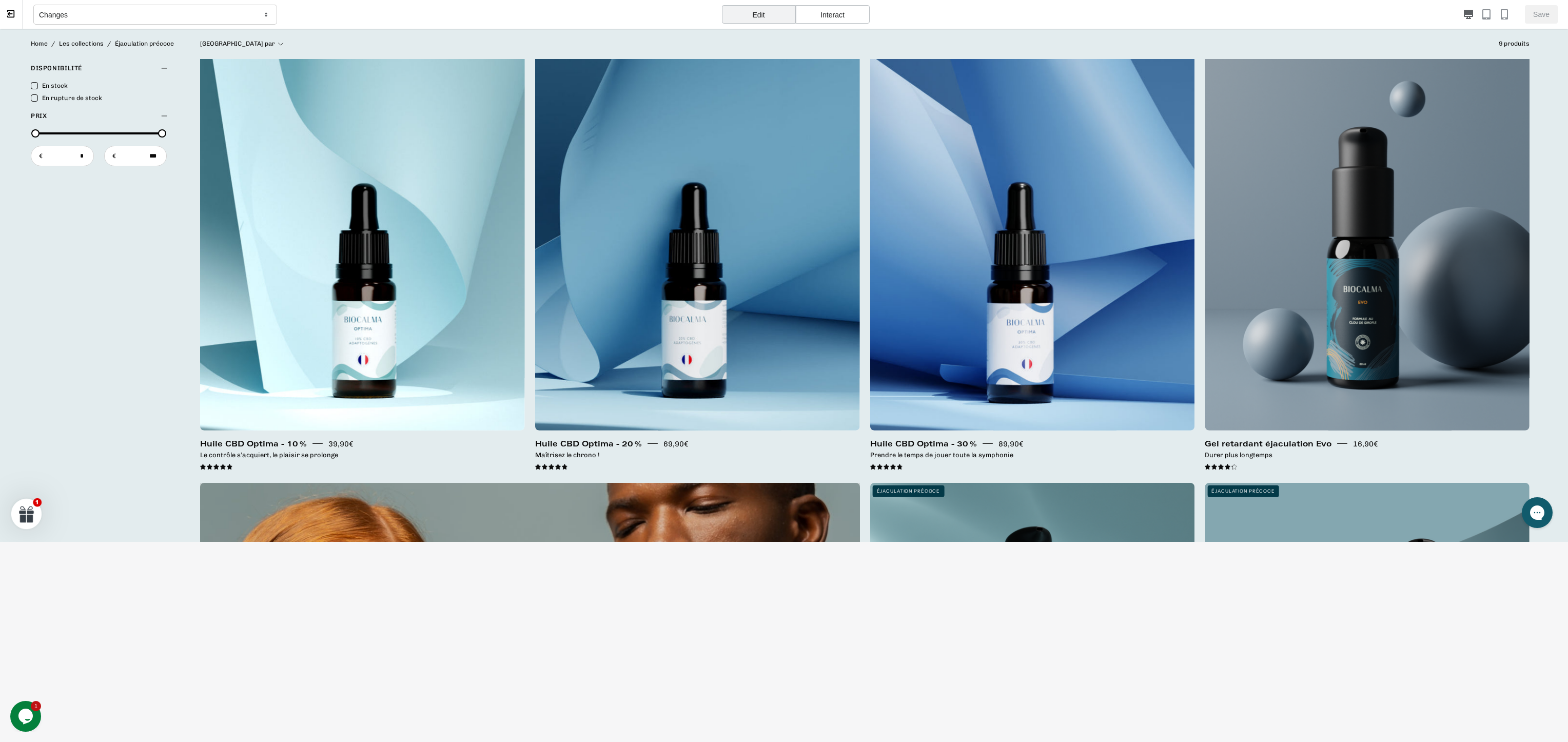
click at [738, 635] on div "Changes Edit Interact Save" at bounding box center [784, 371] width 1568 height 742
drag, startPoint x: 737, startPoint y: 632, endPoint x: 722, endPoint y: 542, distance: 91.2
click at [735, 631] on div "Changes Edit Interact Save" at bounding box center [784, 371] width 1568 height 742
click at [819, 17] on div "Interact" at bounding box center [832, 14] width 74 height 18
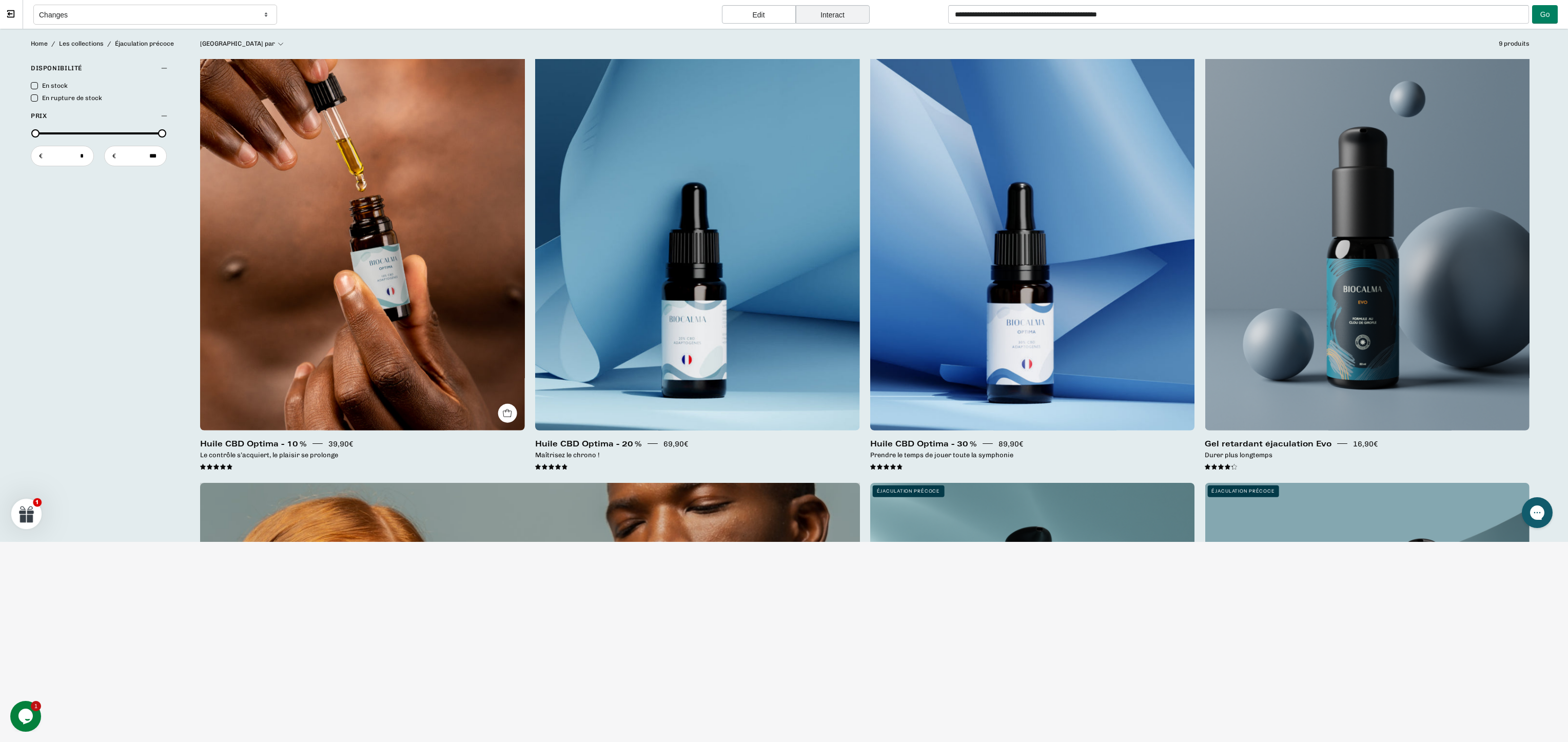
click at [446, 248] on img "Huile CBD Optima - 10 %" at bounding box center [363, 220] width 325 height 422
click at [426, 331] on img "Huile CBD Optima - 10 %" at bounding box center [363, 220] width 325 height 422
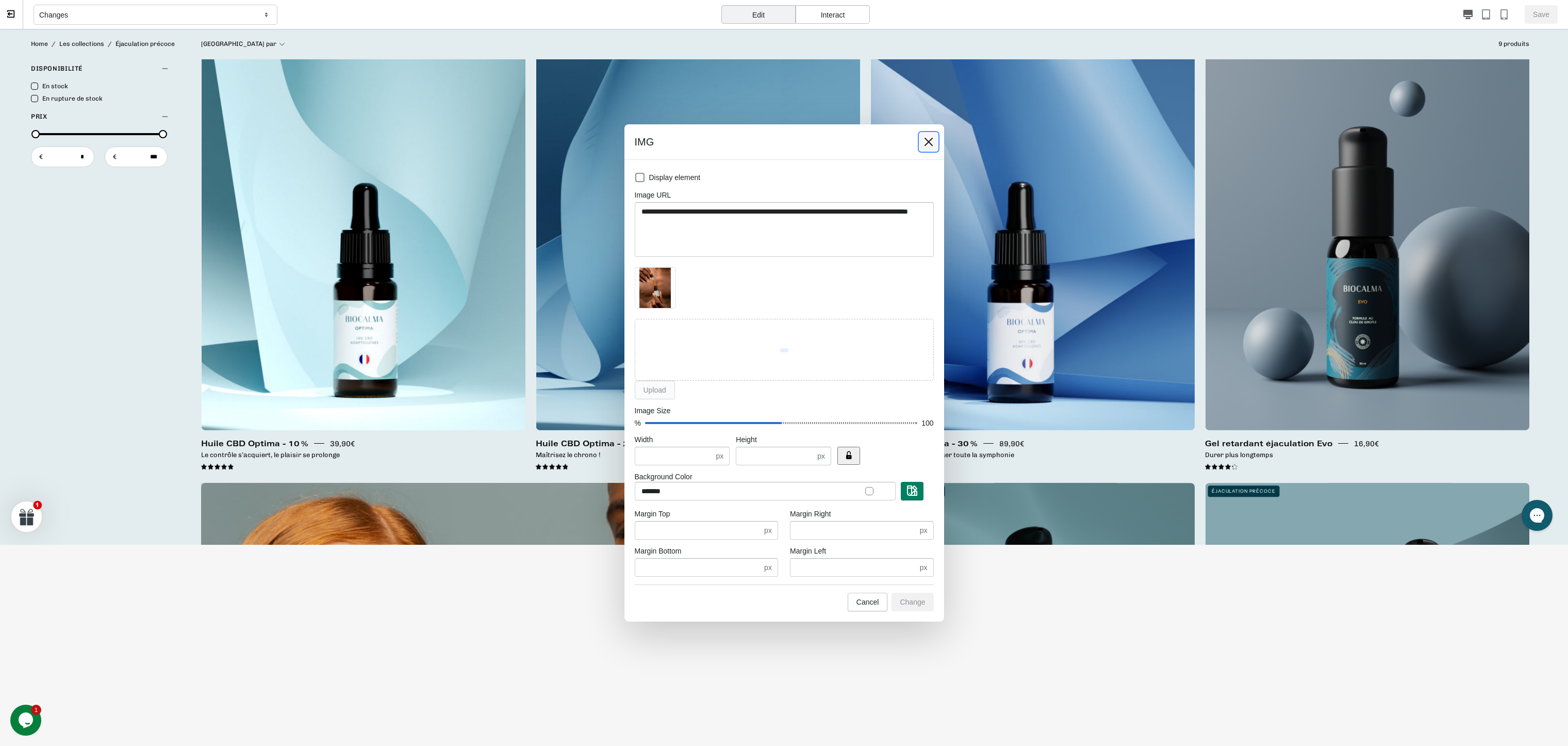
click at [927, 143] on icon at bounding box center [929, 141] width 10 height 10
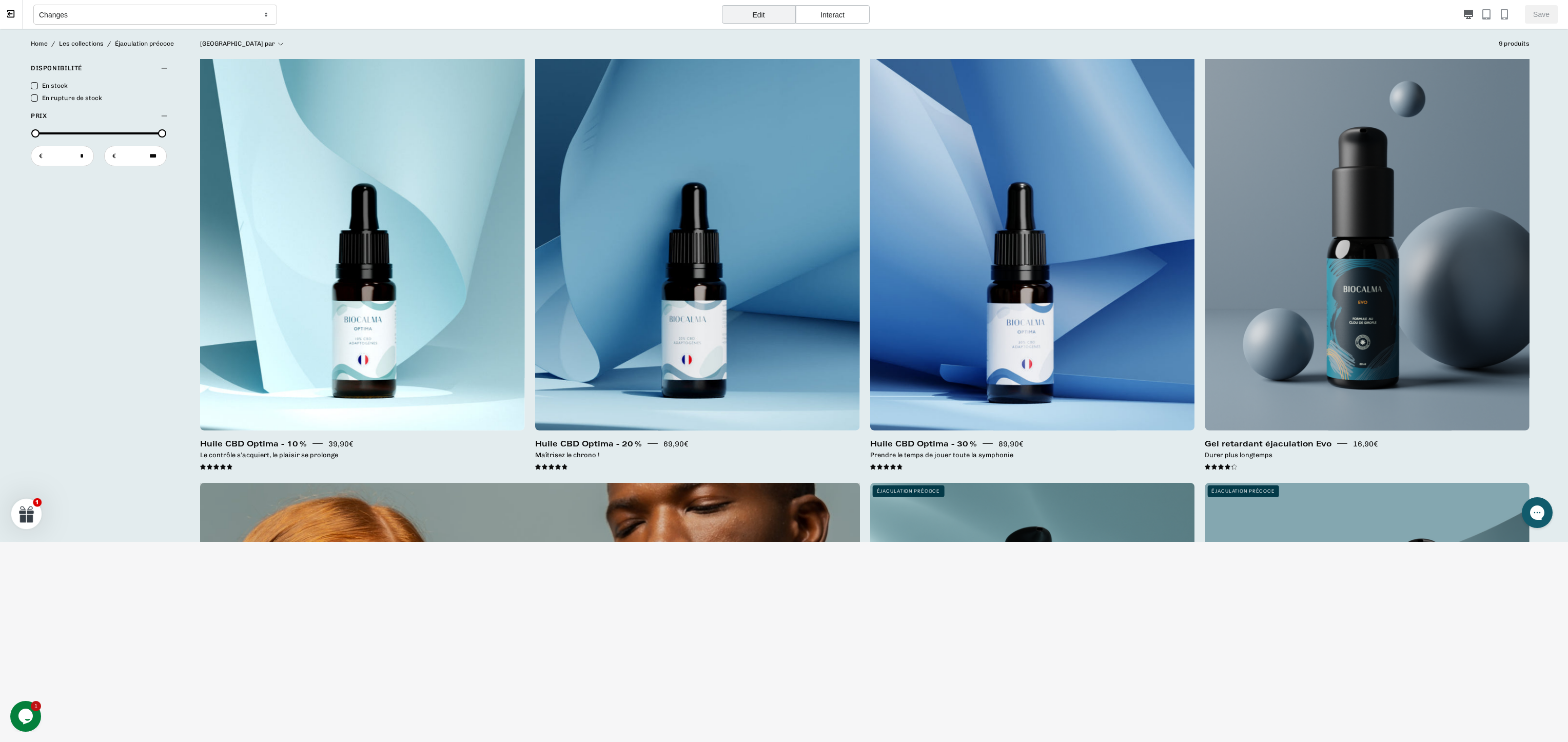
click at [835, 16] on div "Interact" at bounding box center [832, 14] width 74 height 18
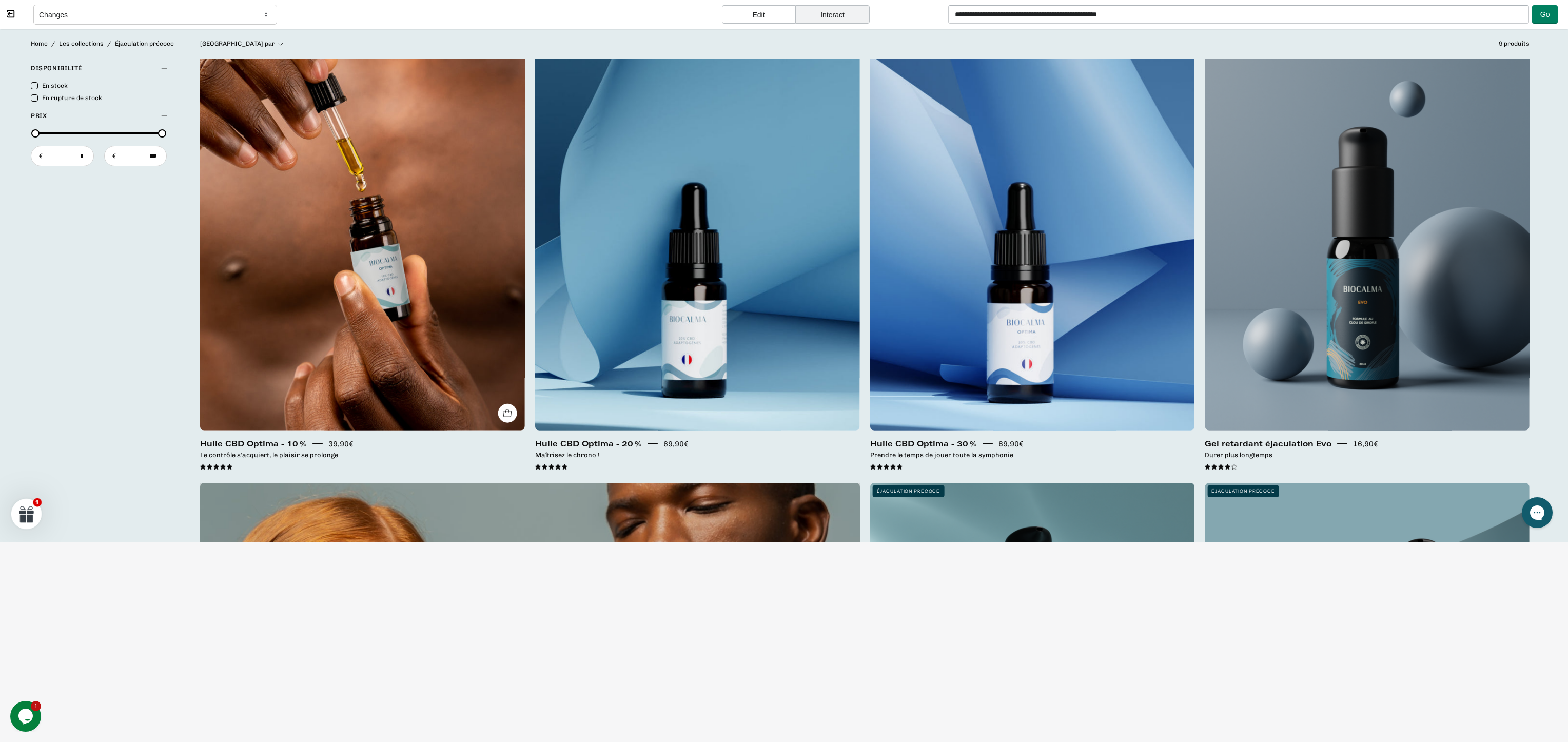
click at [437, 269] on link "Huile CBD Optima - 10 %" at bounding box center [363, 220] width 325 height 422
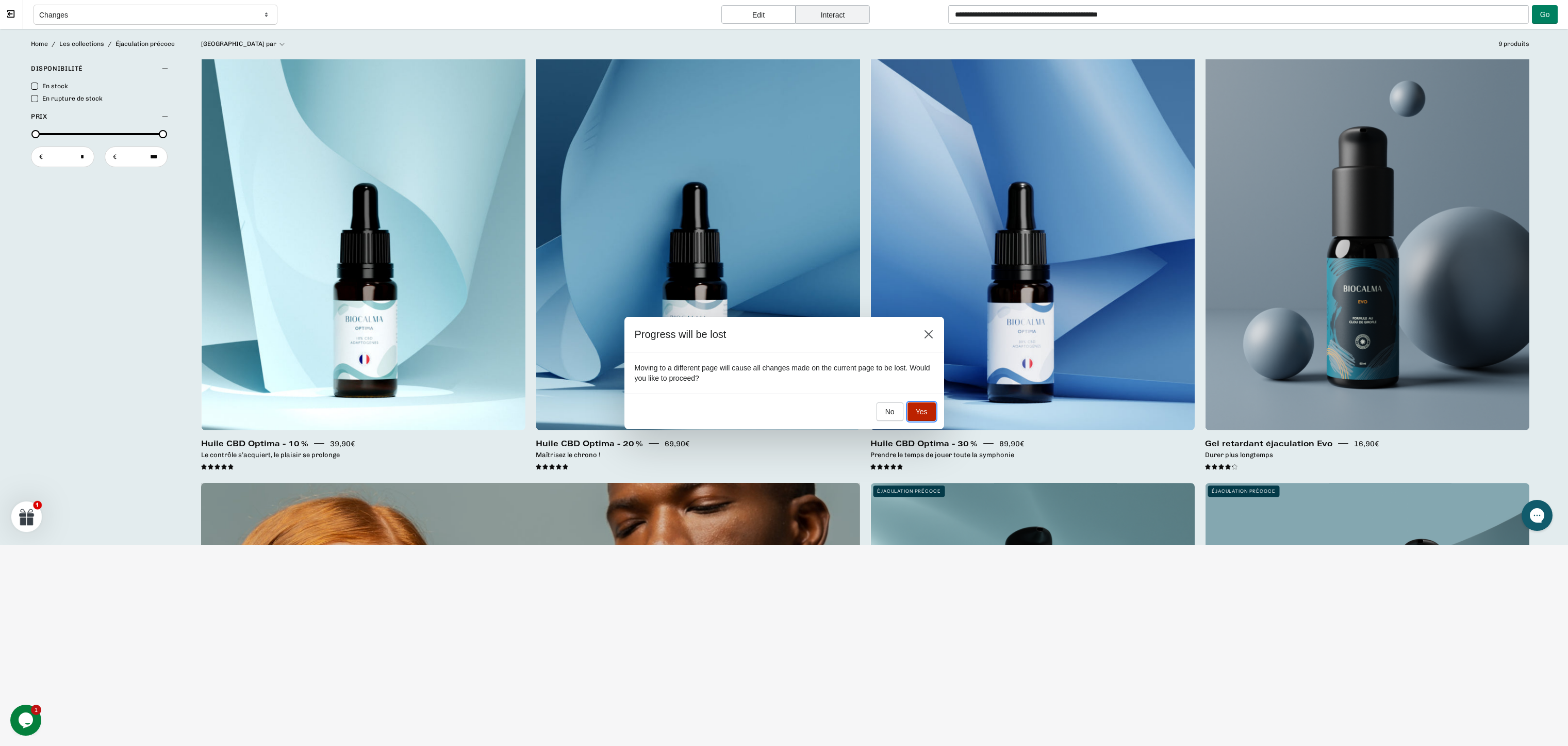
click at [920, 412] on span "Yes" at bounding box center [921, 411] width 12 height 8
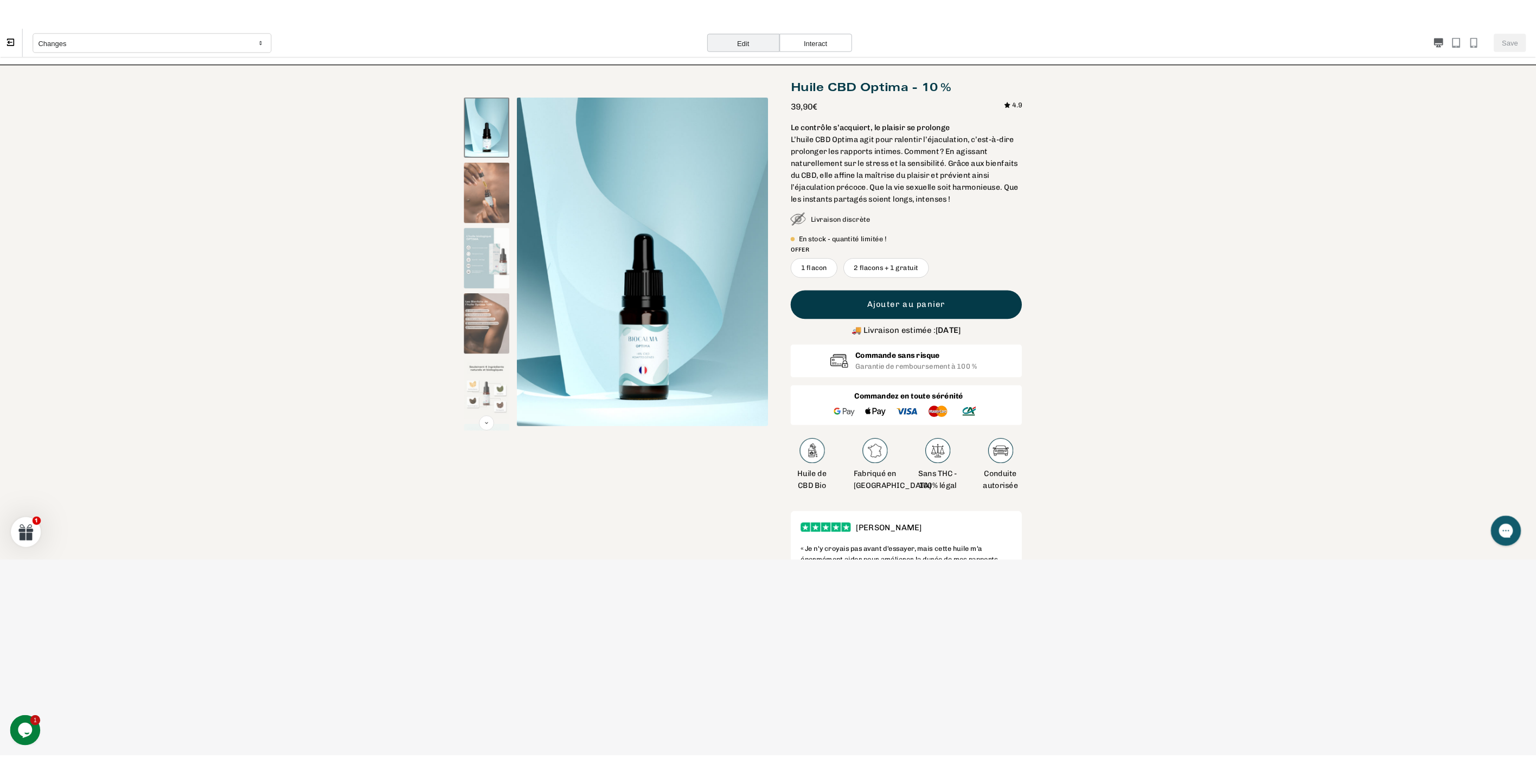
scroll to position [54, 0]
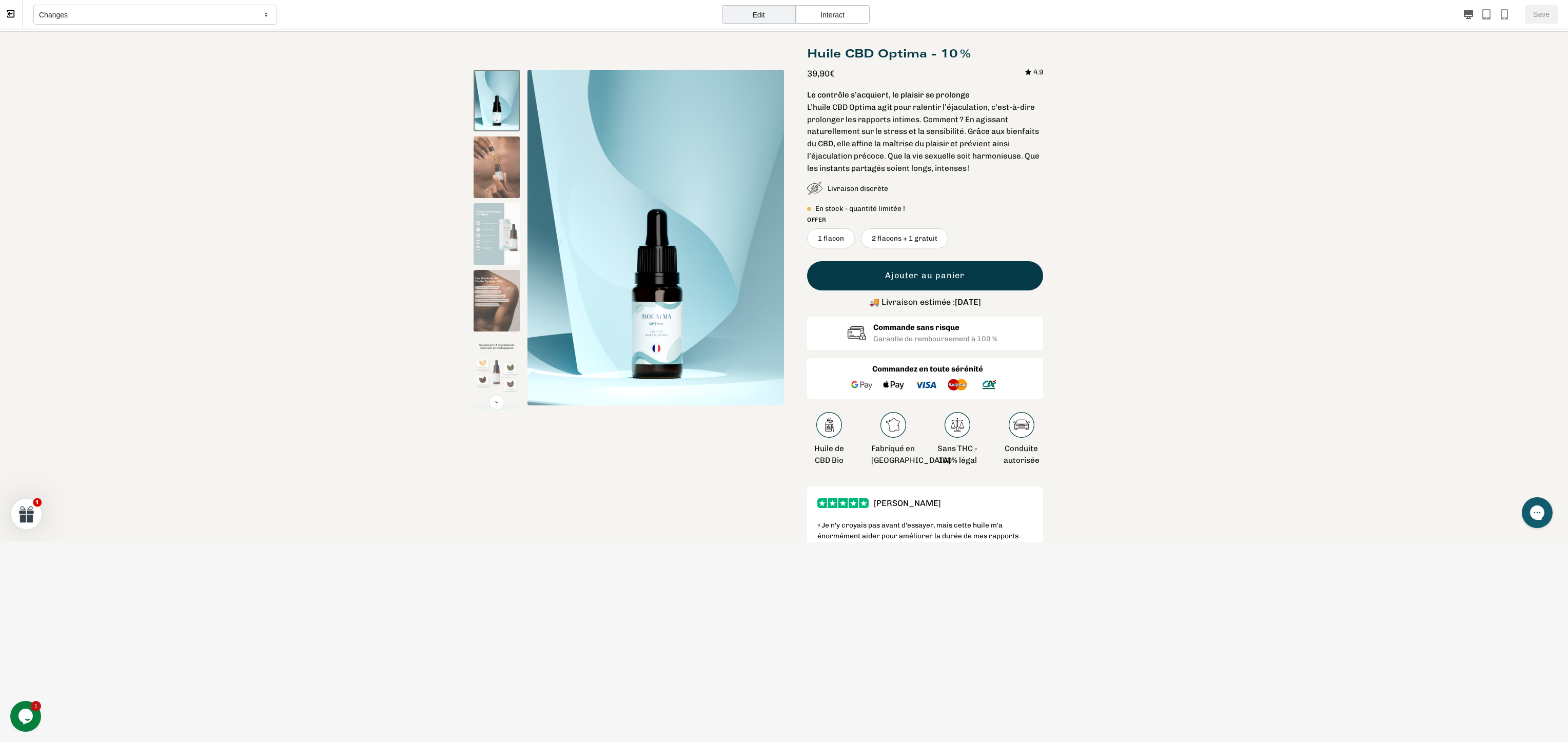
click at [882, 407] on div "Fabriqué en [GEOGRAPHIC_DATA]" at bounding box center [893, 436] width 44 height 60
click at [880, 385] on img at bounding box center [924, 385] width 159 height 18
click at [853, 14] on div "Interact" at bounding box center [832, 14] width 74 height 18
click at [761, 20] on div "Edit" at bounding box center [758, 14] width 74 height 18
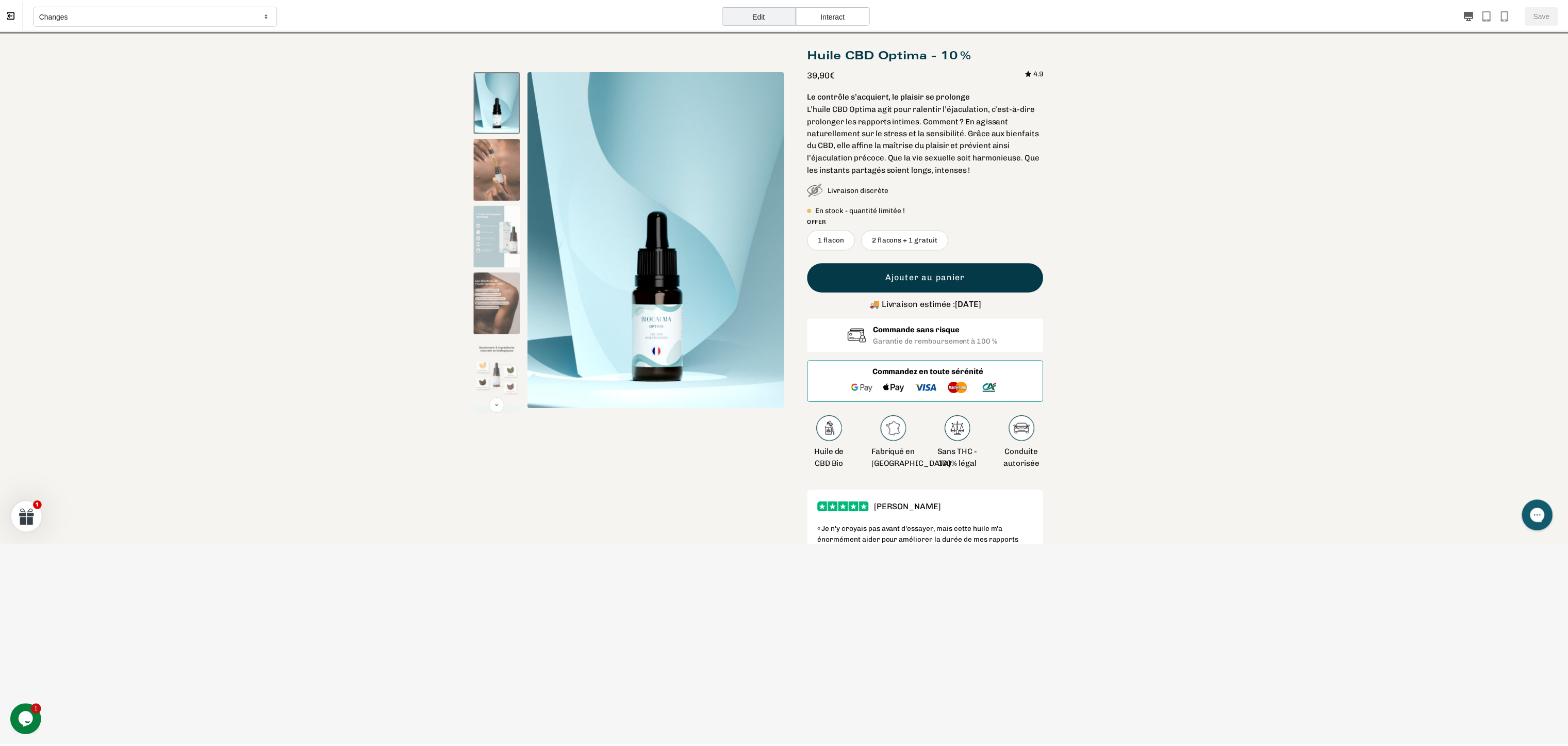
click at [823, 376] on div "Commandez en toute sérénité" at bounding box center [930, 382] width 237 height 41
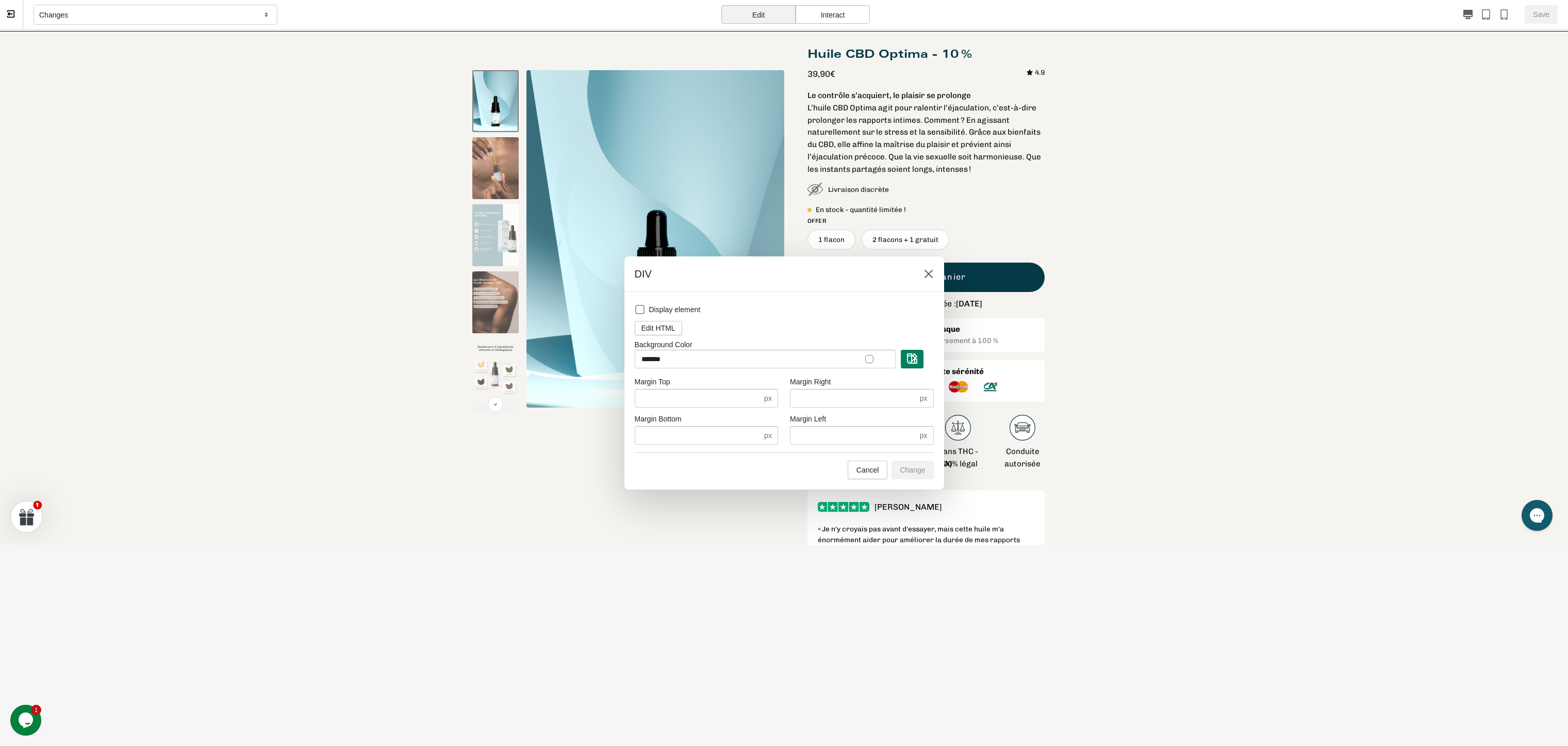
click at [645, 311] on label "Display element" at bounding box center [668, 310] width 66 height 15
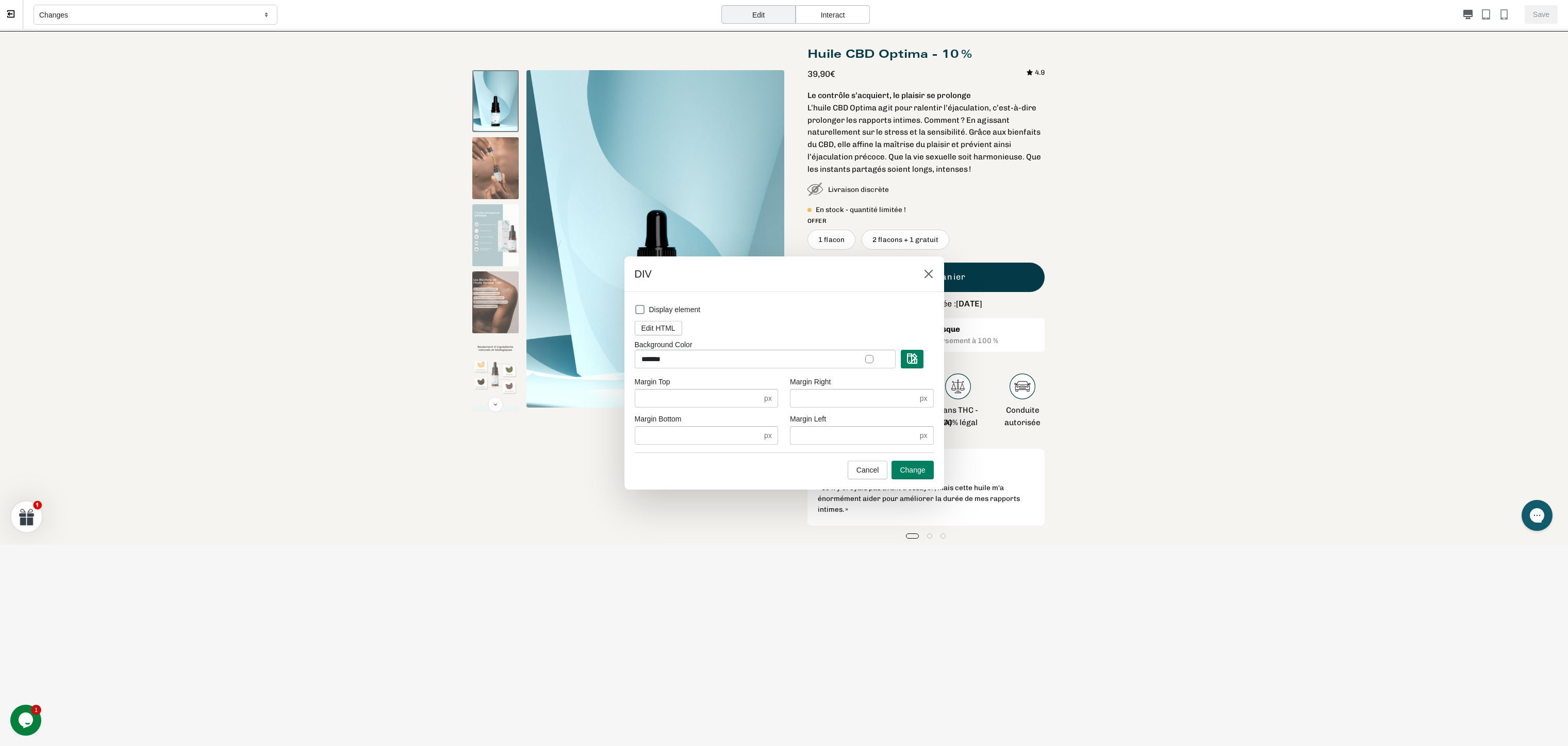
click at [645, 311] on label "Display element" at bounding box center [668, 310] width 66 height 15
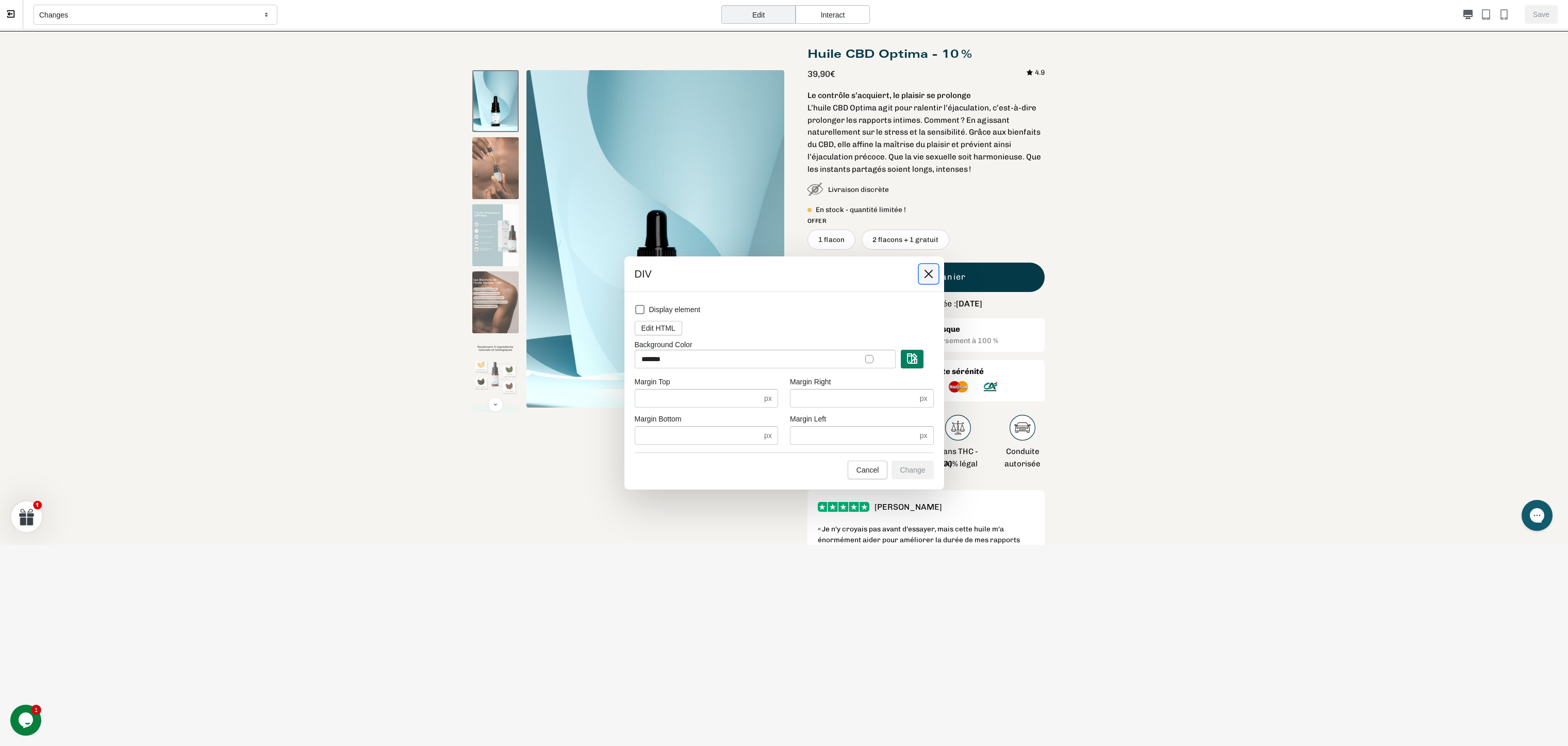
click at [932, 270] on icon at bounding box center [929, 274] width 10 height 10
